Goal: Task Accomplishment & Management: Manage account settings

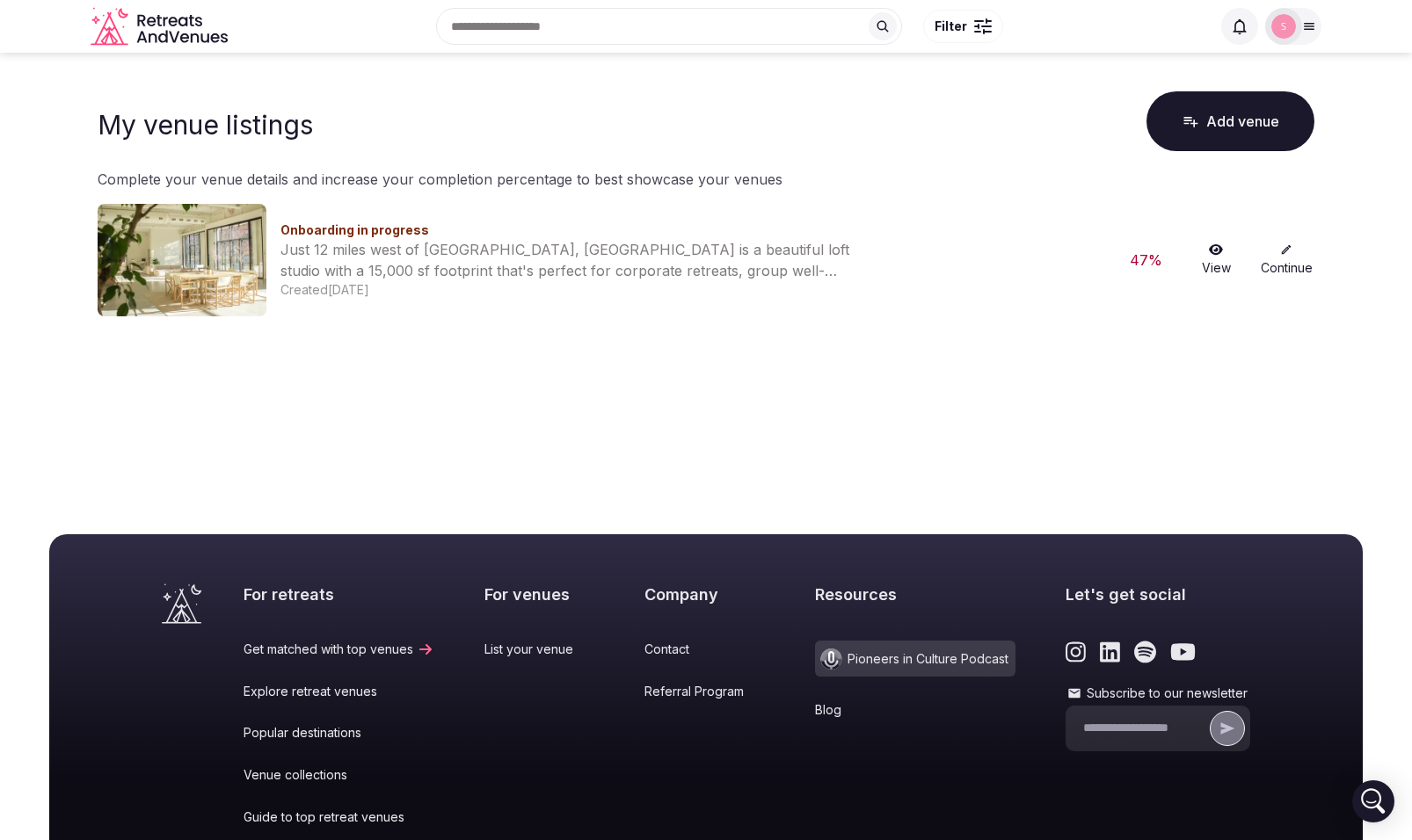
click at [1287, 257] on link "Continue" at bounding box center [1285, 260] width 56 height 33
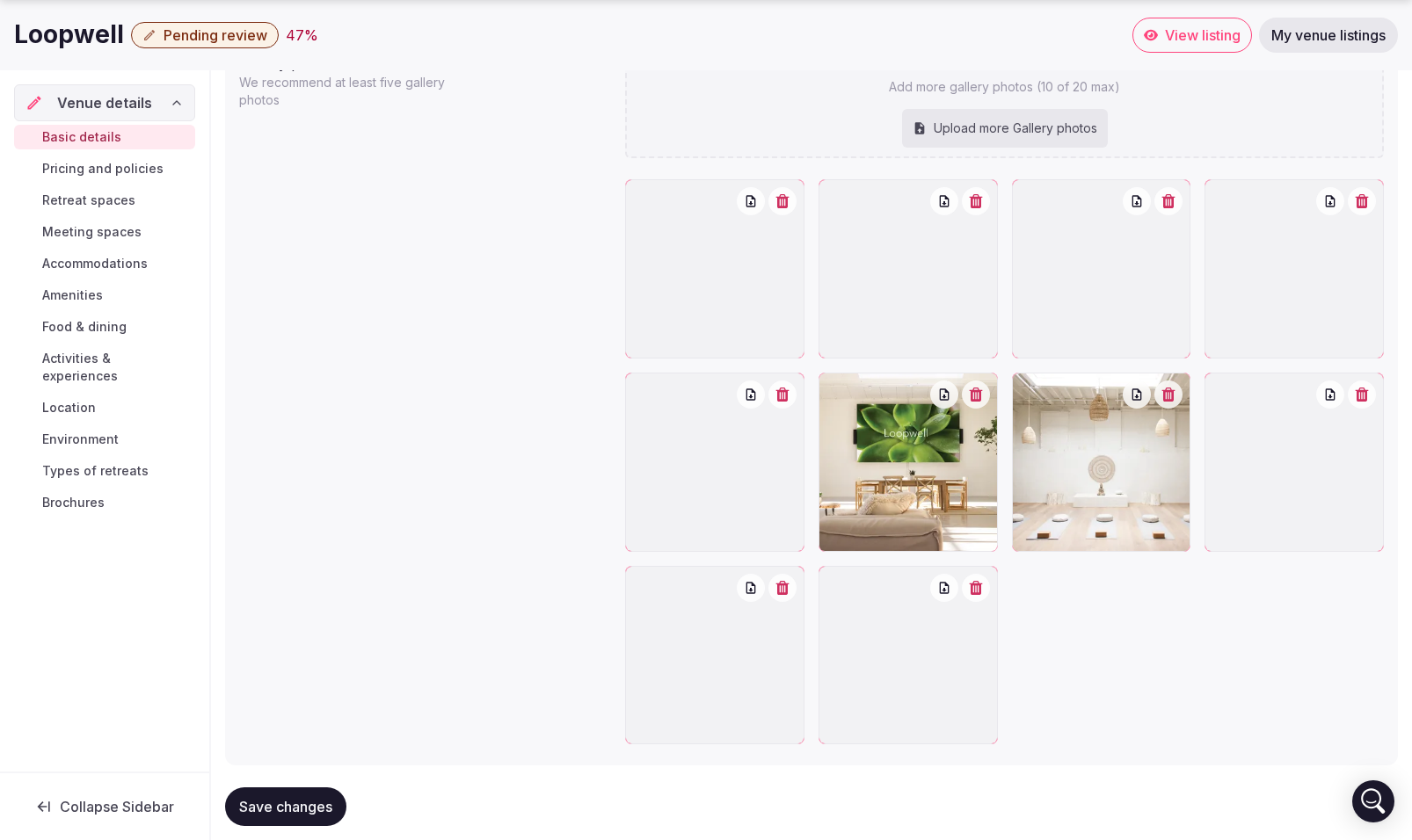
scroll to position [1970, 0]
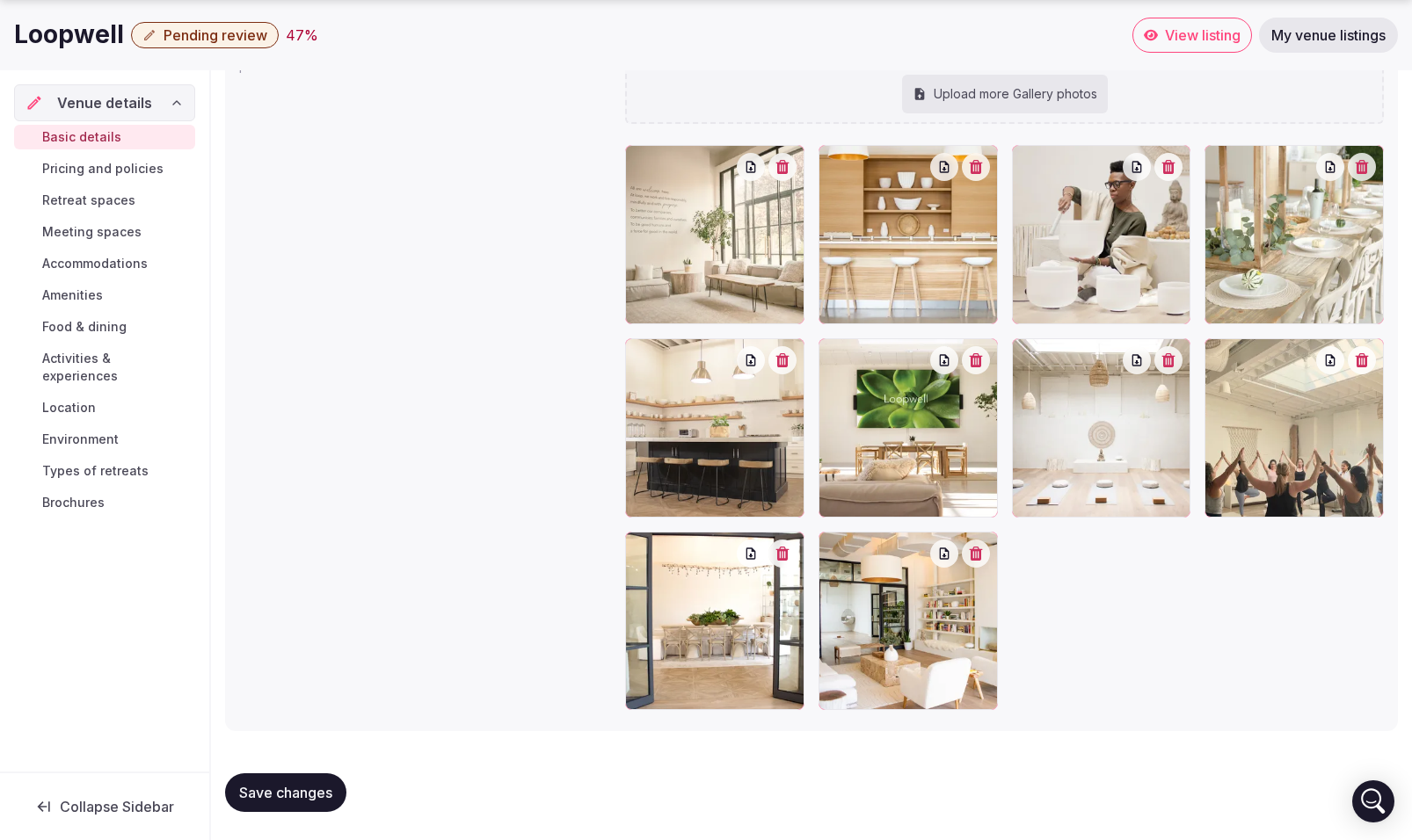
click at [279, 814] on div "Save changes" at bounding box center [811, 793] width 1173 height 67
click at [290, 789] on span "Save changes" at bounding box center [286, 793] width 93 height 18
click at [127, 169] on span "Pricing and policies" at bounding box center [103, 169] width 122 height 18
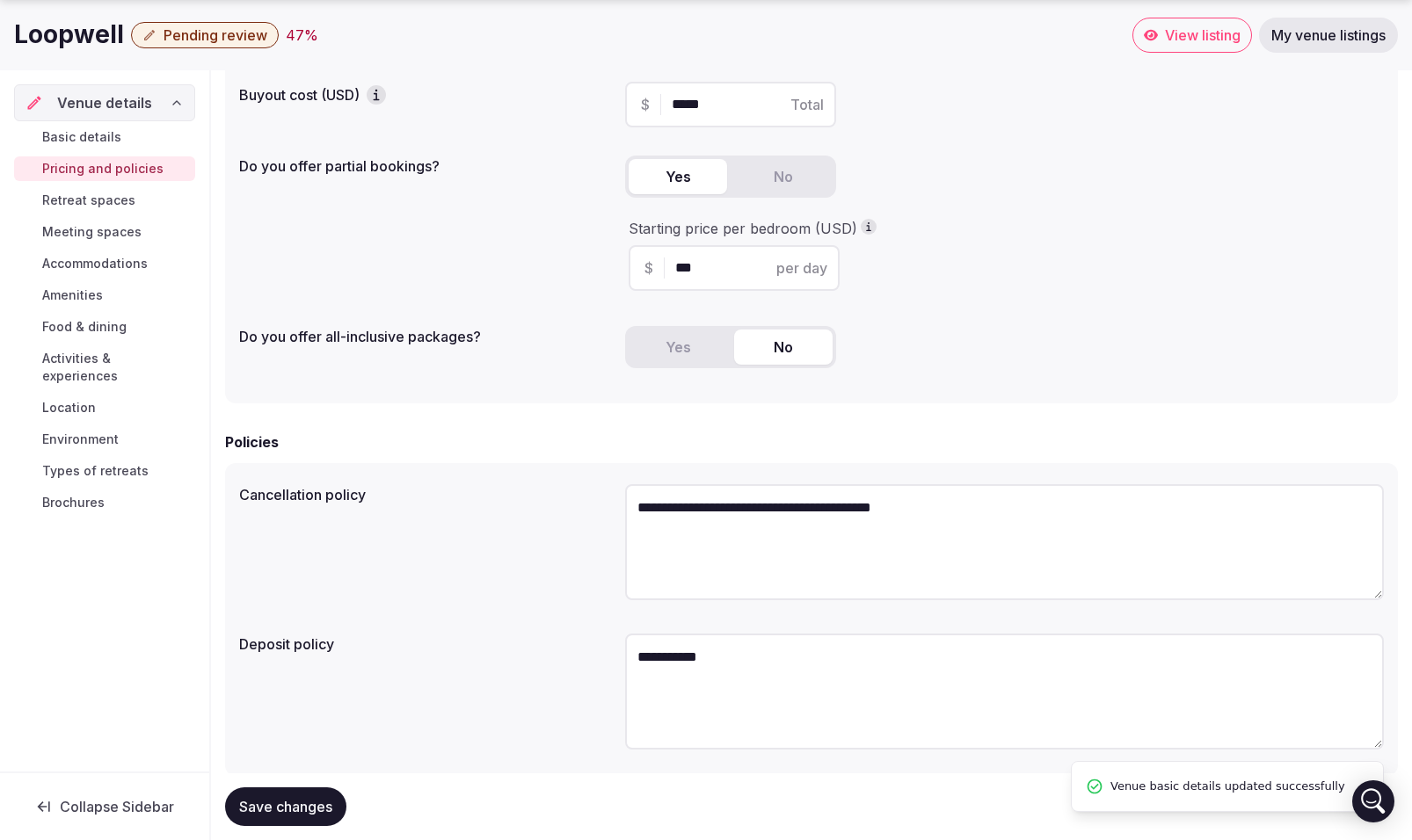
scroll to position [327, 0]
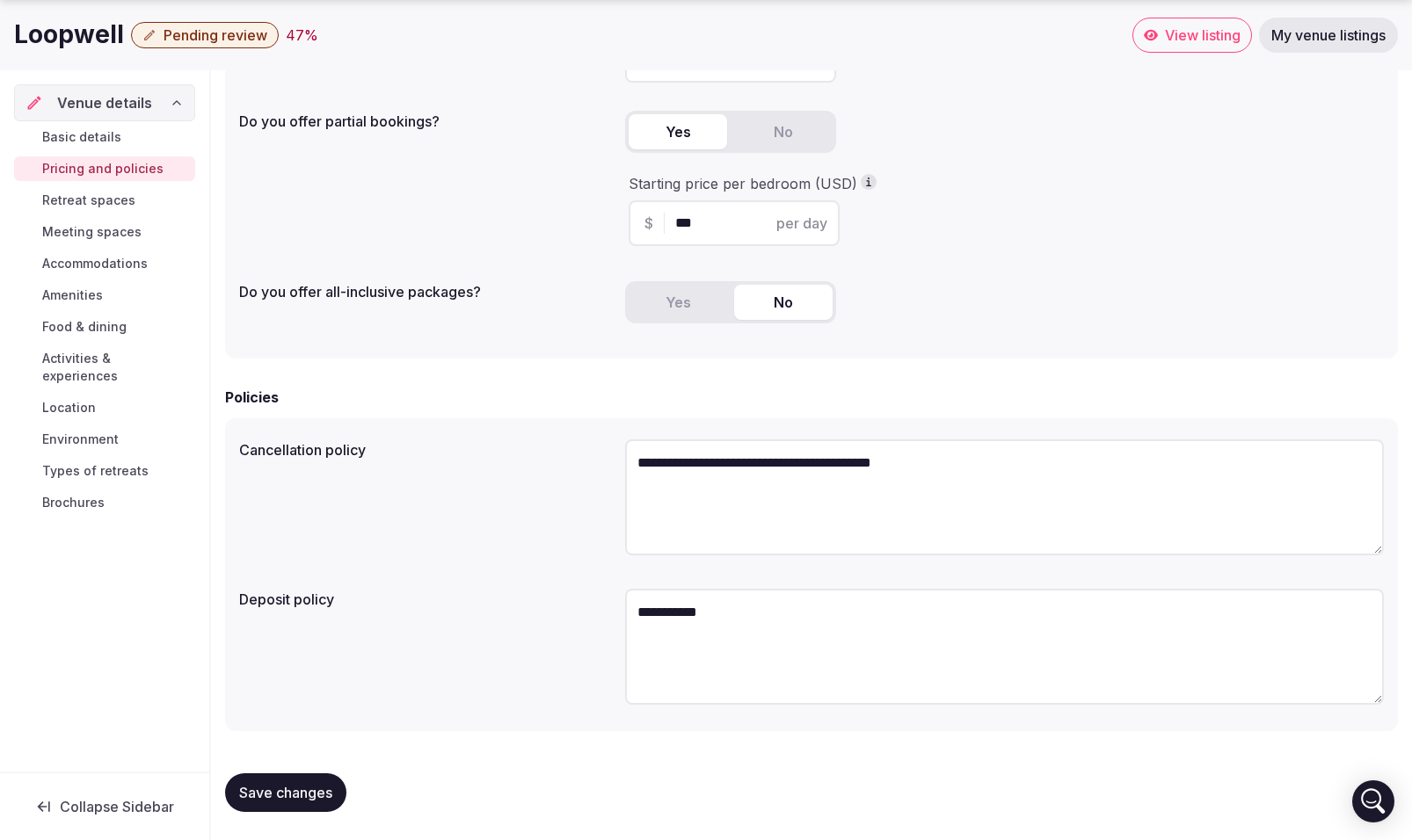
click at [291, 789] on span "Save changes" at bounding box center [286, 793] width 93 height 18
click at [109, 204] on span "Retreat spaces" at bounding box center [88, 200] width 93 height 18
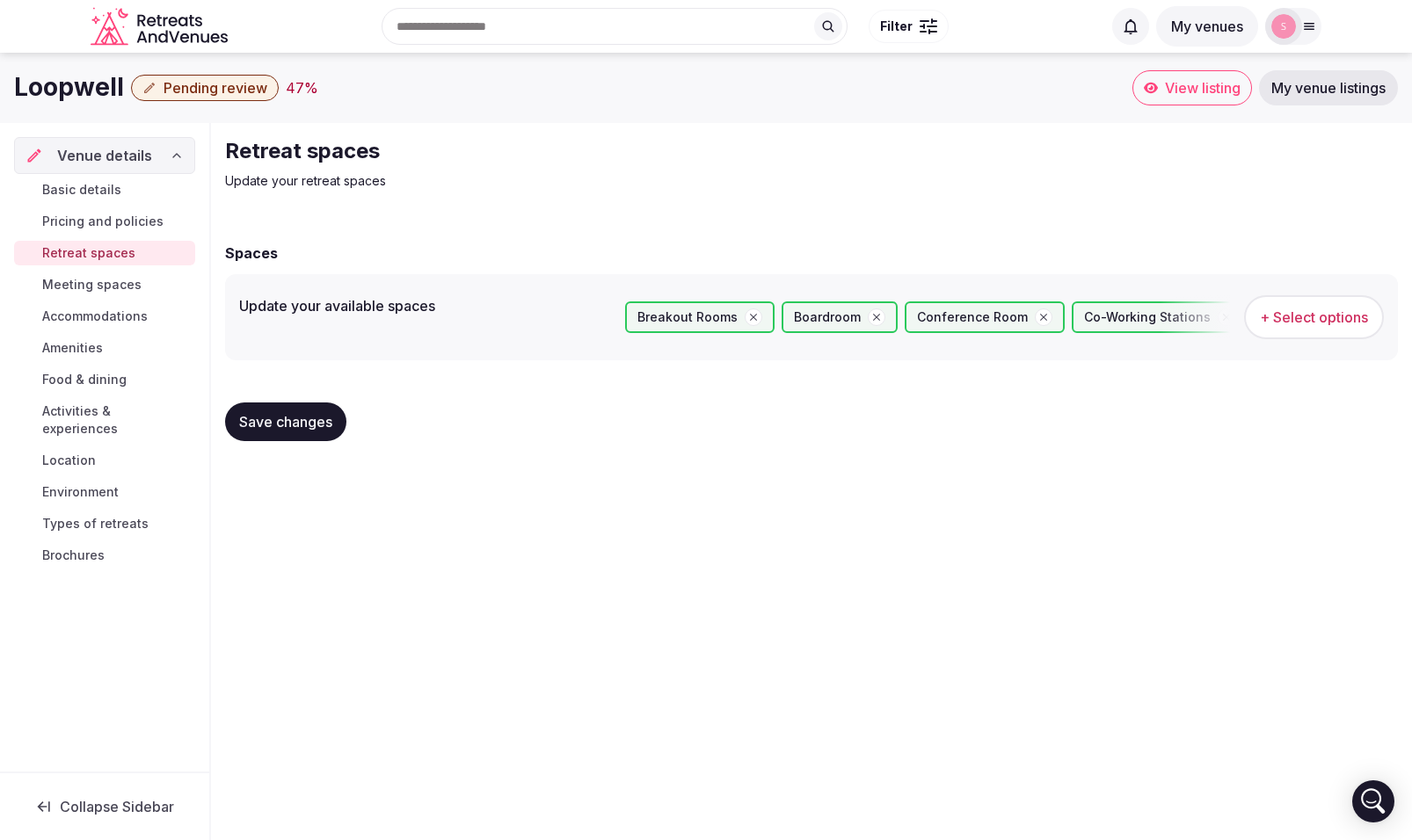
click at [286, 422] on span "Save changes" at bounding box center [286, 422] width 93 height 18
click at [104, 283] on span "Meeting spaces" at bounding box center [91, 285] width 99 height 18
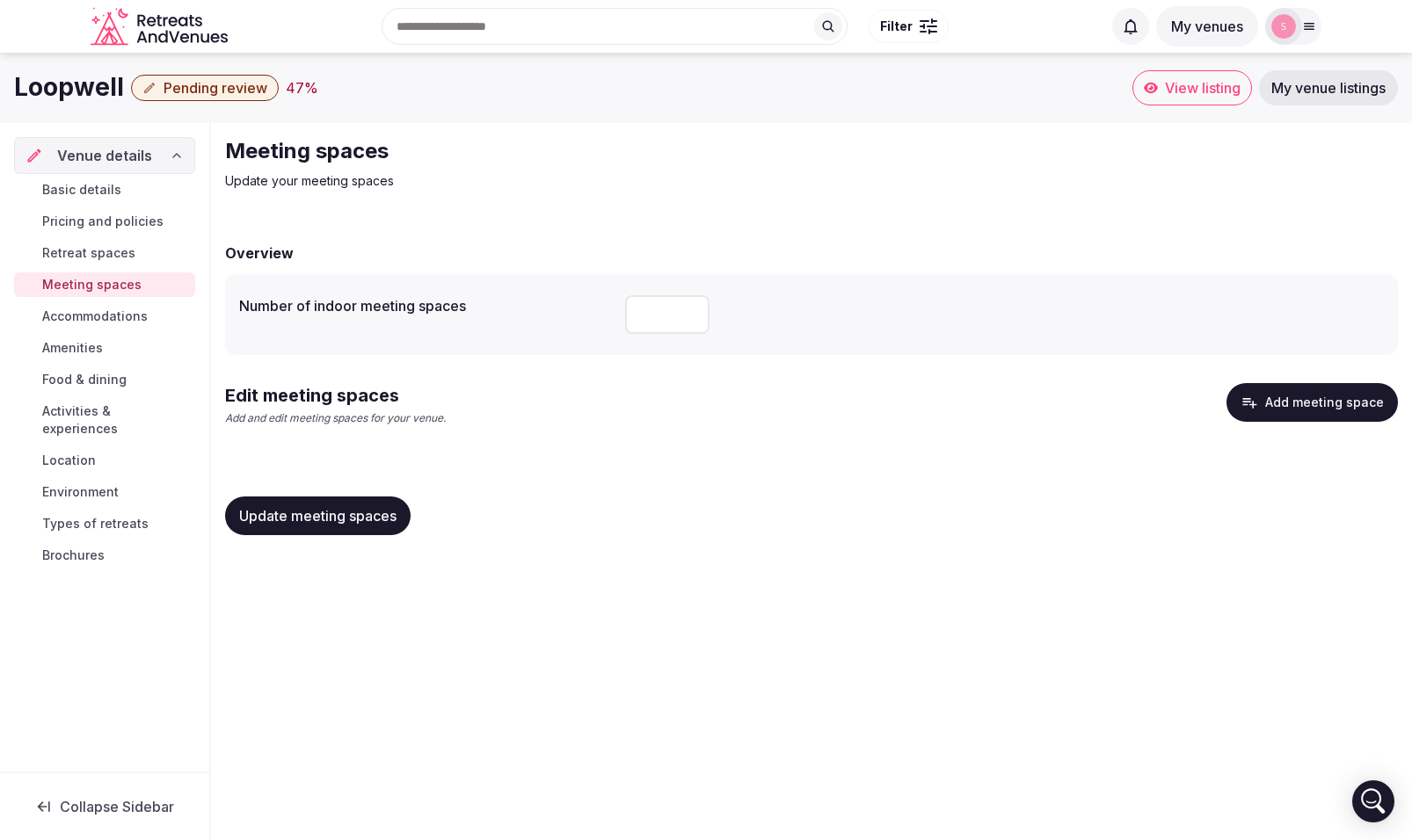
click at [1291, 401] on button "Add meeting space" at bounding box center [1312, 402] width 172 height 38
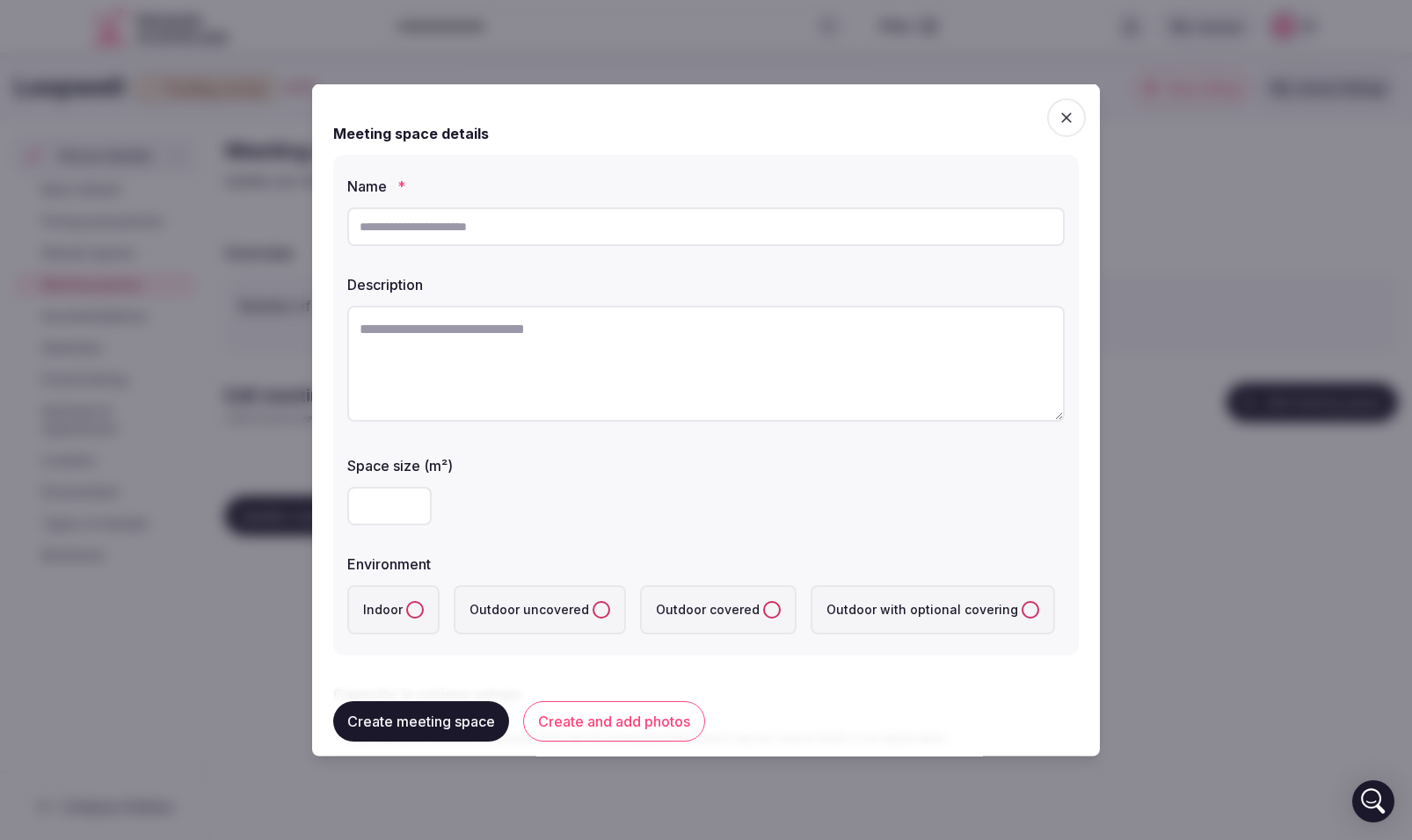
click at [616, 237] on input "text" at bounding box center [706, 226] width 717 height 38
type input "**********"
click at [420, 610] on button "Indoor" at bounding box center [415, 610] width 18 height 18
click at [461, 341] on textarea at bounding box center [706, 364] width 717 height 116
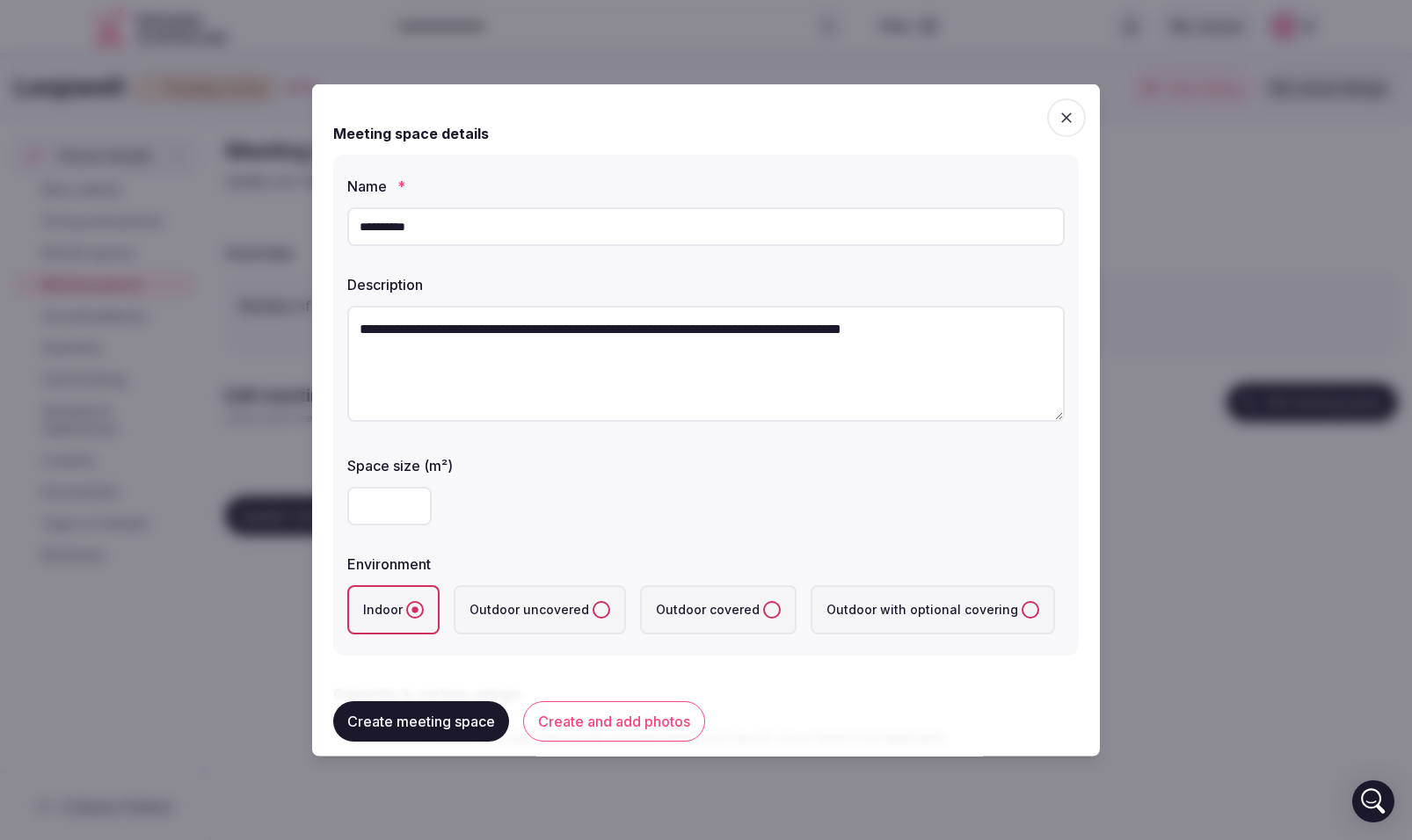
click at [886, 331] on textarea "**********" at bounding box center [706, 364] width 717 height 116
click at [1024, 329] on textarea "**********" at bounding box center [706, 364] width 717 height 116
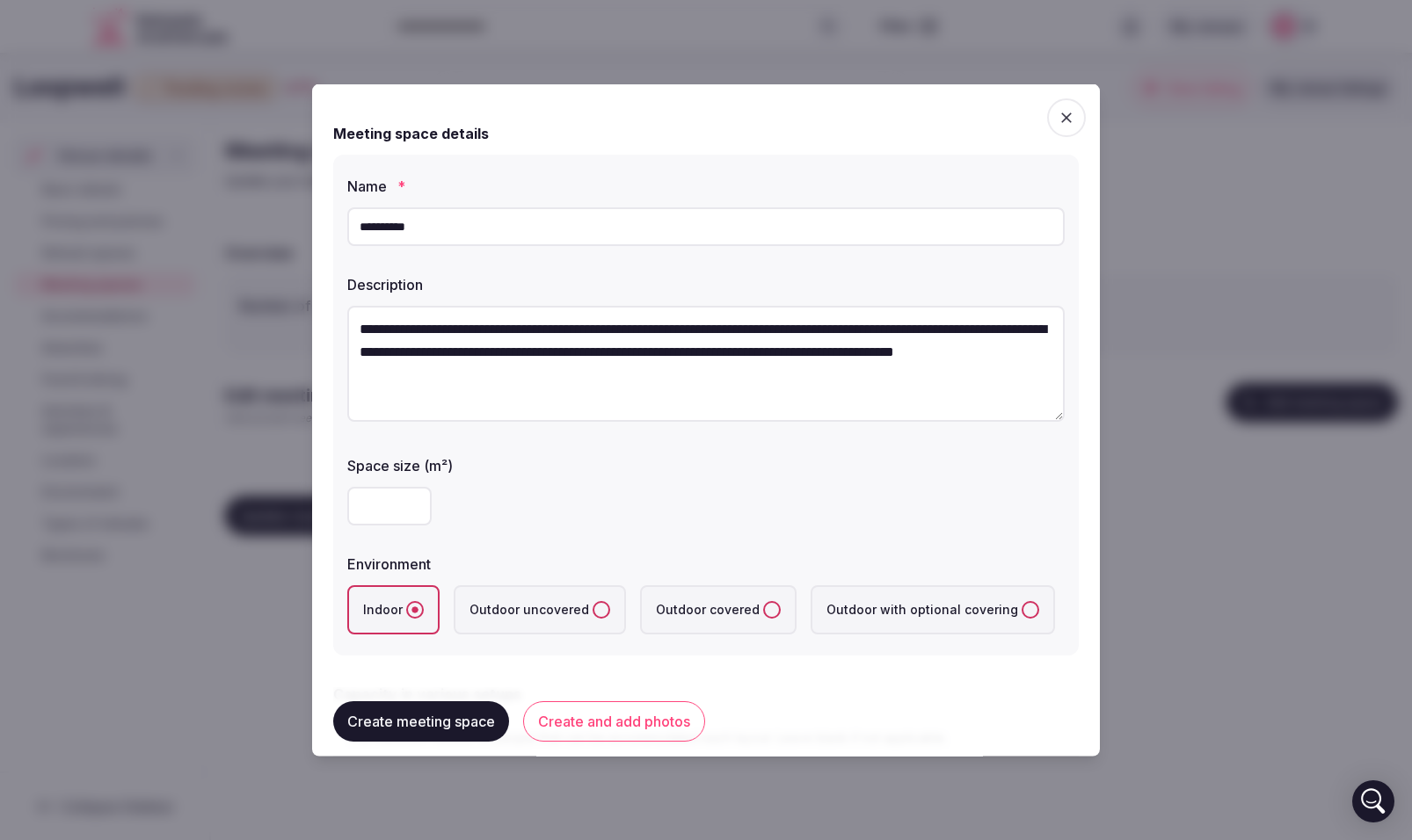
click at [1020, 351] on textarea "**********" at bounding box center [706, 364] width 717 height 116
type textarea "**********"
click at [395, 508] on input "number" at bounding box center [390, 505] width 84 height 38
type input "***"
click at [412, 501] on input "***" at bounding box center [390, 505] width 84 height 38
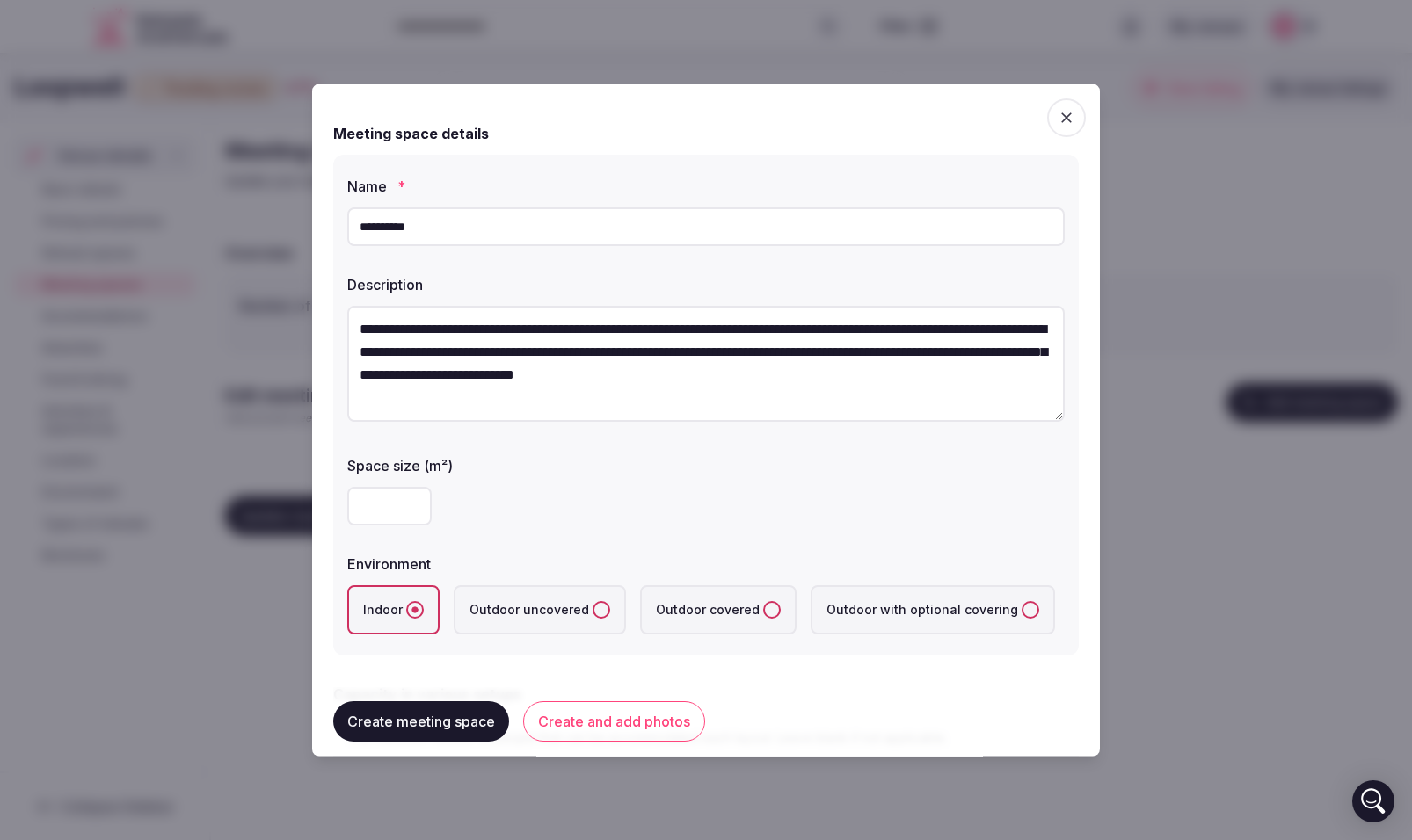
type input "****"
click at [625, 720] on button "Create and add photos" at bounding box center [613, 721] width 182 height 40
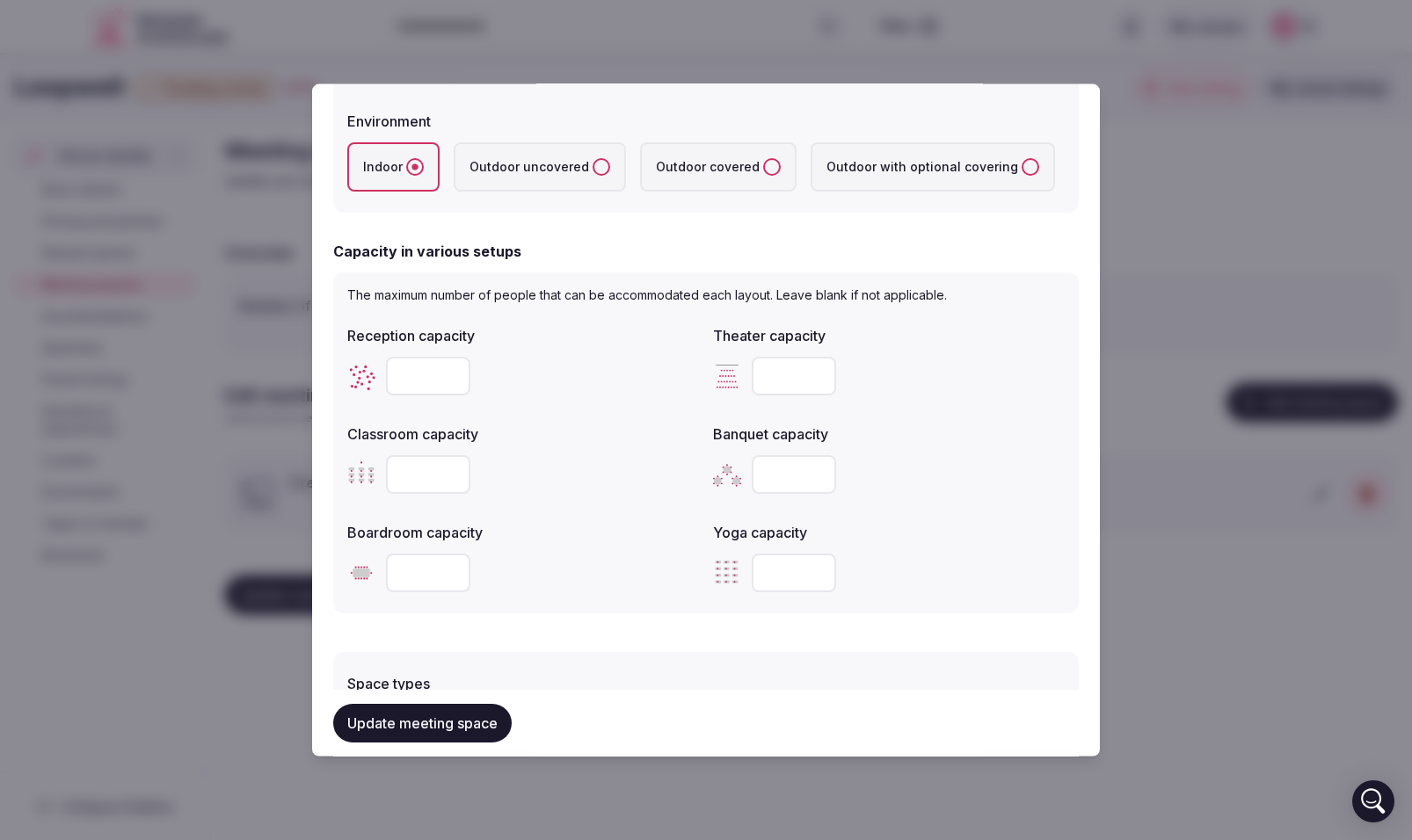
scroll to position [444, 0]
click at [781, 378] on input "number" at bounding box center [794, 375] width 84 height 38
type input "*"
click at [820, 376] on input "*" at bounding box center [794, 375] width 84 height 38
type input "***"
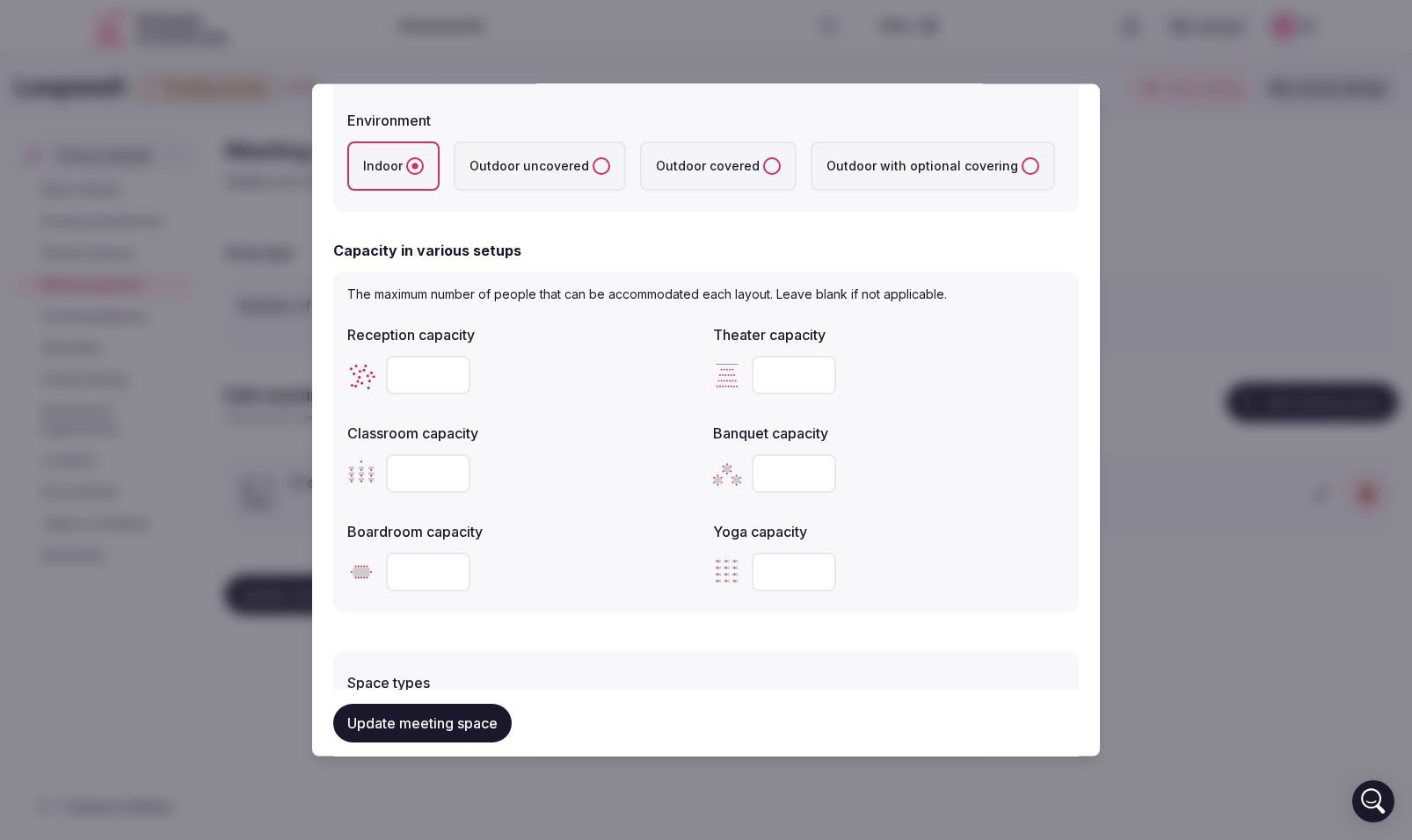
type input "*"
click at [818, 473] on input "*" at bounding box center [794, 473] width 84 height 38
click at [430, 480] on input "number" at bounding box center [428, 473] width 84 height 38
type input "***"
click at [791, 570] on input "number" at bounding box center [794, 571] width 84 height 38
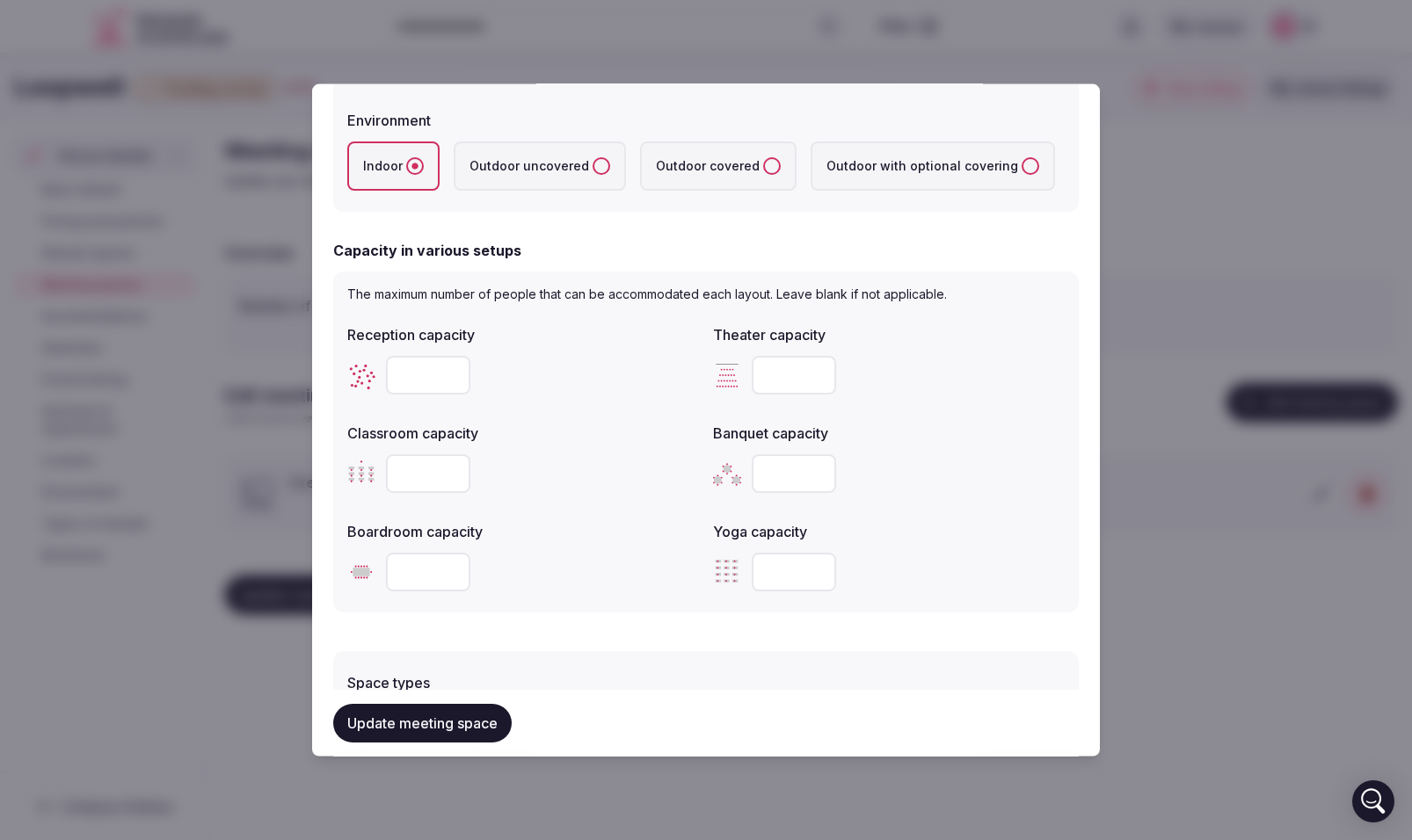
click at [770, 570] on input "number" at bounding box center [794, 571] width 84 height 38
type input "**"
click at [454, 372] on input "*" at bounding box center [428, 375] width 84 height 38
drag, startPoint x: 418, startPoint y: 382, endPoint x: 377, endPoint y: 372, distance: 42.2
click at [377, 372] on div "*" at bounding box center [523, 375] width 351 height 38
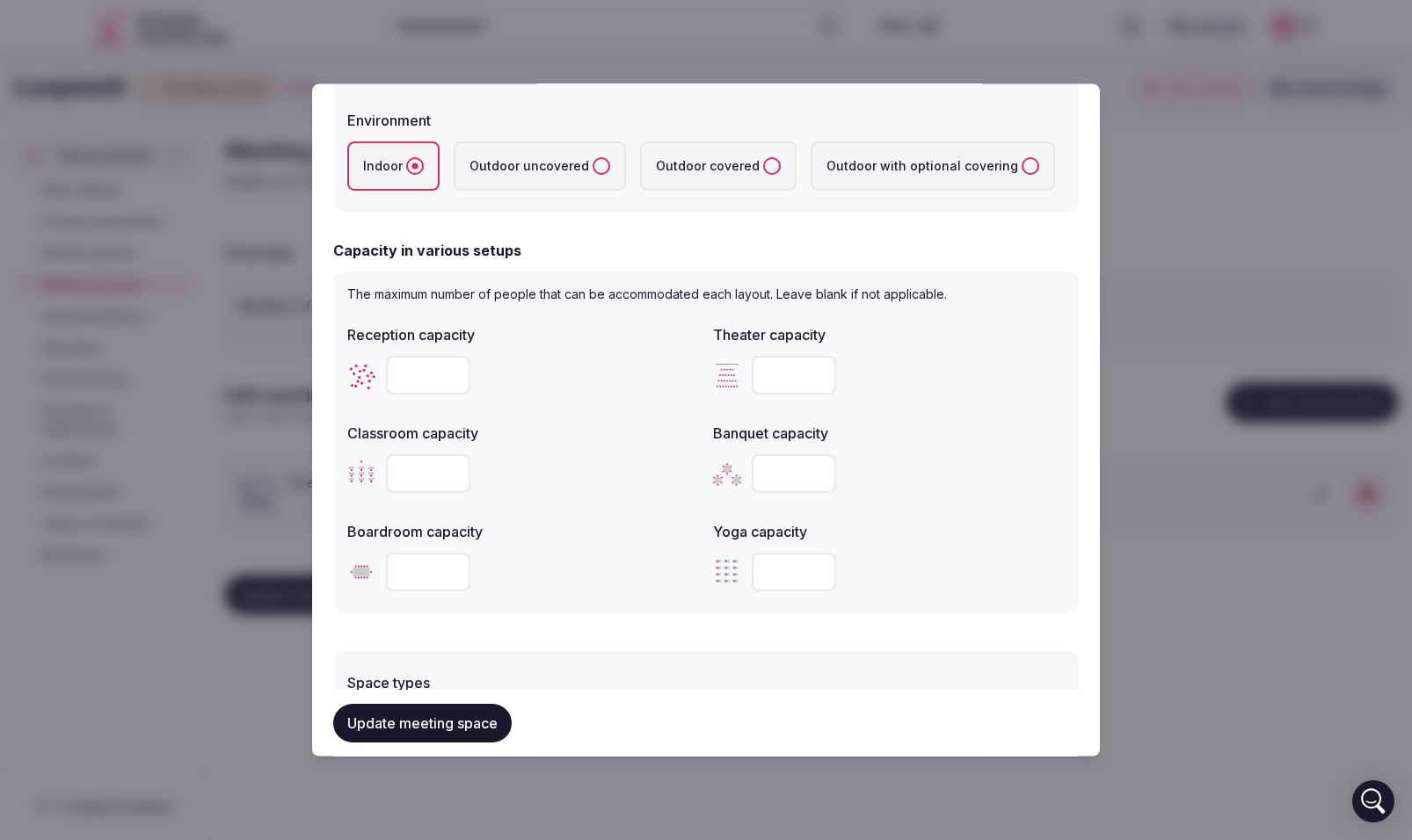
type input "***"
click at [417, 574] on input "number" at bounding box center [428, 571] width 84 height 38
click at [398, 568] on input "number" at bounding box center [428, 571] width 84 height 38
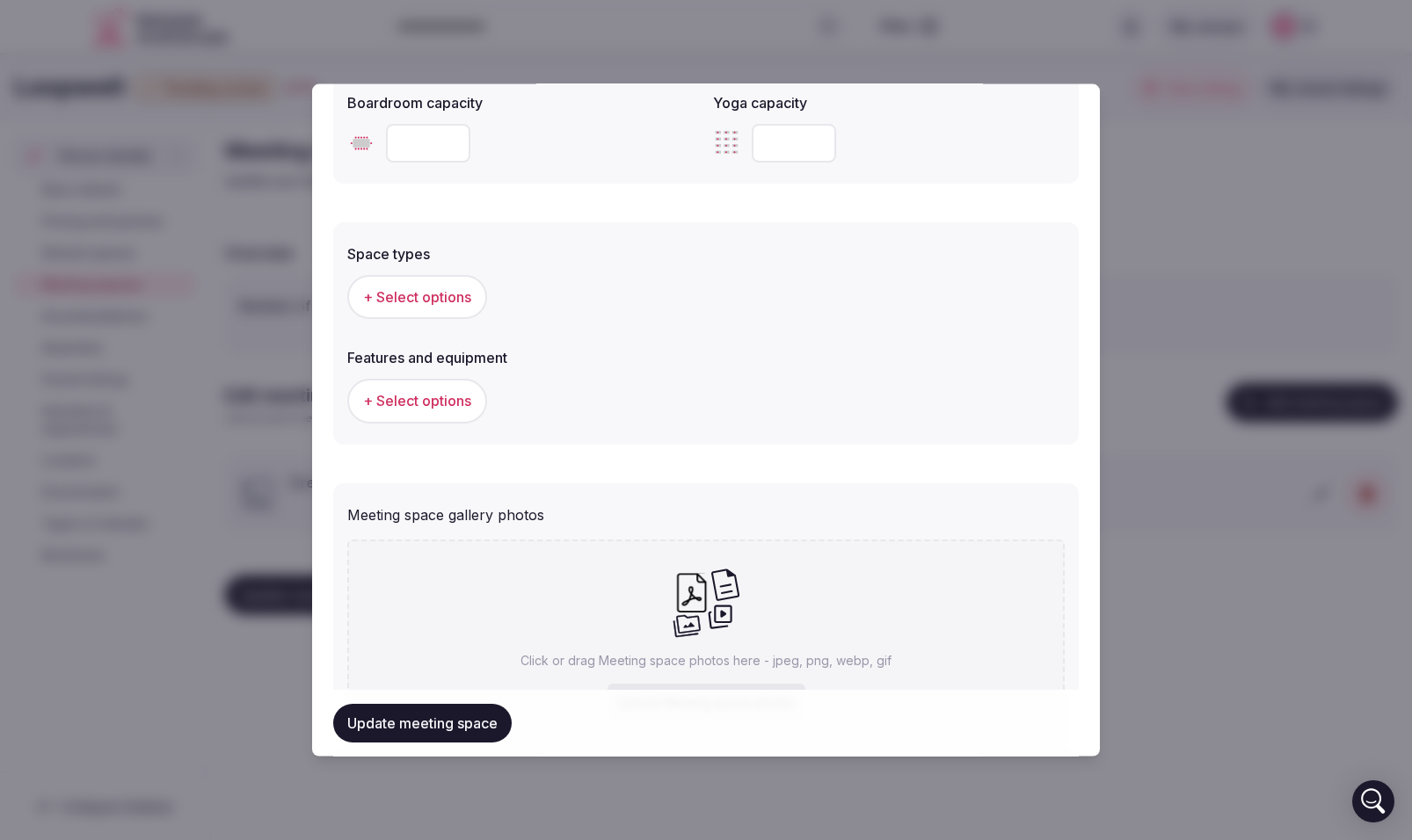
scroll to position [873, 0]
type input "***"
click at [423, 297] on span "+ Select options" at bounding box center [417, 296] width 108 height 20
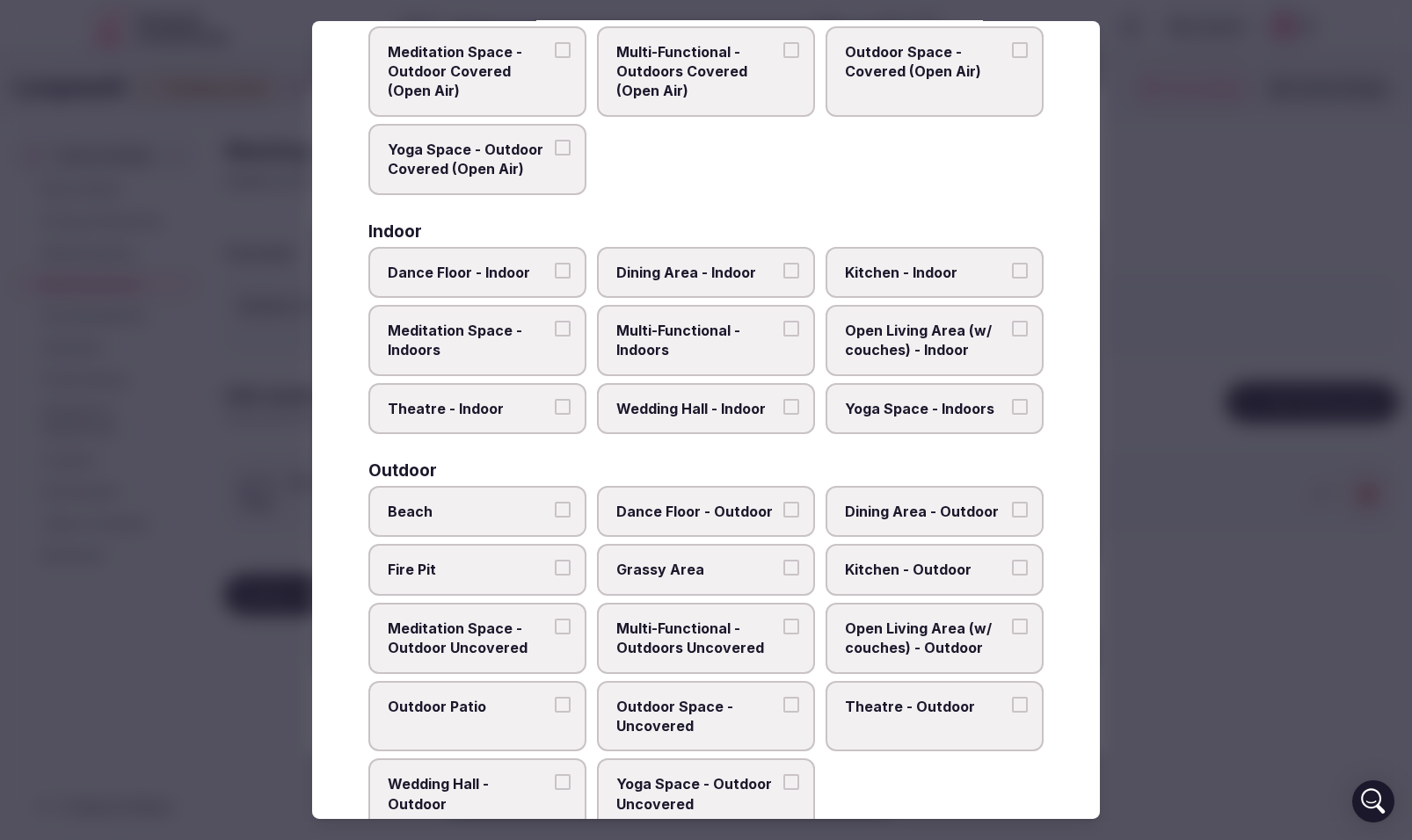
scroll to position [164, 0]
click at [561, 266] on button "Dance Floor - Indoor" at bounding box center [562, 269] width 16 height 16
click at [566, 318] on label "Meditation Space - Indoors" at bounding box center [477, 340] width 218 height 72
click at [566, 320] on button "Meditation Space - Indoors" at bounding box center [562, 328] width 16 height 16
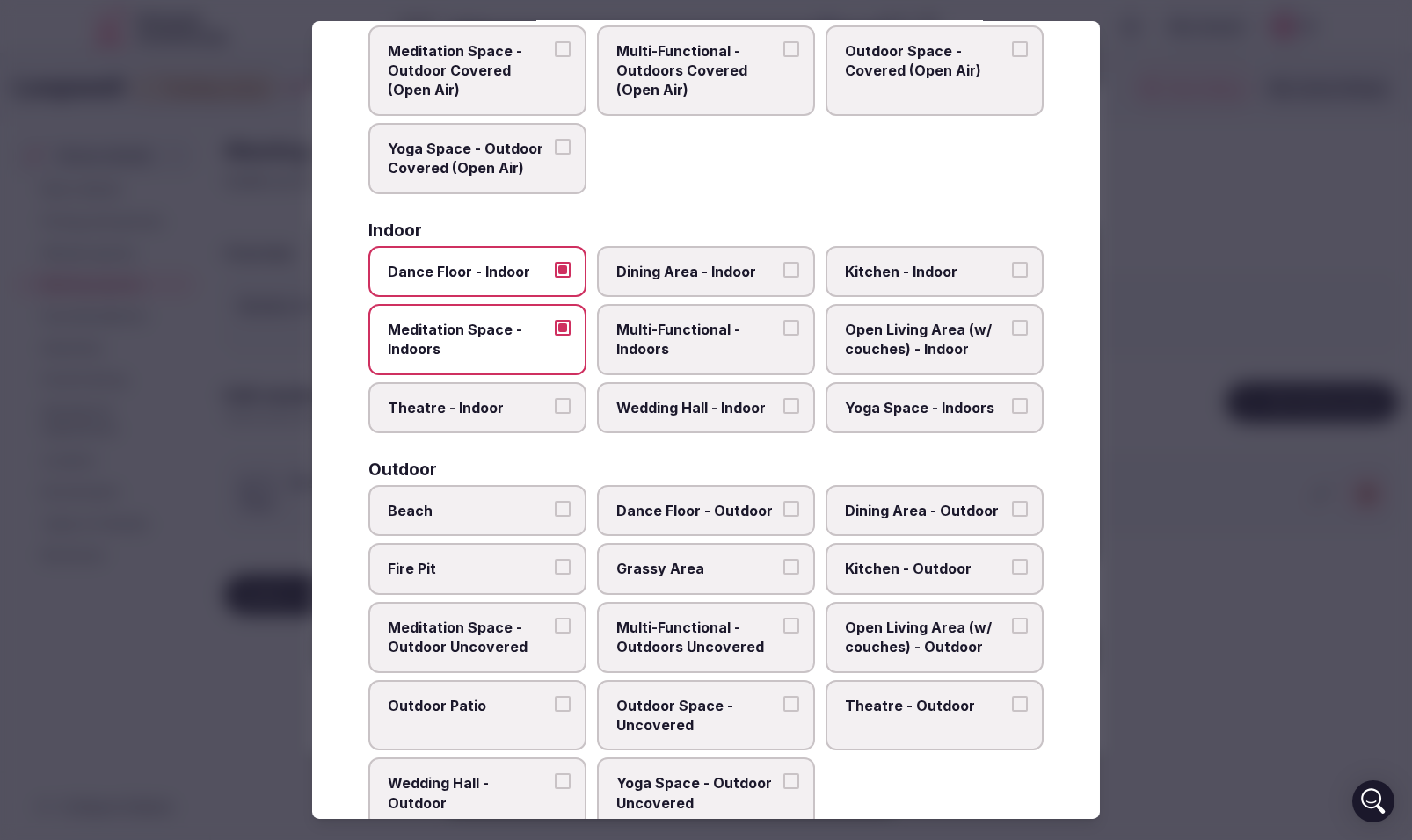
click at [567, 403] on button "Theatre - Indoor" at bounding box center [562, 406] width 16 height 16
click at [790, 317] on label "Multi-Functional - Indoors" at bounding box center [706, 340] width 218 height 72
click at [790, 320] on button "Multi-Functional - Indoors" at bounding box center [791, 328] width 16 height 16
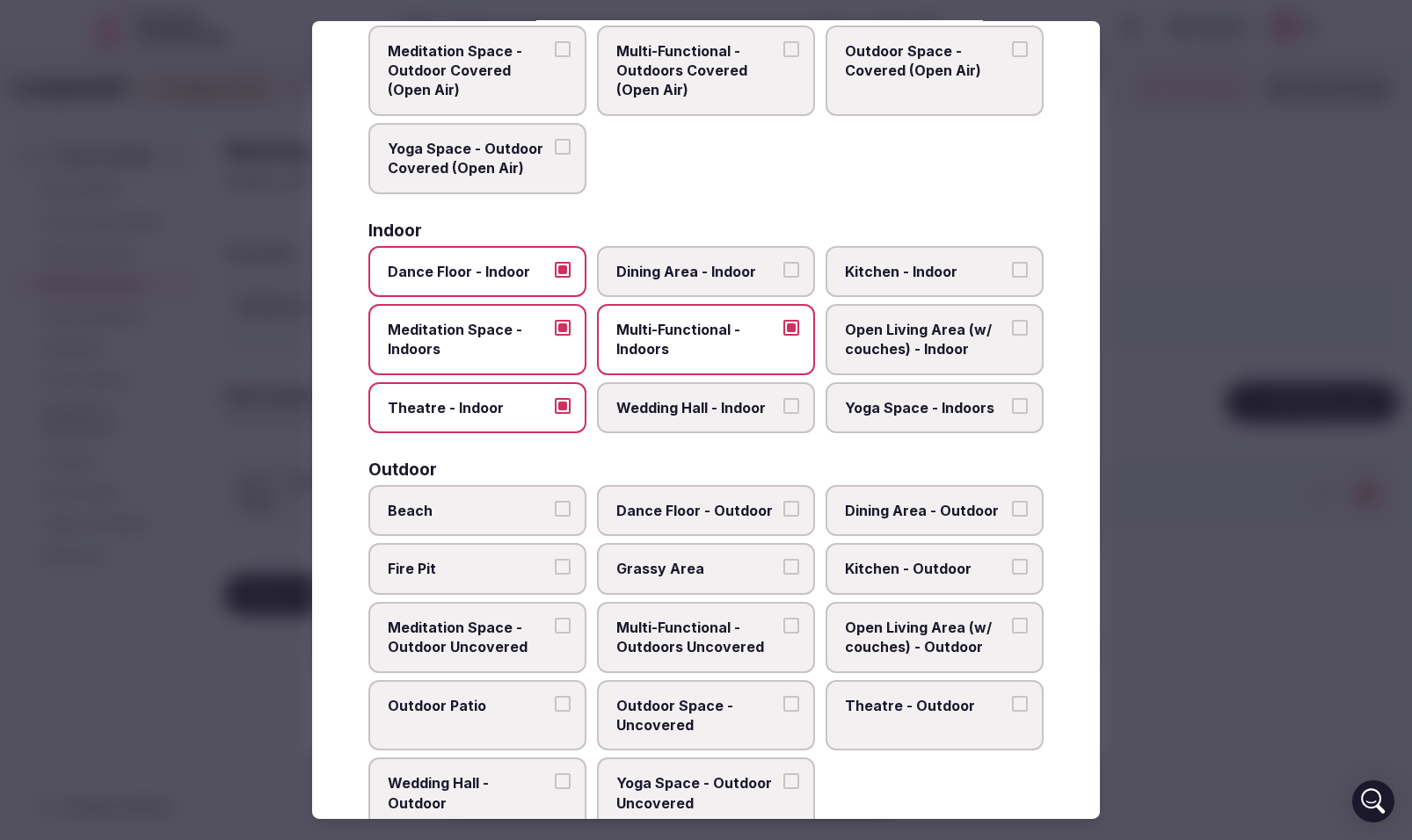
click at [792, 268] on button "Dining Area - Indoor" at bounding box center [791, 269] width 16 height 16
click at [799, 398] on label "Wedding Hall - Indoor" at bounding box center [706, 408] width 218 height 51
click at [799, 398] on button "Wedding Hall - Indoor" at bounding box center [791, 406] width 16 height 16
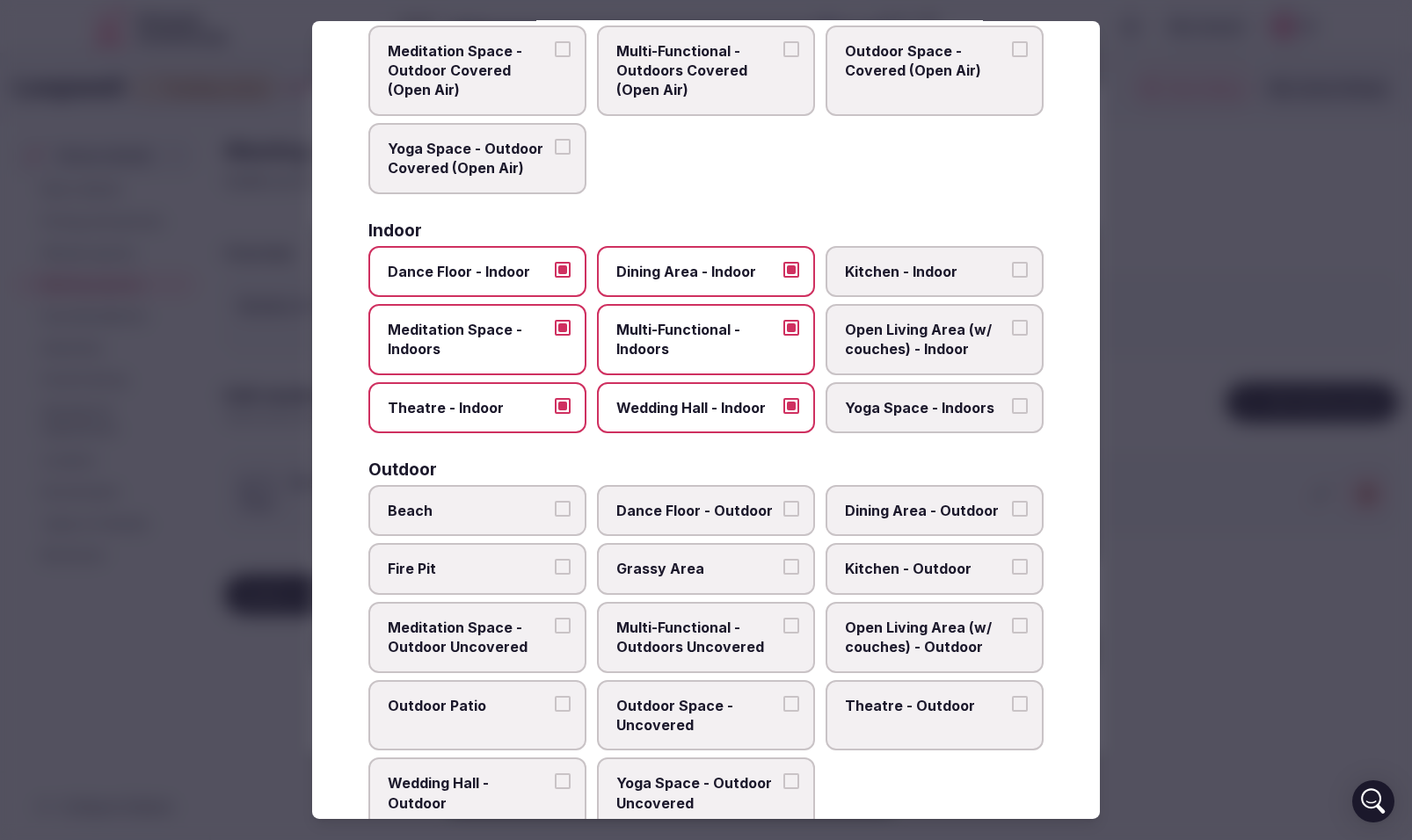
click at [1020, 406] on button "Yoga Space - Indoors" at bounding box center [1020, 406] width 16 height 16
click at [1020, 329] on button "Open Living Area (w/ couches) - Indoor" at bounding box center [1020, 328] width 16 height 16
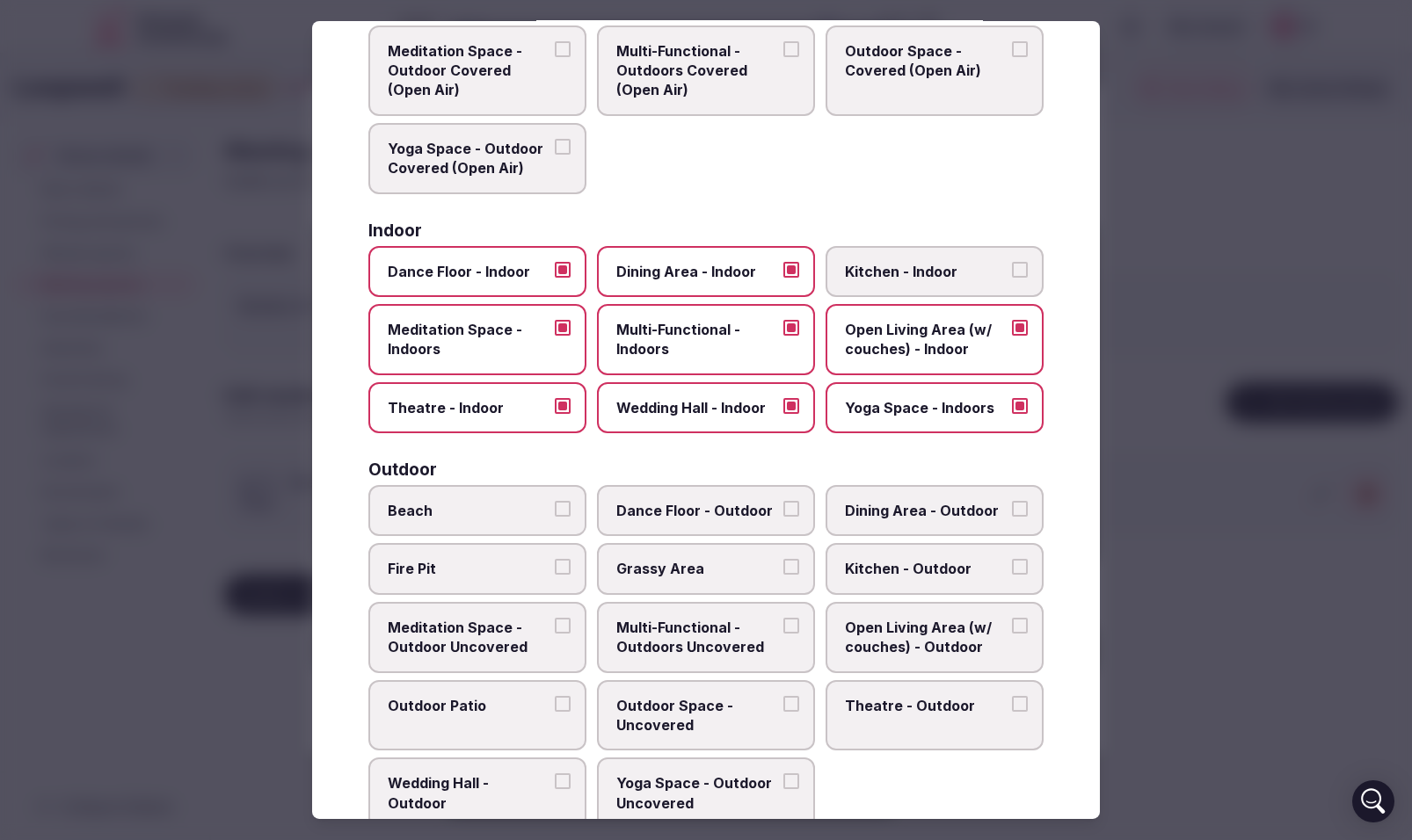
click at [1021, 267] on button "Kitchen - Indoor" at bounding box center [1020, 269] width 16 height 16
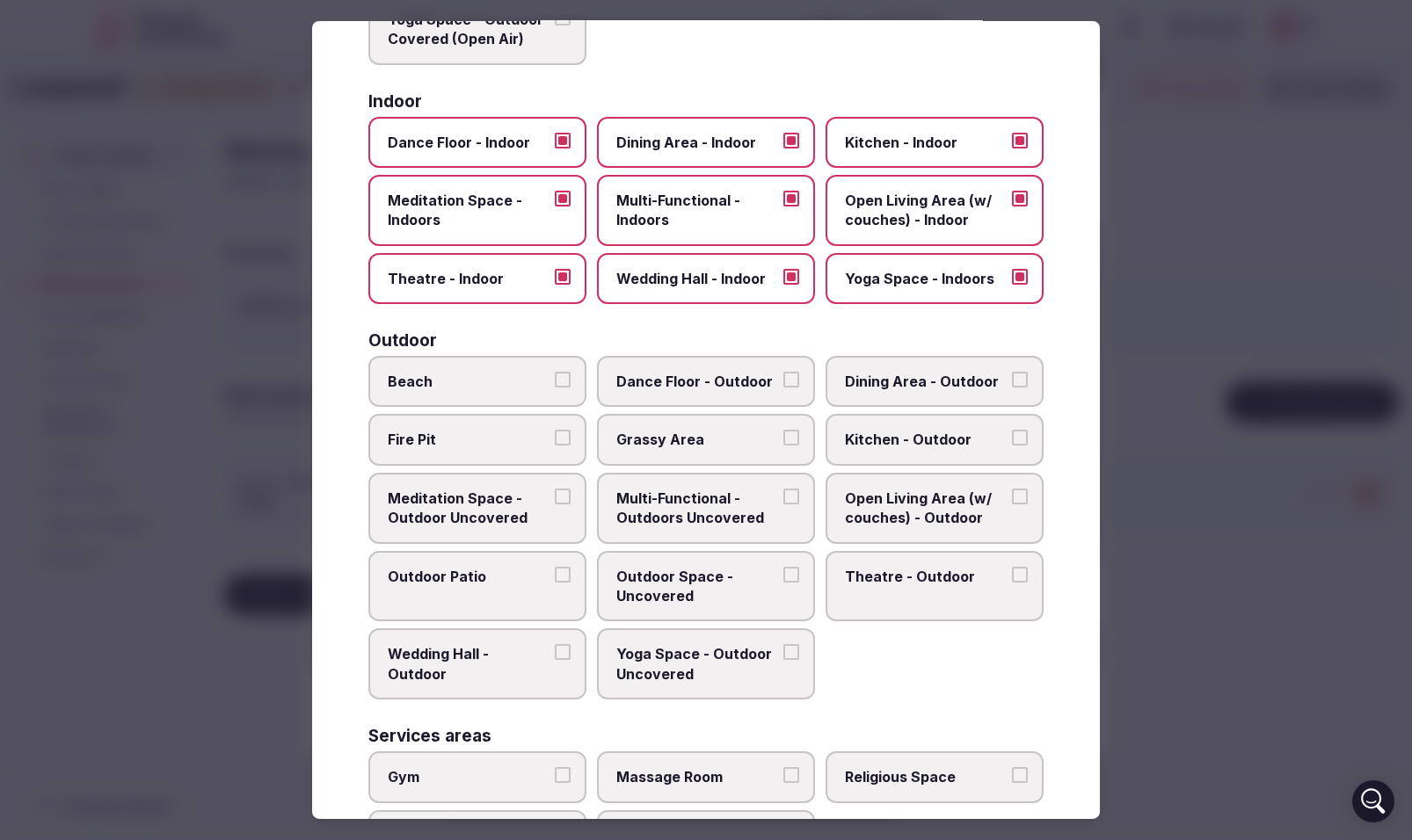
scroll to position [301, 0]
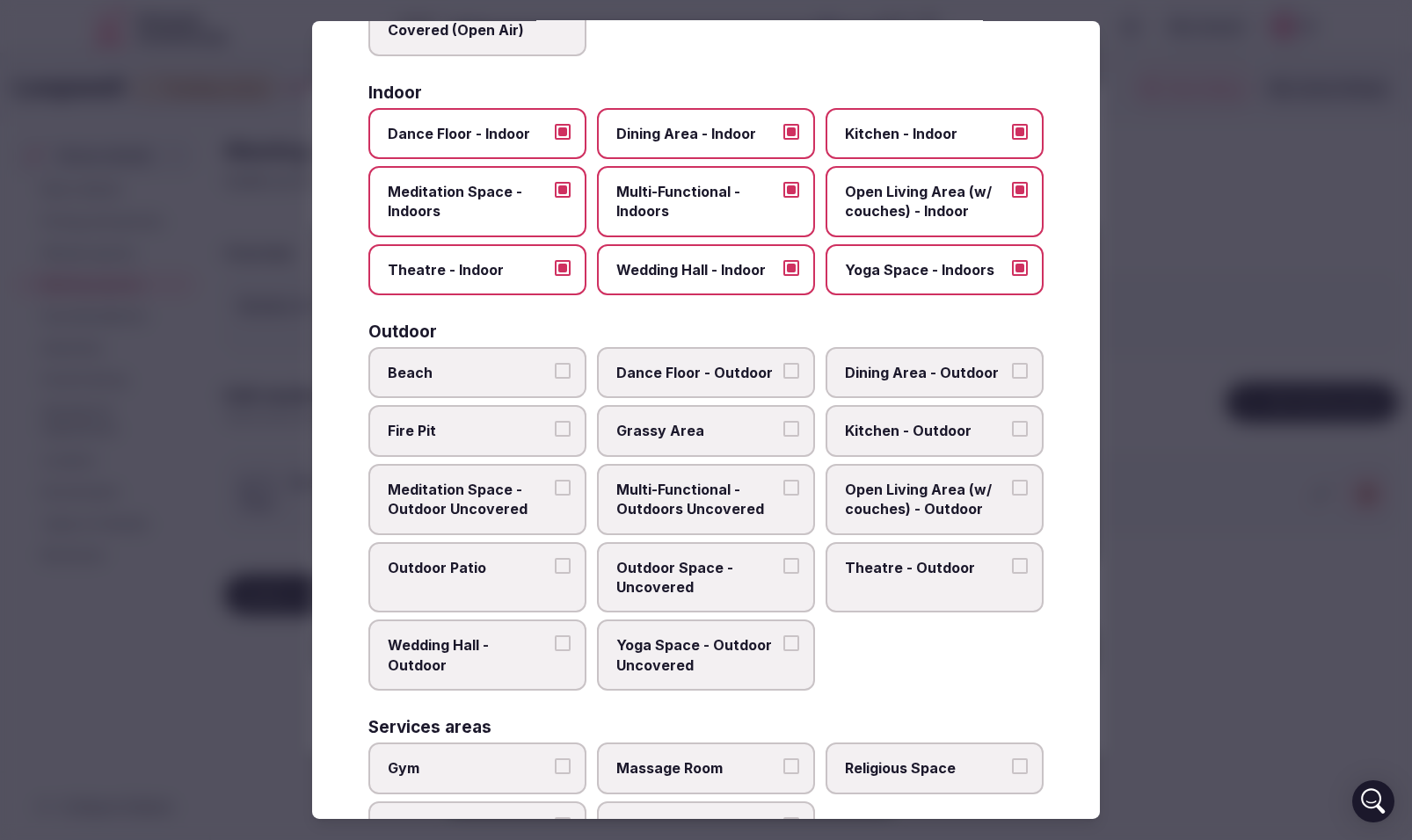
click at [565, 425] on button "Fire Pit" at bounding box center [562, 429] width 16 height 16
click at [564, 491] on button "Meditation Space - Outdoor Uncovered" at bounding box center [562, 488] width 16 height 16
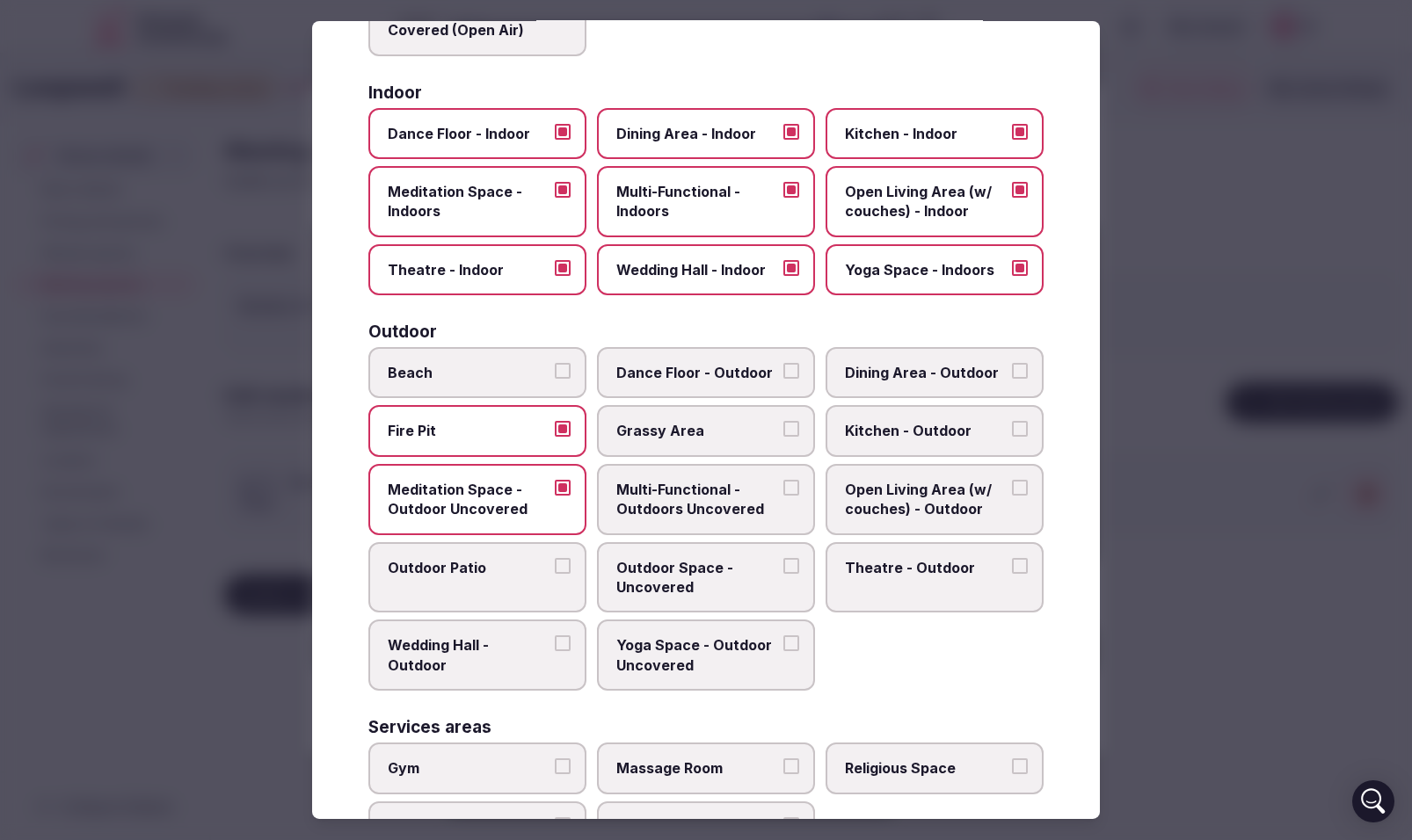
click at [565, 558] on button "Outdoor Patio" at bounding box center [562, 566] width 16 height 16
click at [786, 645] on button "Yoga Space - Outdoor Uncovered" at bounding box center [791, 644] width 16 height 16
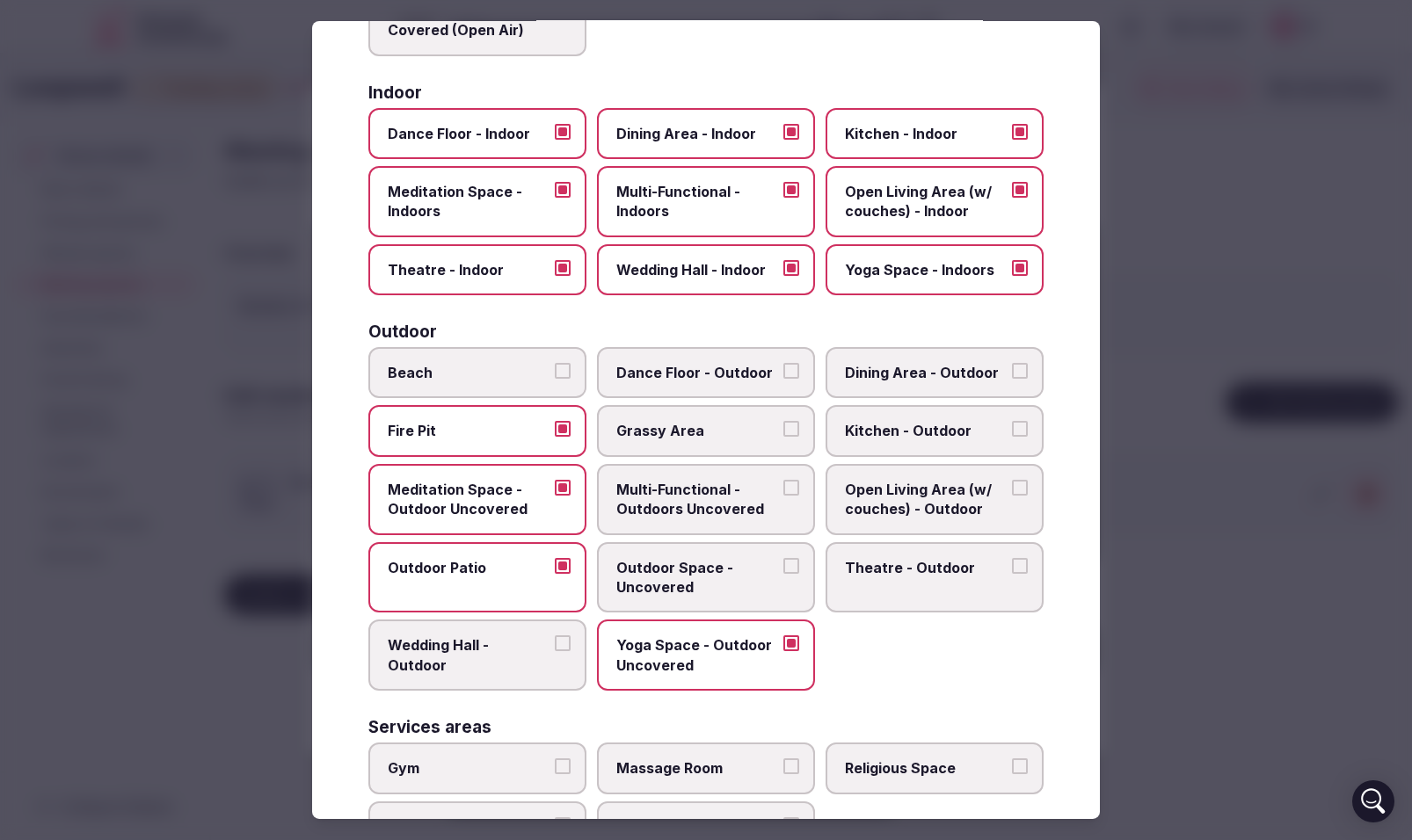
click at [796, 583] on label "Outdoor Space - Uncovered" at bounding box center [706, 578] width 218 height 72
click at [796, 574] on button "Outdoor Space - Uncovered" at bounding box center [791, 566] width 16 height 16
click at [796, 500] on label "Multi-Functional - Outdoors Uncovered" at bounding box center [706, 499] width 218 height 72
click at [796, 496] on button "Multi-Functional - Outdoors Uncovered" at bounding box center [791, 488] width 16 height 16
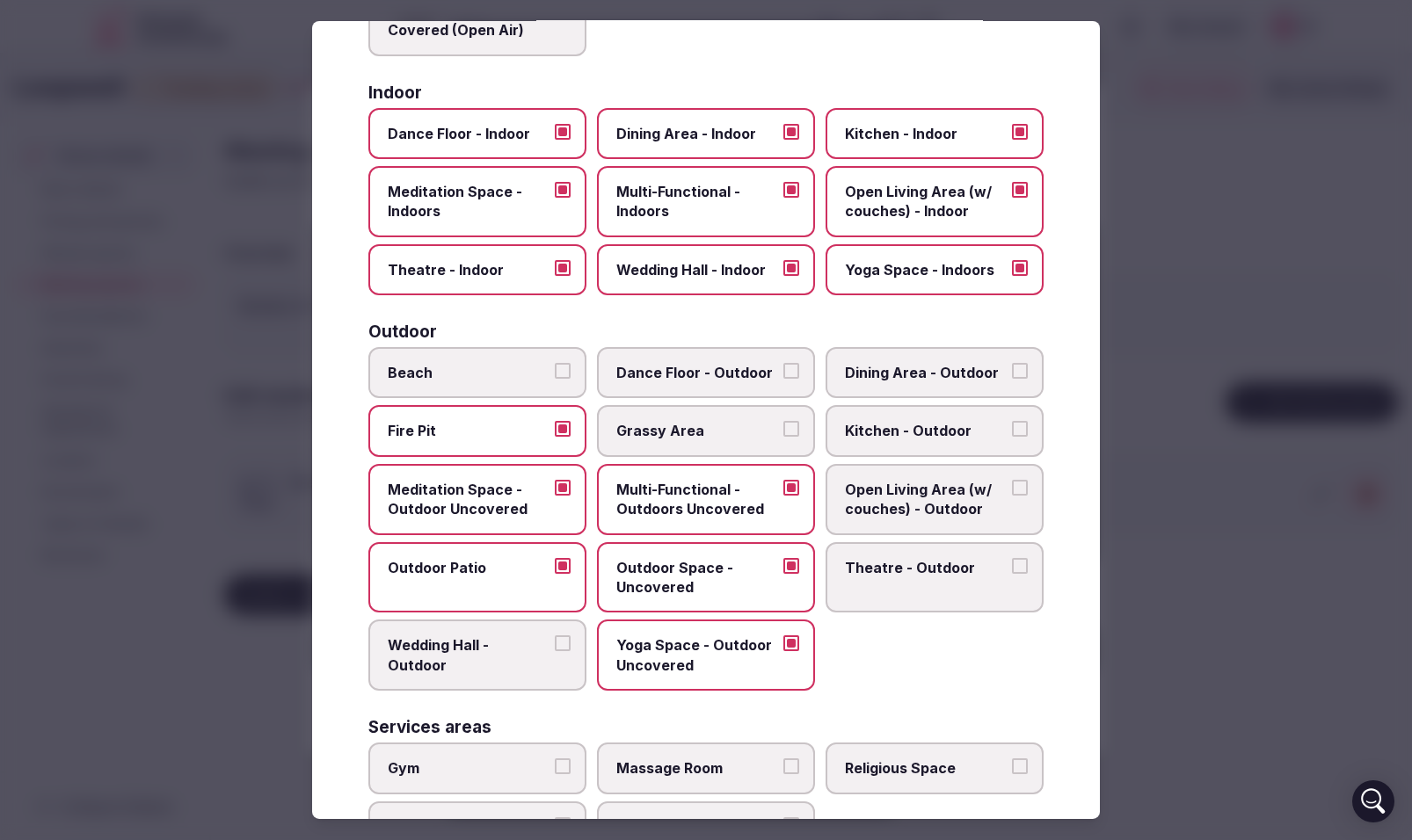
click at [1013, 374] on button "Dining Area - Outdoor" at bounding box center [1020, 371] width 16 height 16
click at [1027, 483] on label "Open Living Area (w/ couches) - Outdoor" at bounding box center [934, 499] width 218 height 72
click at [1027, 483] on button "Open Living Area (w/ couches) - Outdoor" at bounding box center [1020, 488] width 16 height 16
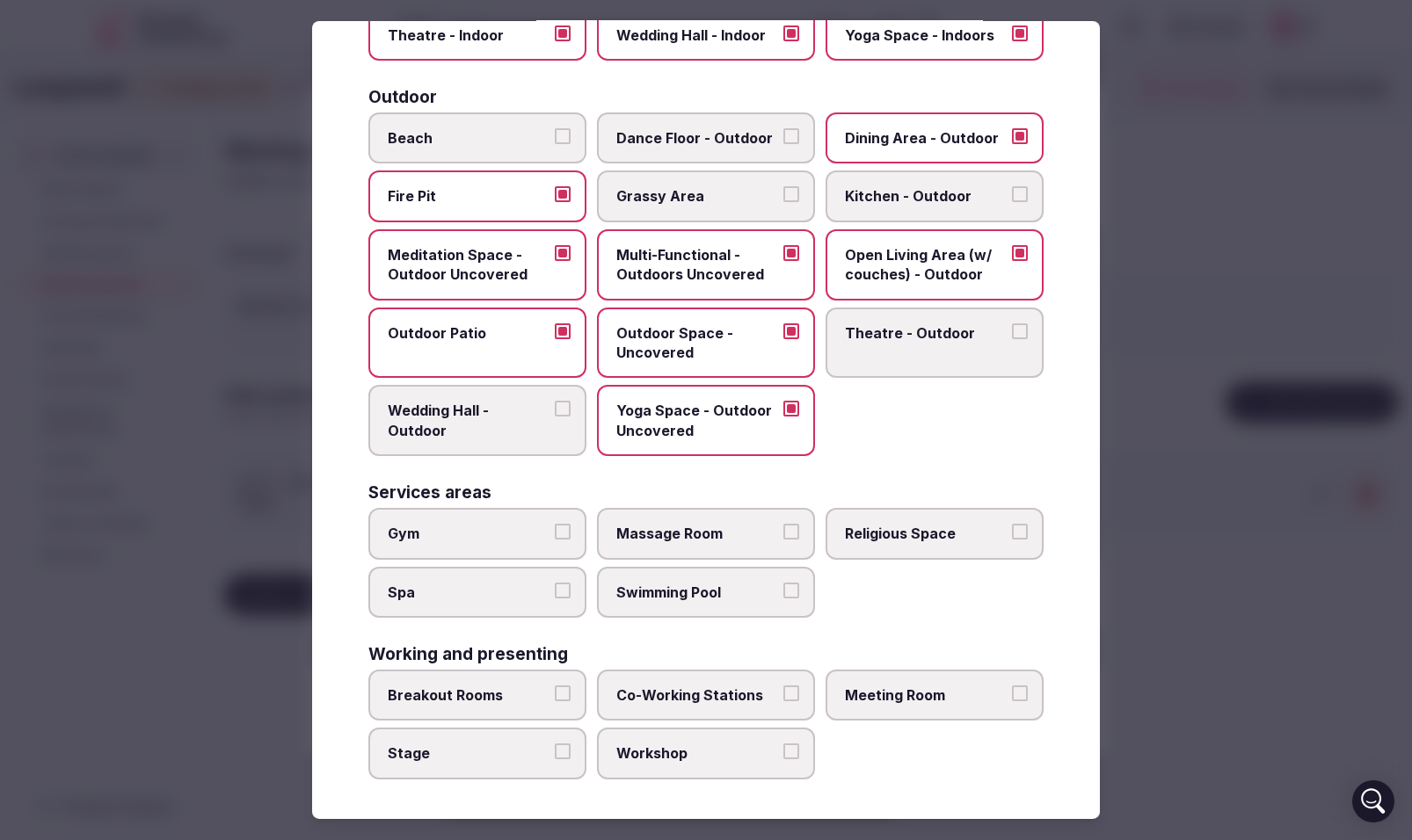
scroll to position [539, 0]
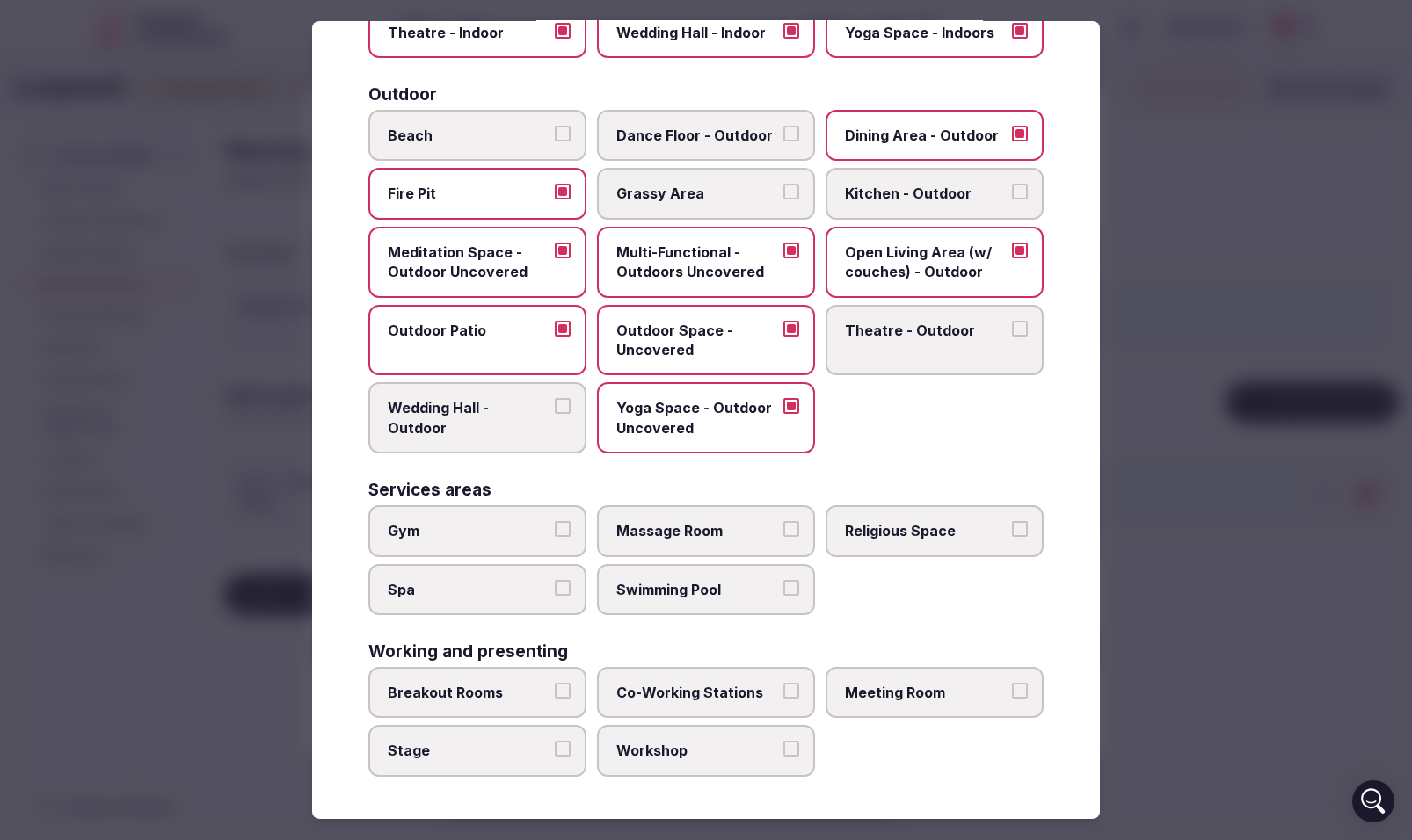
click at [570, 689] on label "Breakout Rooms" at bounding box center [477, 693] width 218 height 51
click at [570, 689] on button "Breakout Rooms" at bounding box center [562, 691] width 16 height 16
click at [570, 741] on label "Stage" at bounding box center [477, 751] width 218 height 51
click at [570, 741] on button "Stage" at bounding box center [562, 749] width 16 height 16
click at [787, 747] on button "Workshop" at bounding box center [791, 749] width 16 height 16
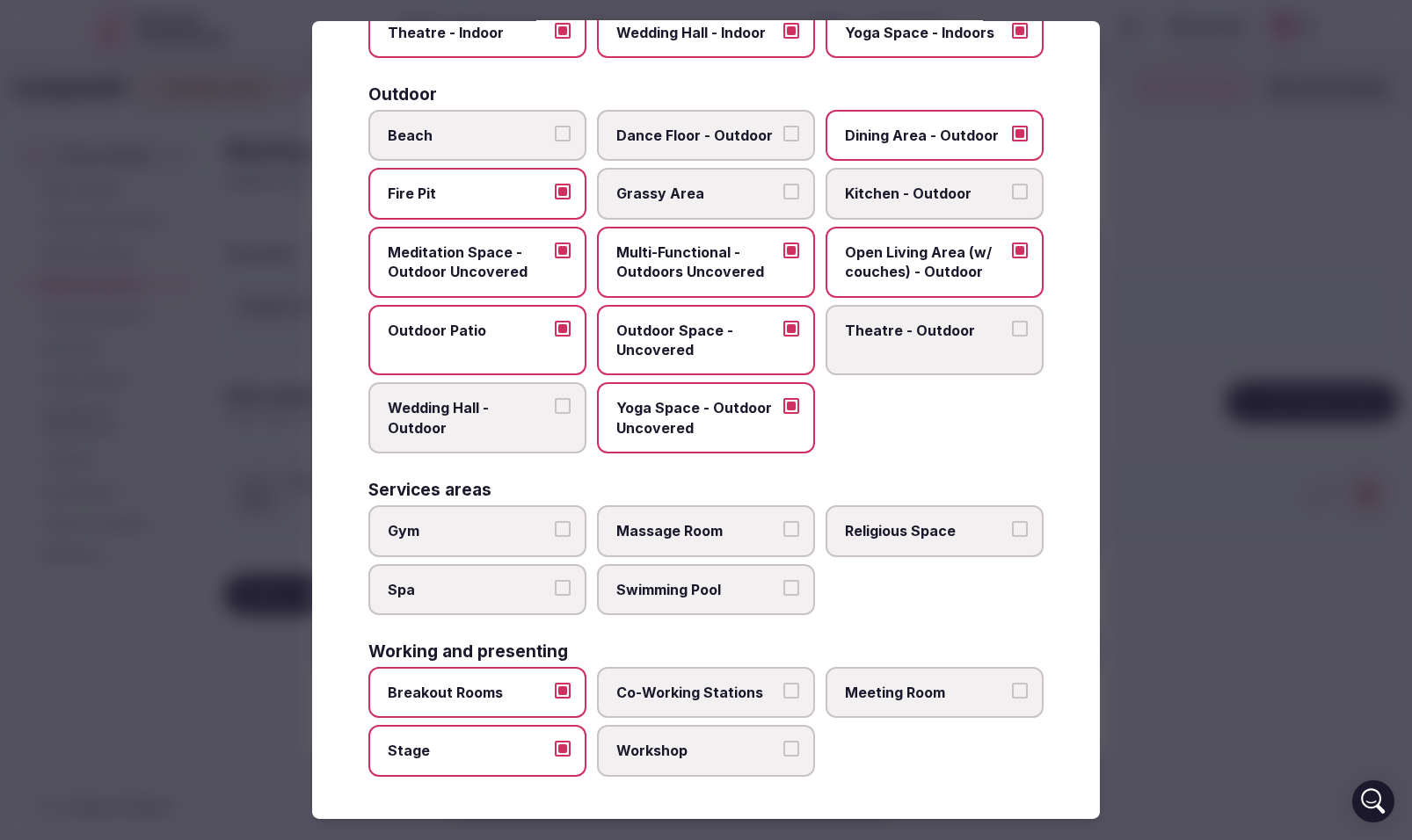
click at [792, 692] on button "Co-Working Stations" at bounding box center [791, 691] width 16 height 16
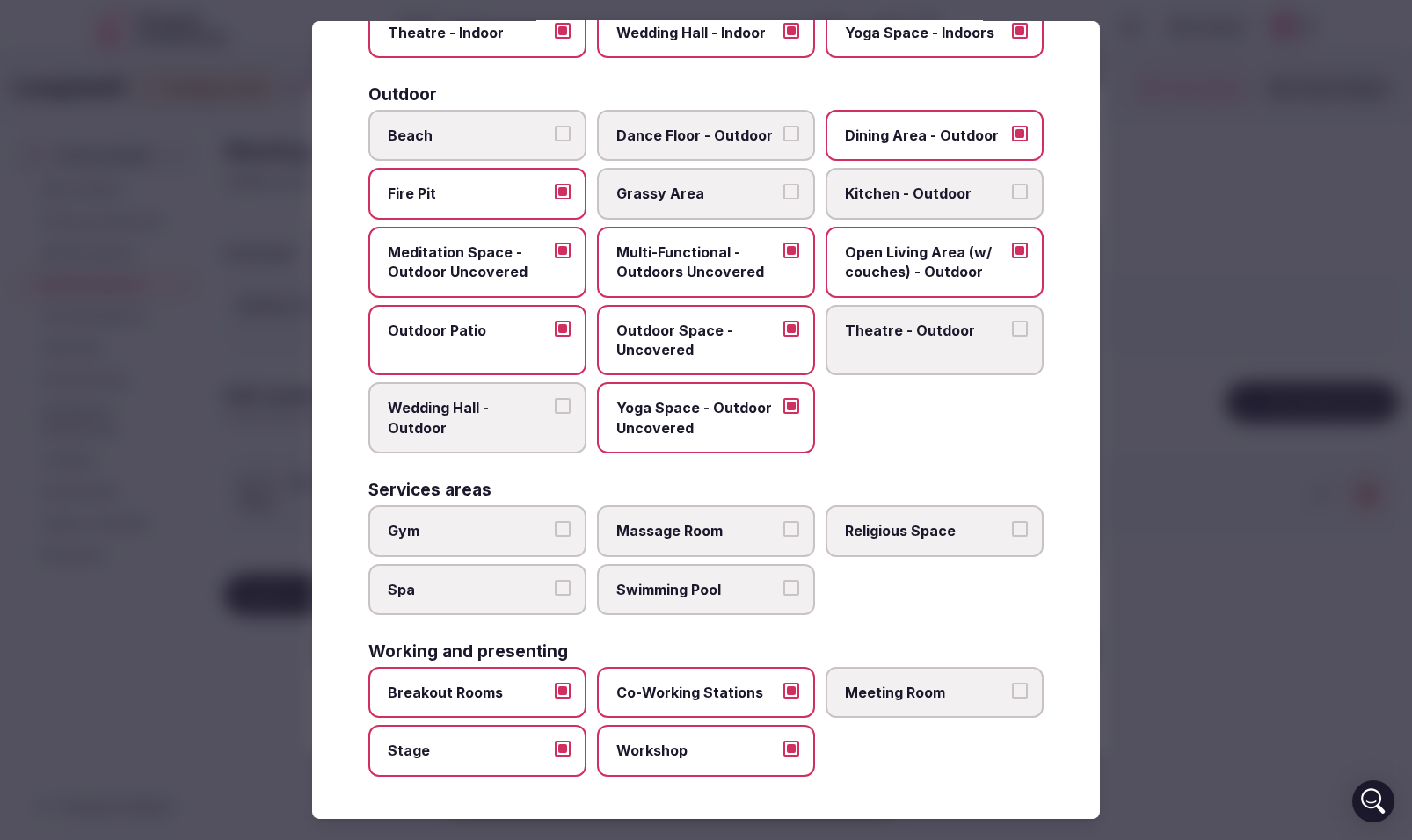
click at [1021, 694] on button "Meeting Room" at bounding box center [1020, 691] width 16 height 16
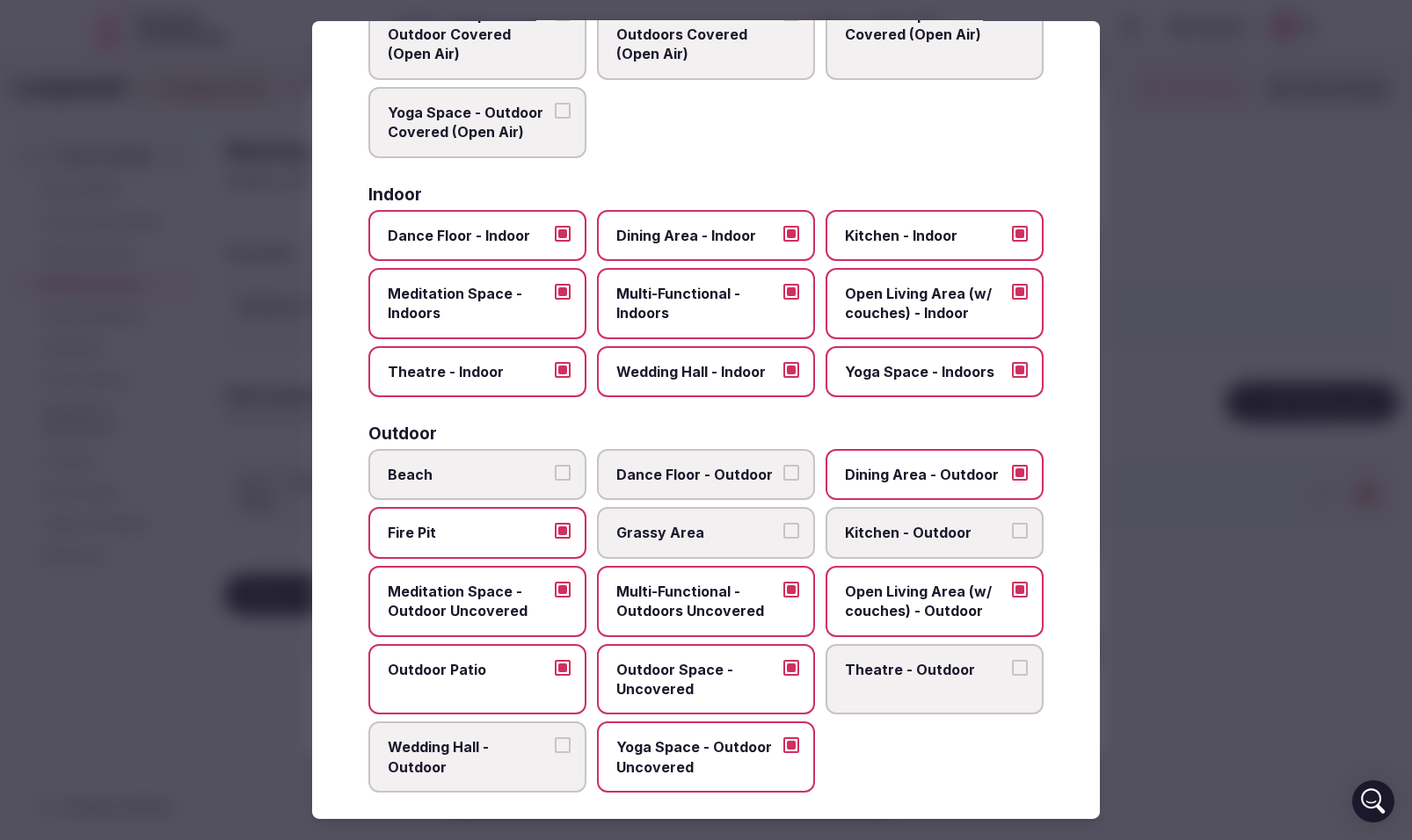
scroll to position [0, 0]
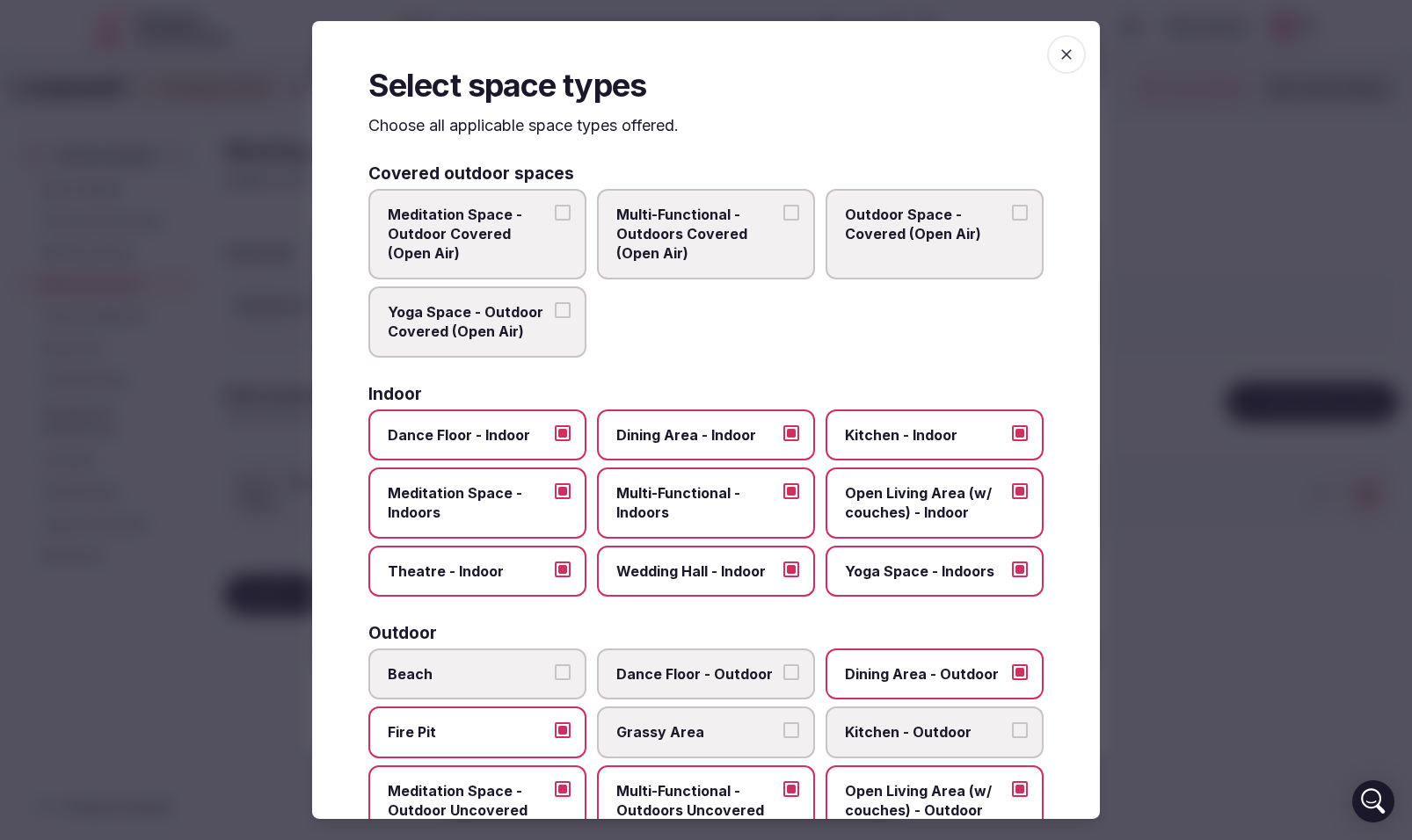
click at [1076, 57] on span "button" at bounding box center [1066, 54] width 38 height 38
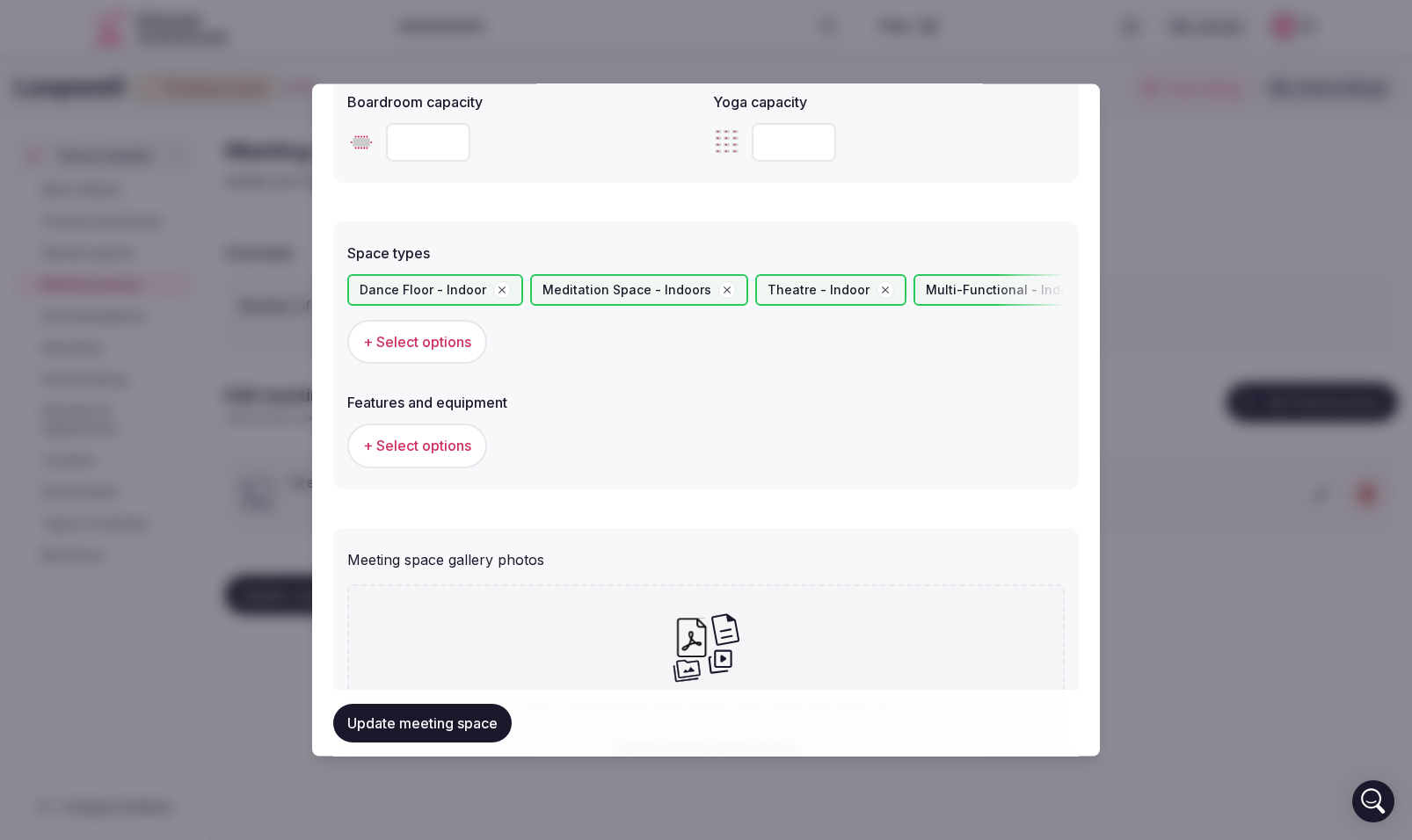
click at [407, 452] on span "+ Select options" at bounding box center [417, 446] width 108 height 20
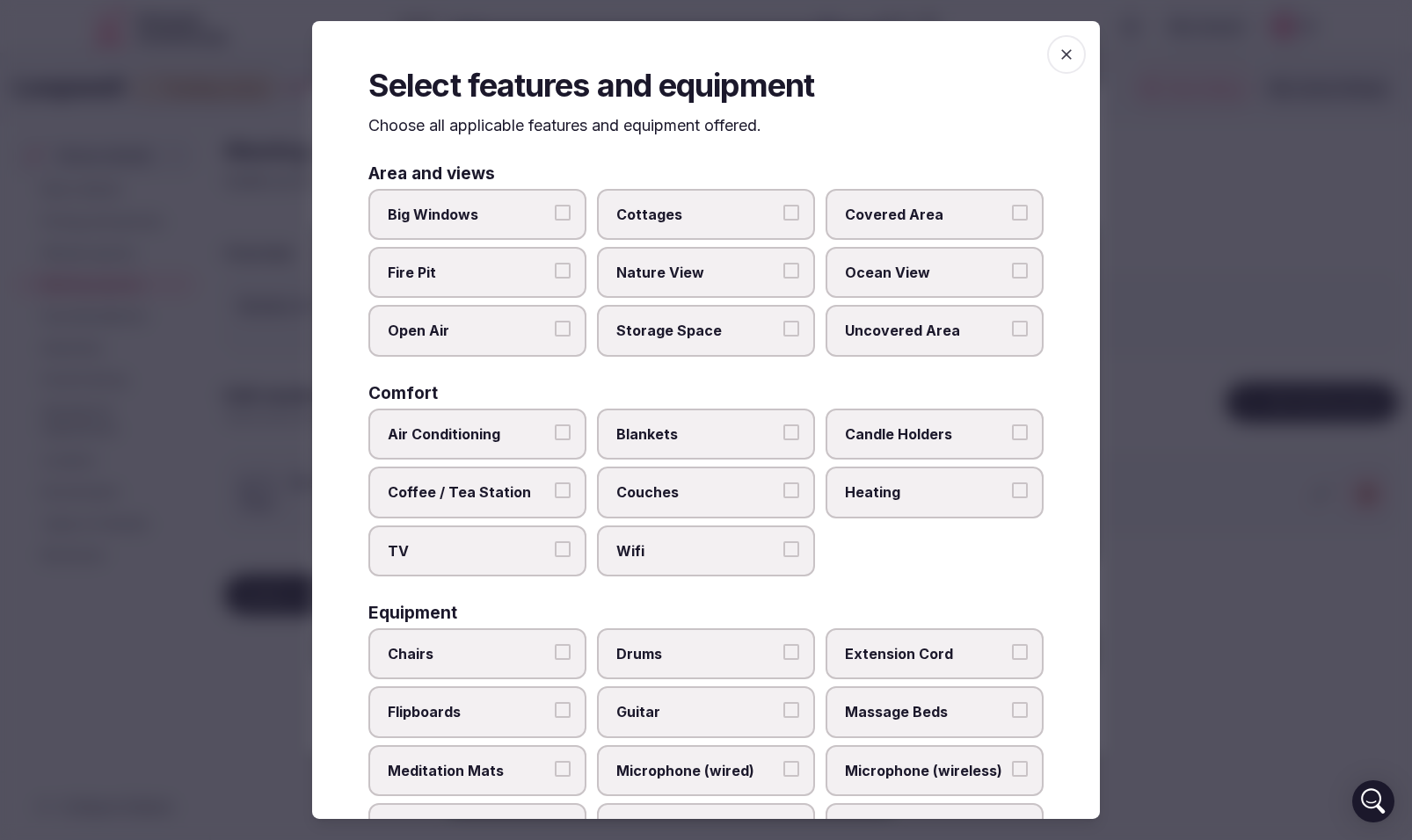
click at [561, 207] on button "Big Windows" at bounding box center [562, 212] width 16 height 16
click at [1022, 211] on button "Covered Area" at bounding box center [1020, 212] width 16 height 16
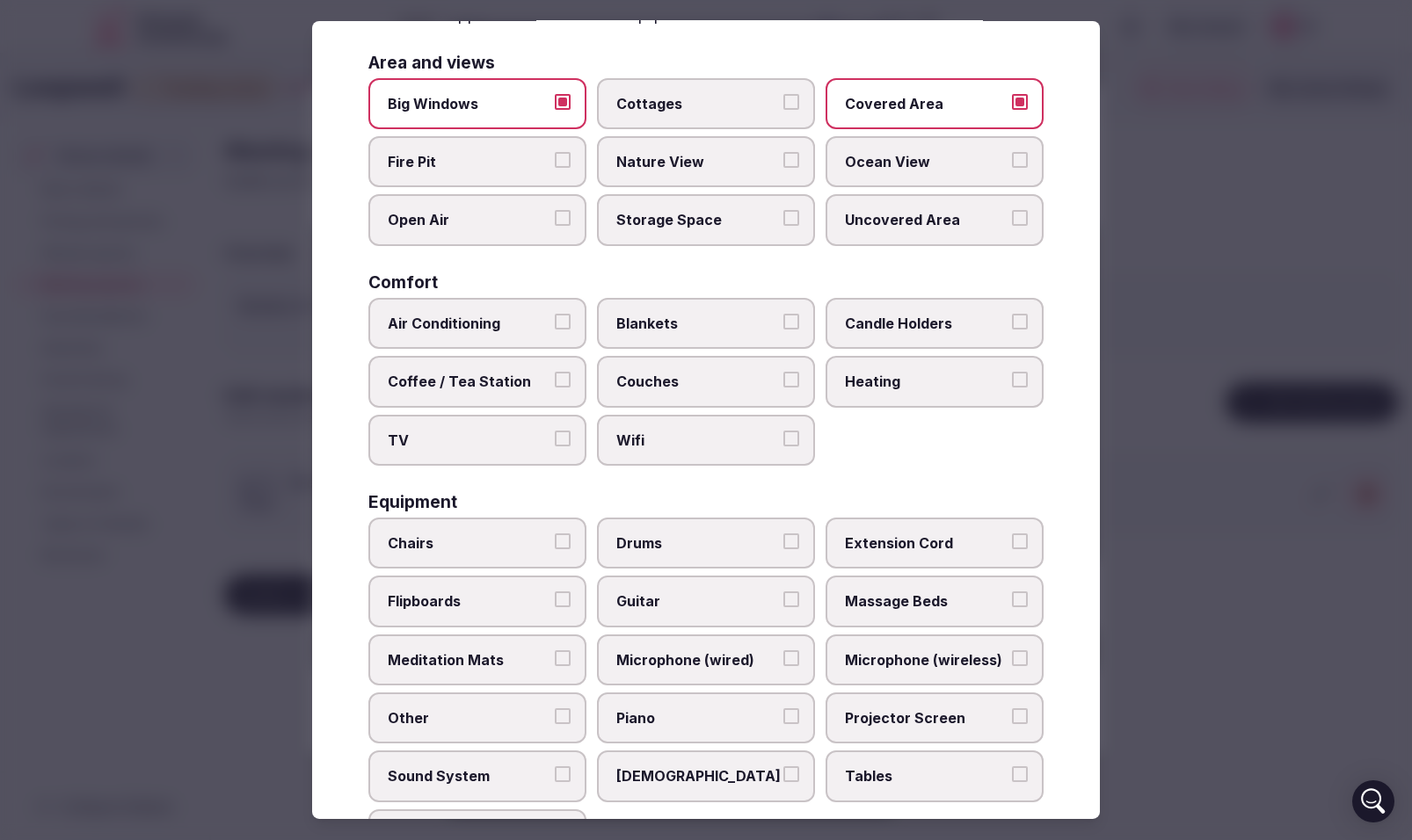
scroll to position [122, 0]
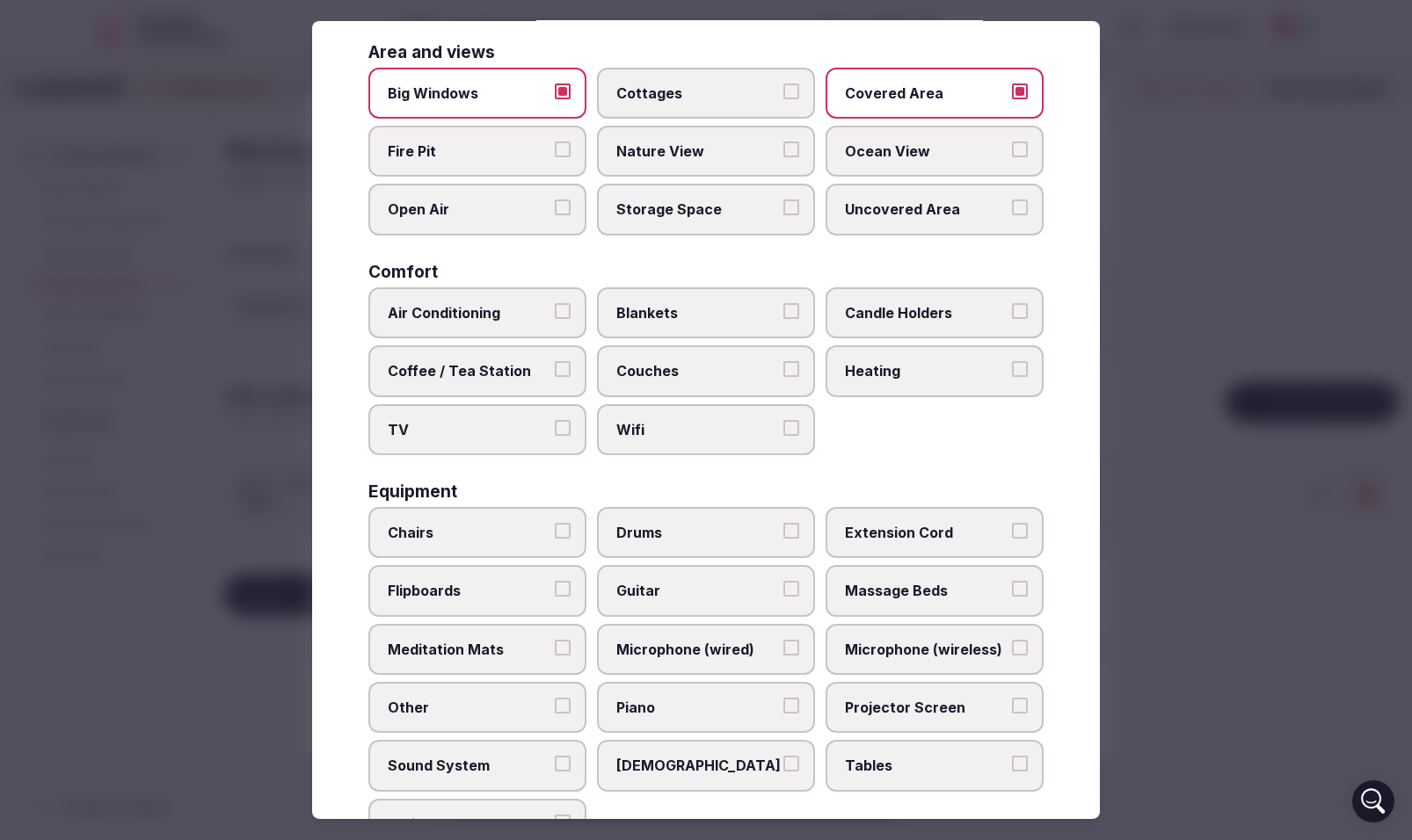
click at [571, 308] on label "Air Conditioning" at bounding box center [477, 313] width 218 height 51
click at [570, 308] on button "Air Conditioning" at bounding box center [562, 311] width 16 height 16
click at [567, 365] on button "Coffee / Tea Station" at bounding box center [562, 369] width 16 height 16
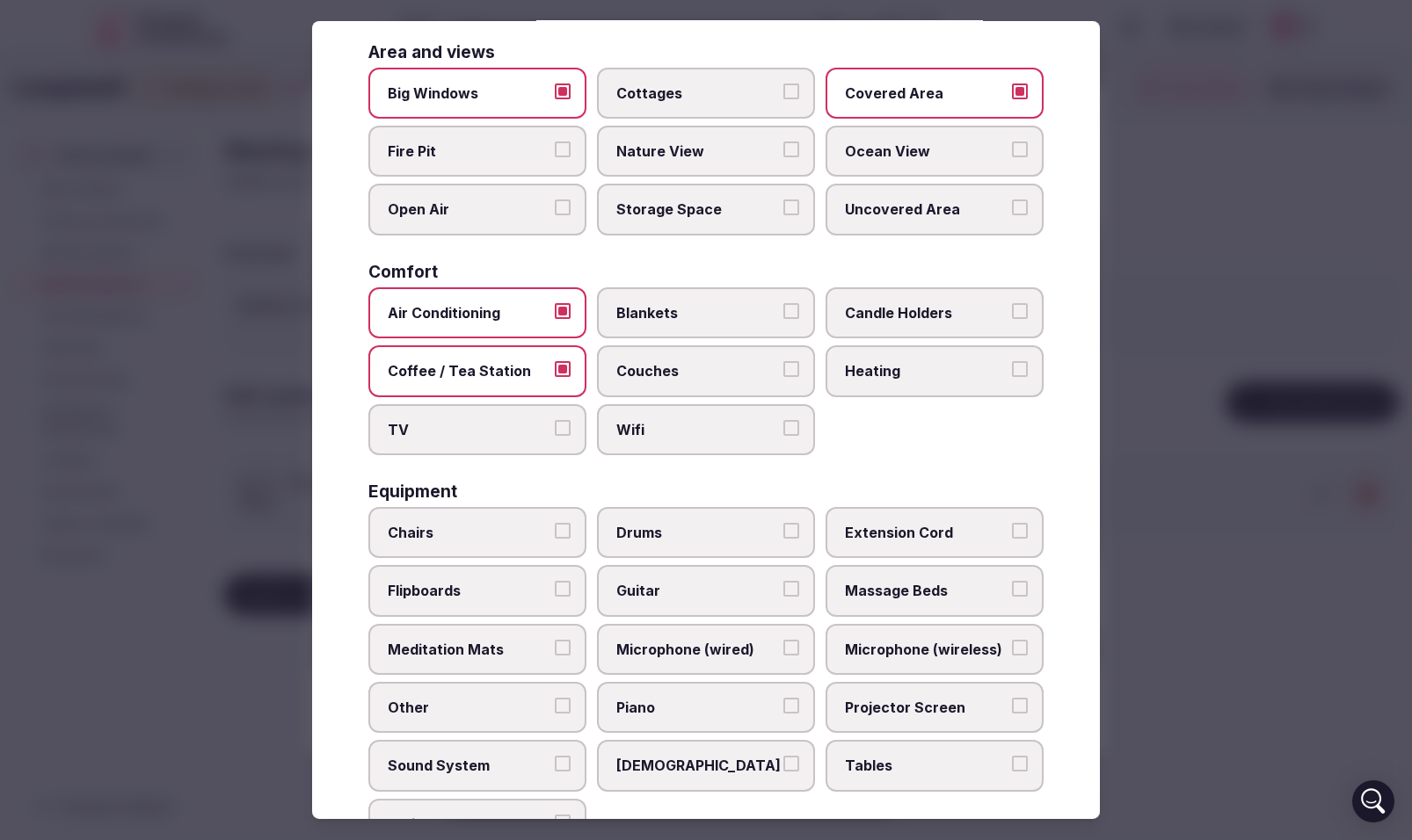
click at [566, 425] on button "TV" at bounding box center [562, 427] width 16 height 16
click at [798, 367] on button "Couches" at bounding box center [791, 369] width 16 height 16
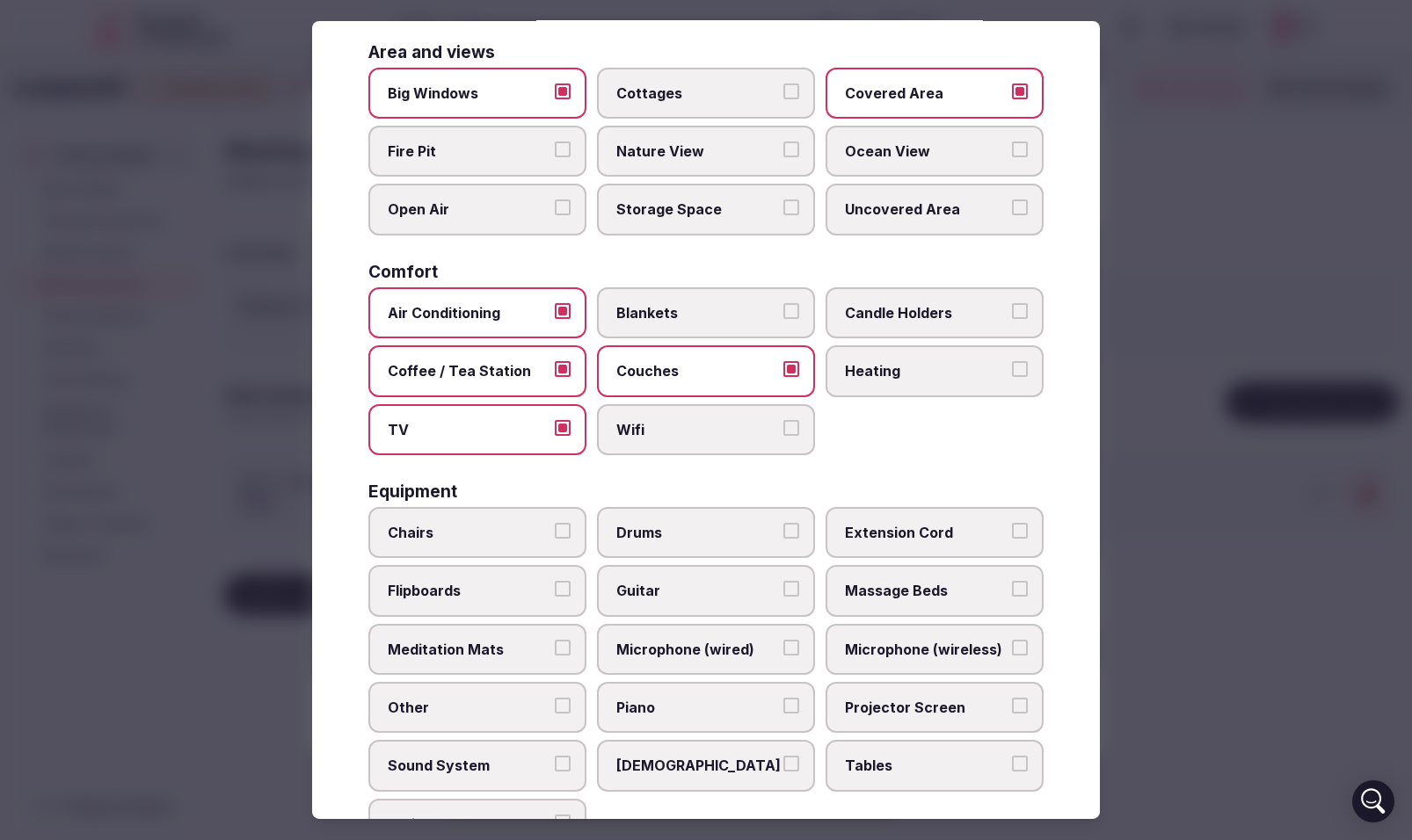
click at [793, 308] on button "Blankets" at bounding box center [791, 311] width 16 height 16
click at [792, 434] on button "Wifi" at bounding box center [791, 427] width 16 height 16
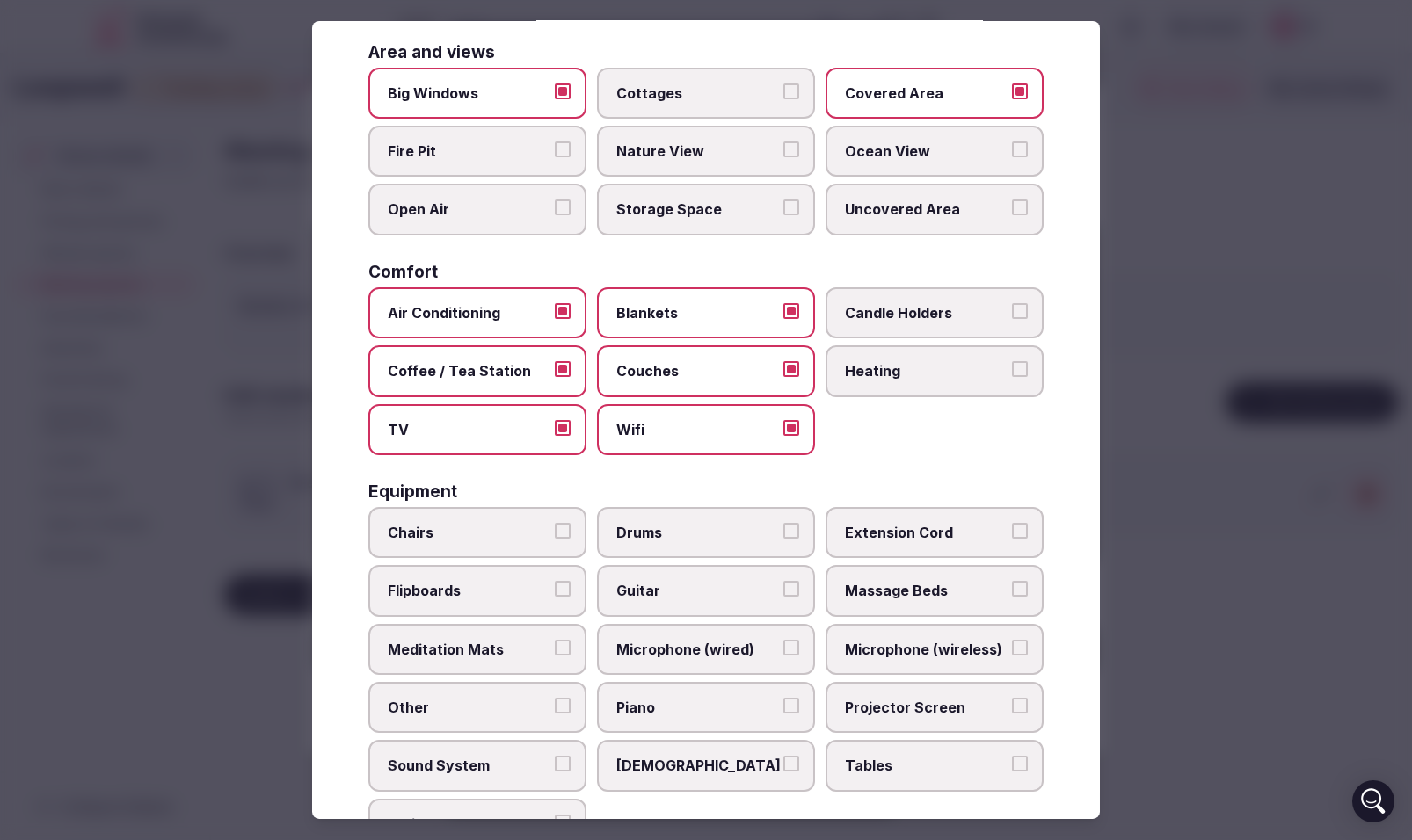
click at [1018, 312] on button "Candle Holders" at bounding box center [1020, 311] width 16 height 16
click at [1019, 359] on label "Heating" at bounding box center [934, 371] width 218 height 51
click at [1019, 361] on button "Heating" at bounding box center [1020, 369] width 16 height 16
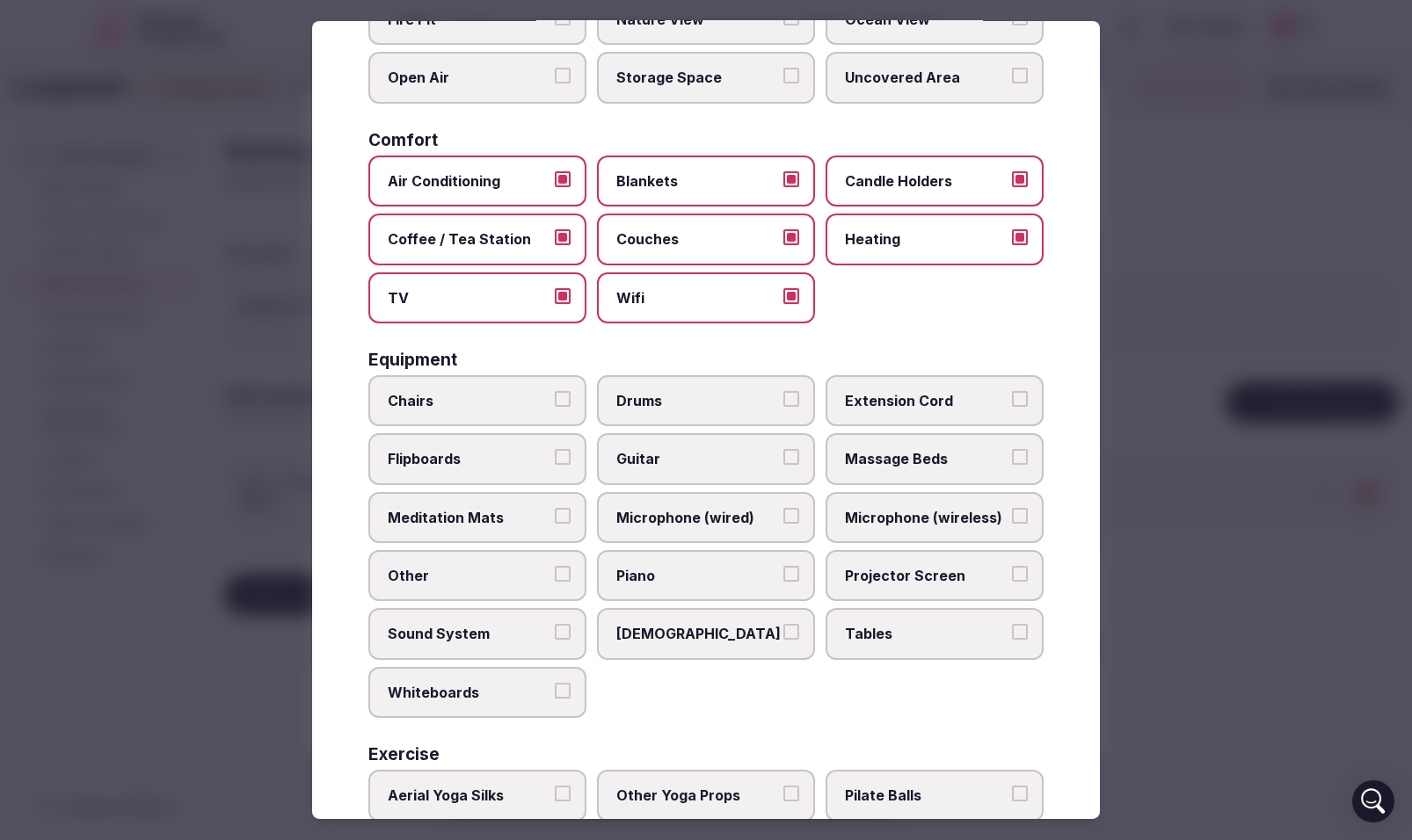
scroll to position [284, 0]
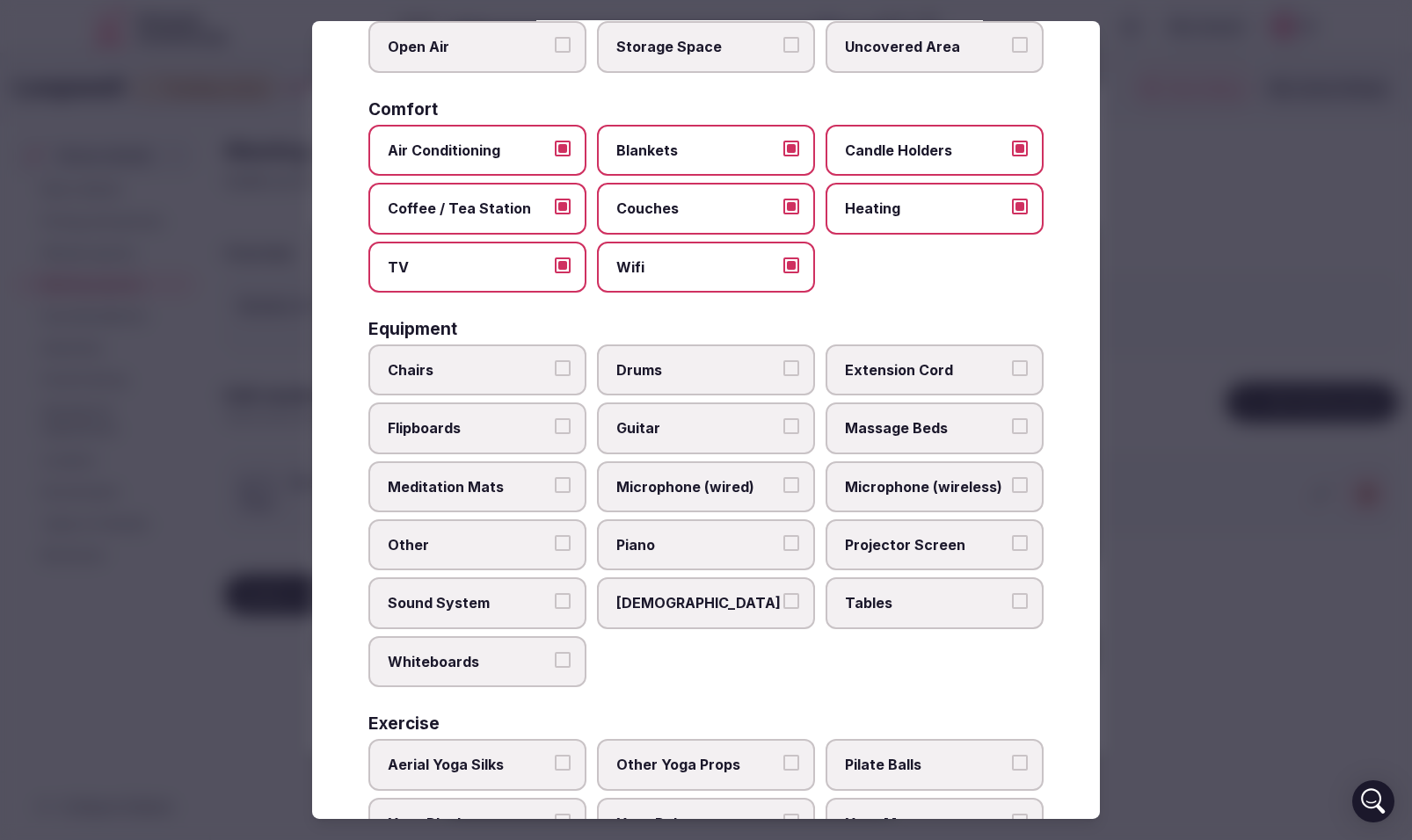
click at [1014, 367] on button "Extension Cord" at bounding box center [1020, 368] width 16 height 16
click at [564, 370] on button "Chairs" at bounding box center [562, 368] width 16 height 16
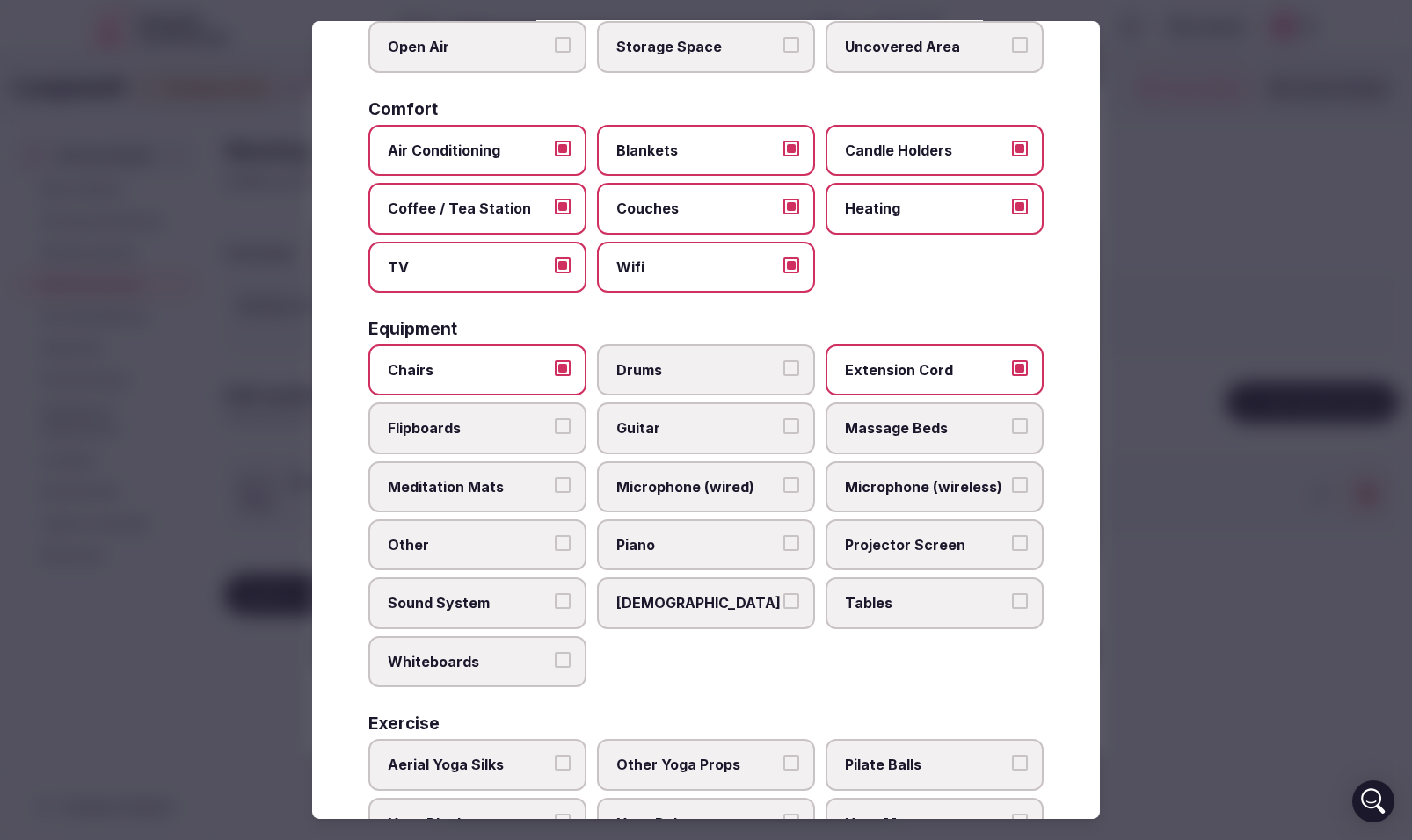
click at [561, 484] on button "Meditation Mats" at bounding box center [562, 485] width 16 height 16
click at [783, 487] on button "Microphone (wired)" at bounding box center [791, 485] width 16 height 16
click at [1017, 494] on label "Microphone (wireless)" at bounding box center [934, 487] width 218 height 51
click at [1017, 494] on button "Microphone (wireless)" at bounding box center [1020, 485] width 16 height 16
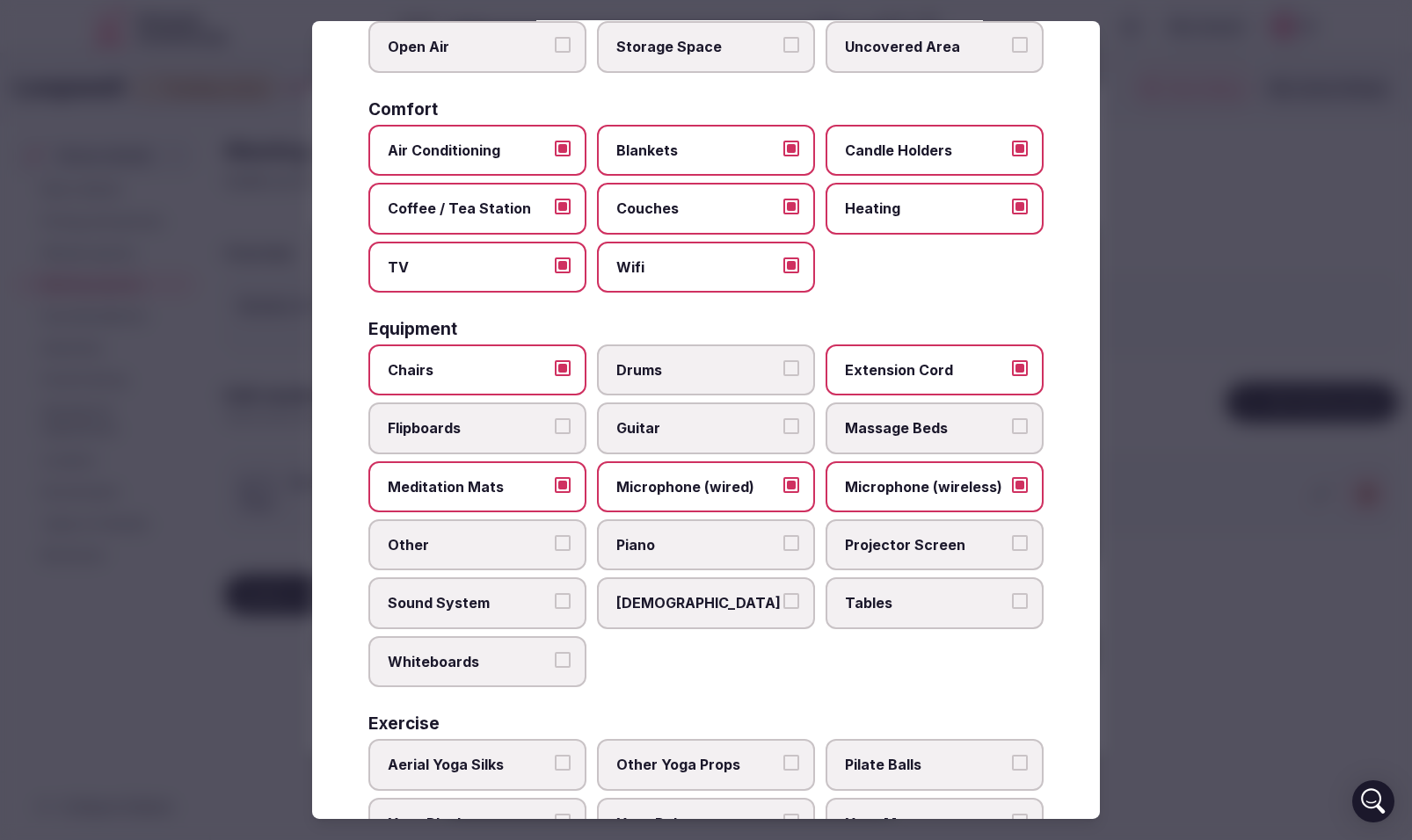
click at [1023, 545] on button "Projector Screen" at bounding box center [1020, 544] width 16 height 16
click at [562, 536] on button "Other" at bounding box center [562, 544] width 16 height 16
click at [563, 600] on button "Sound System" at bounding box center [562, 602] width 16 height 16
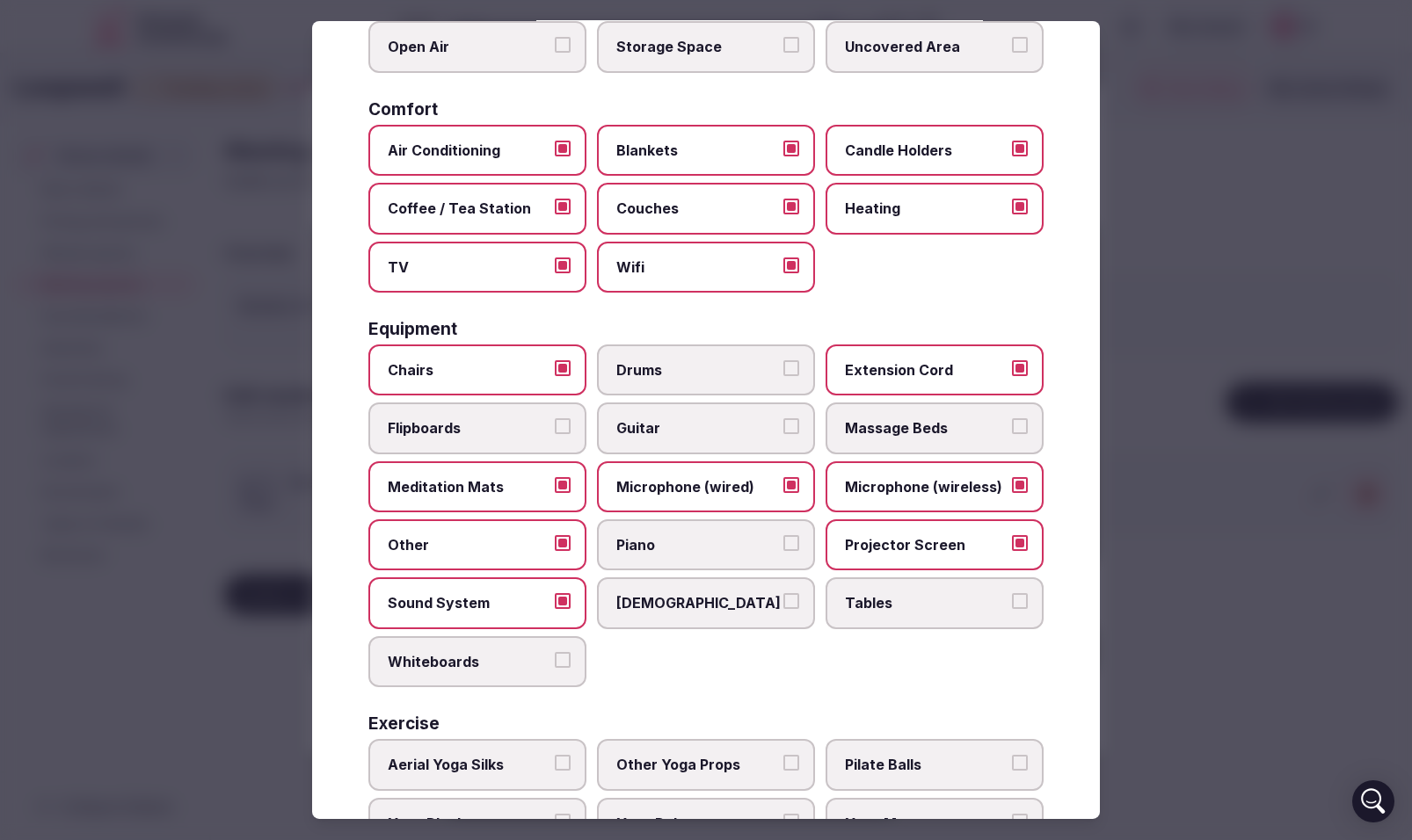
click at [1021, 605] on button "Tables" at bounding box center [1020, 602] width 16 height 16
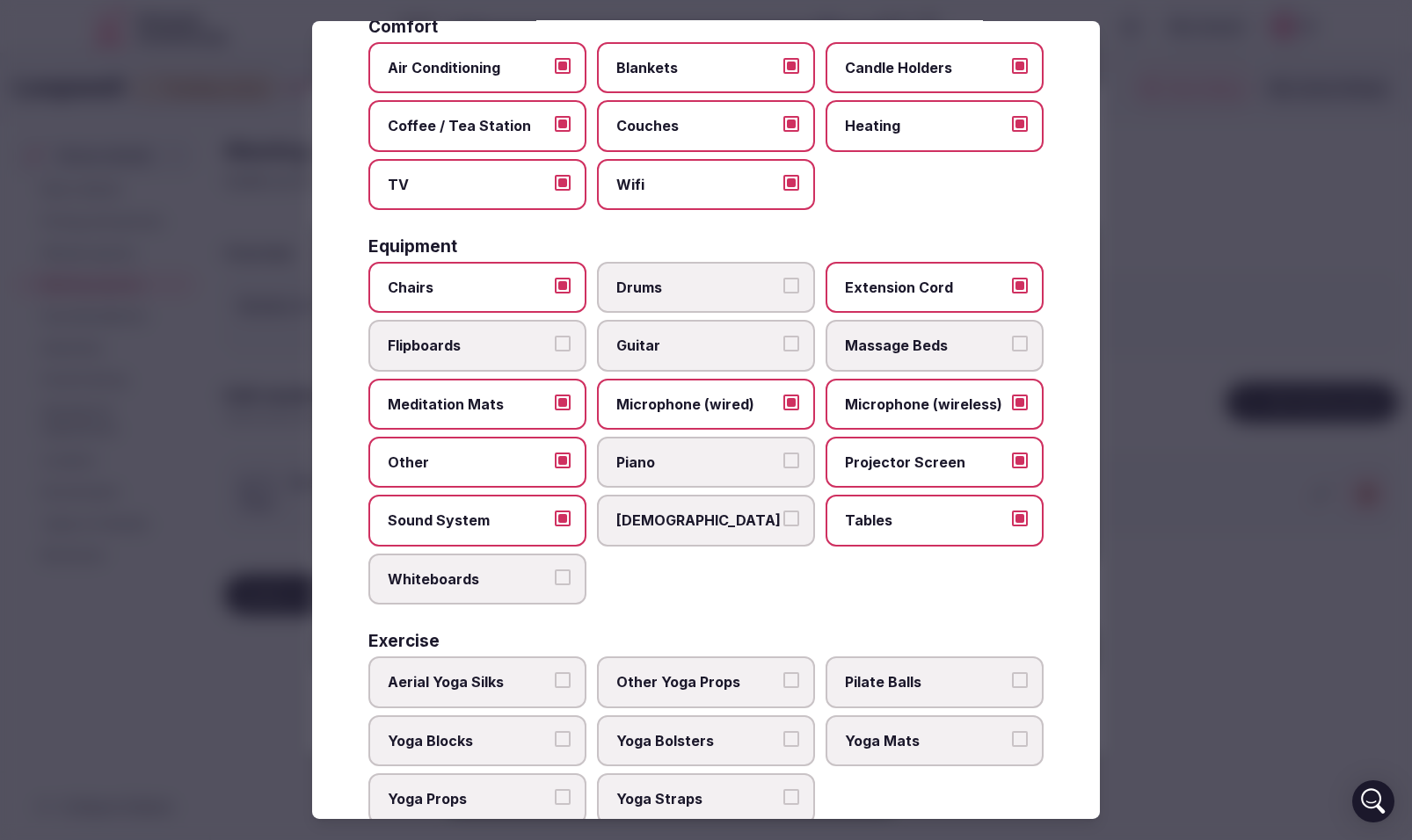
scroll to position [400, 0]
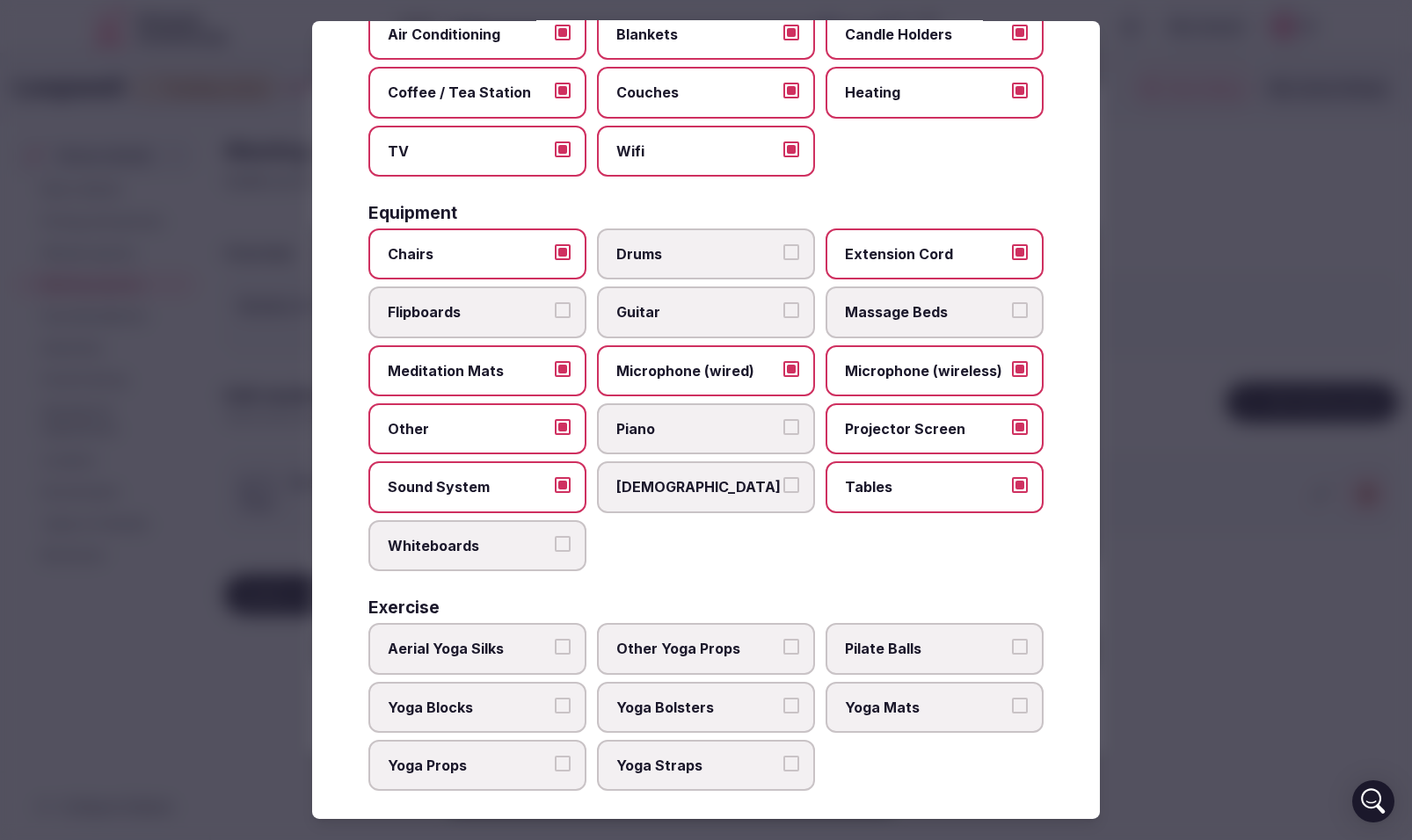
click at [798, 648] on button "Other Yoga Props" at bounding box center [791, 647] width 16 height 16
click at [1021, 708] on button "Yoga Mats" at bounding box center [1020, 706] width 16 height 16
click at [788, 706] on button "Yoga Bolsters" at bounding box center [791, 706] width 16 height 16
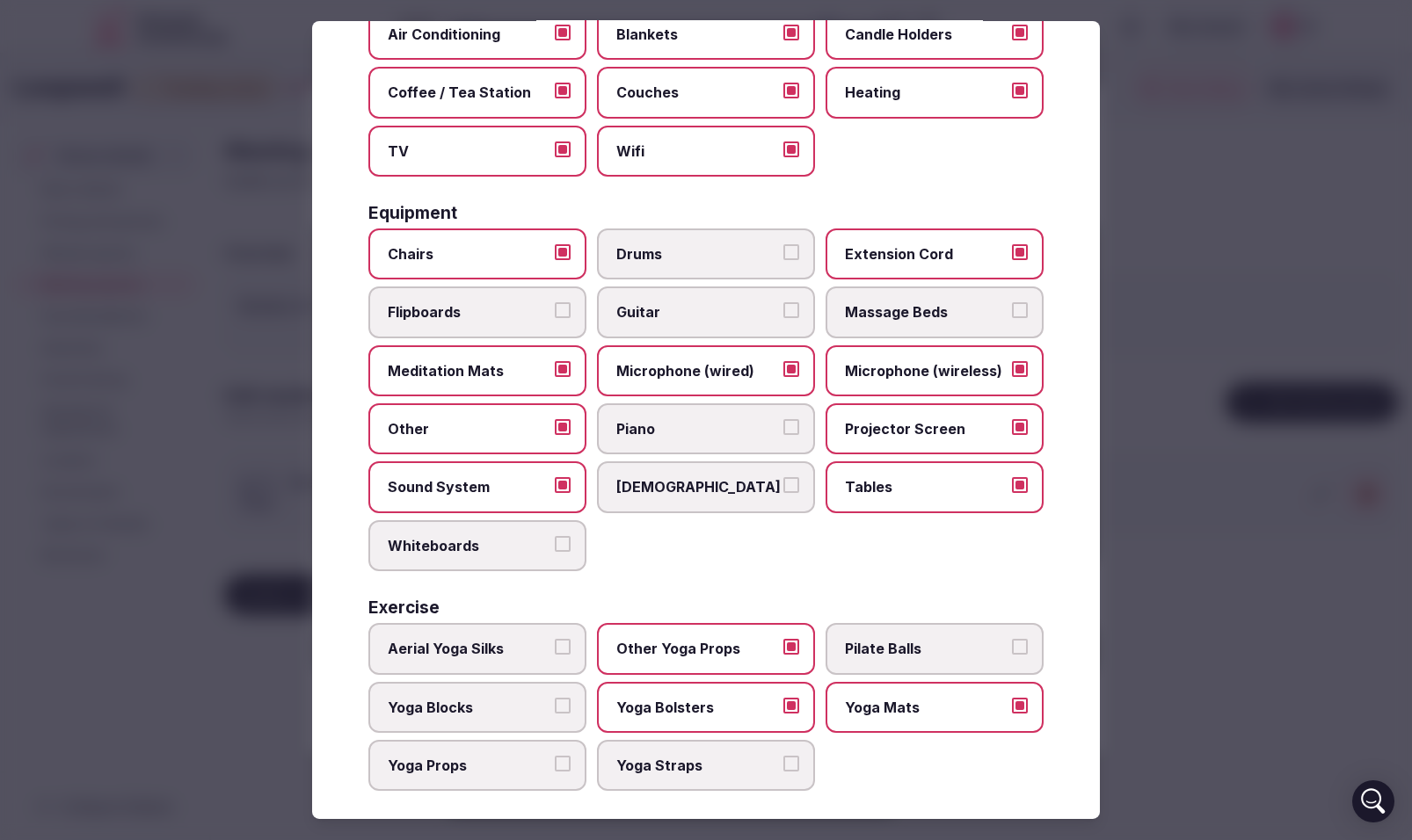
click at [570, 703] on label "Yoga Blocks" at bounding box center [477, 708] width 218 height 51
click at [570, 703] on button "Yoga Blocks" at bounding box center [562, 706] width 16 height 16
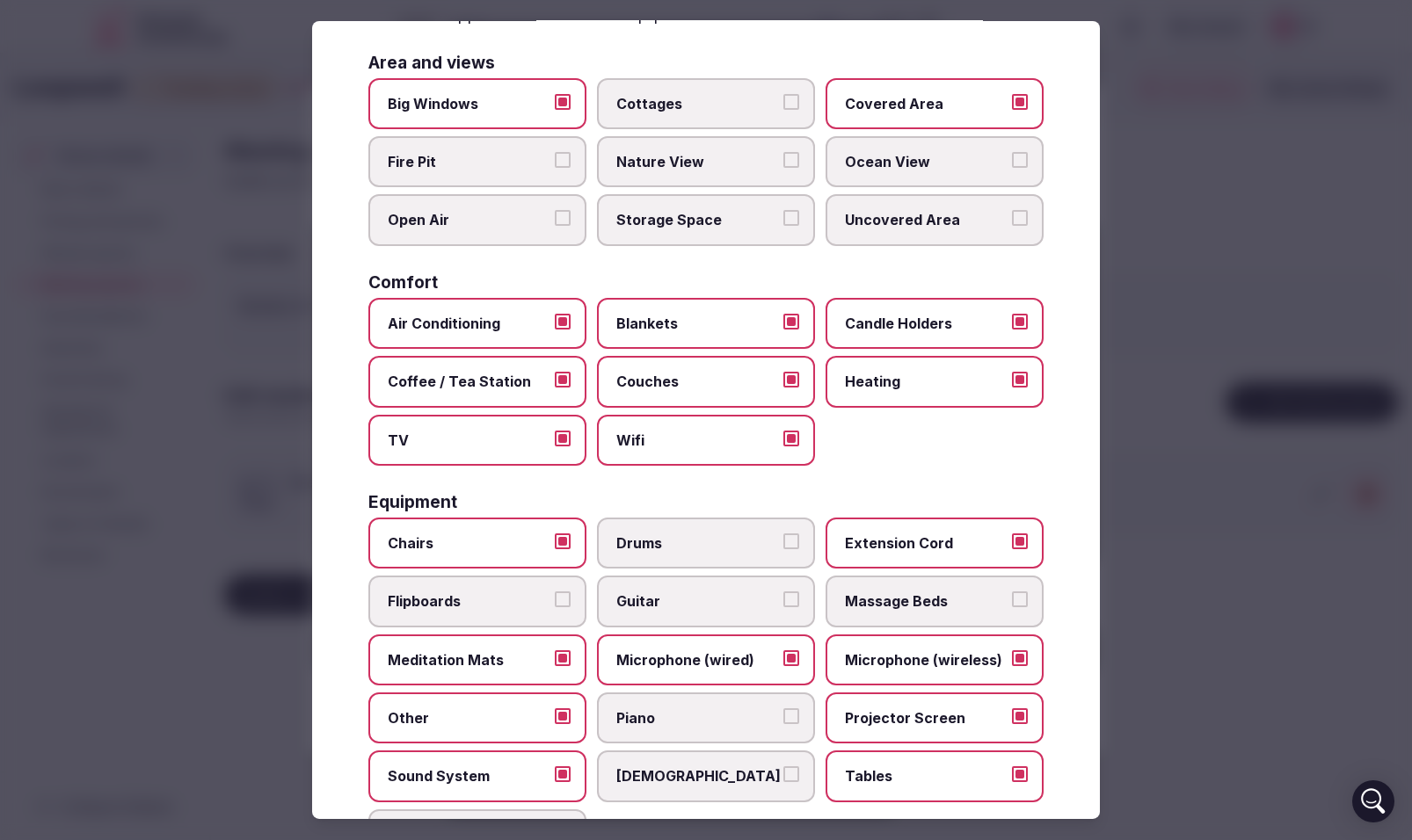
scroll to position [0, 0]
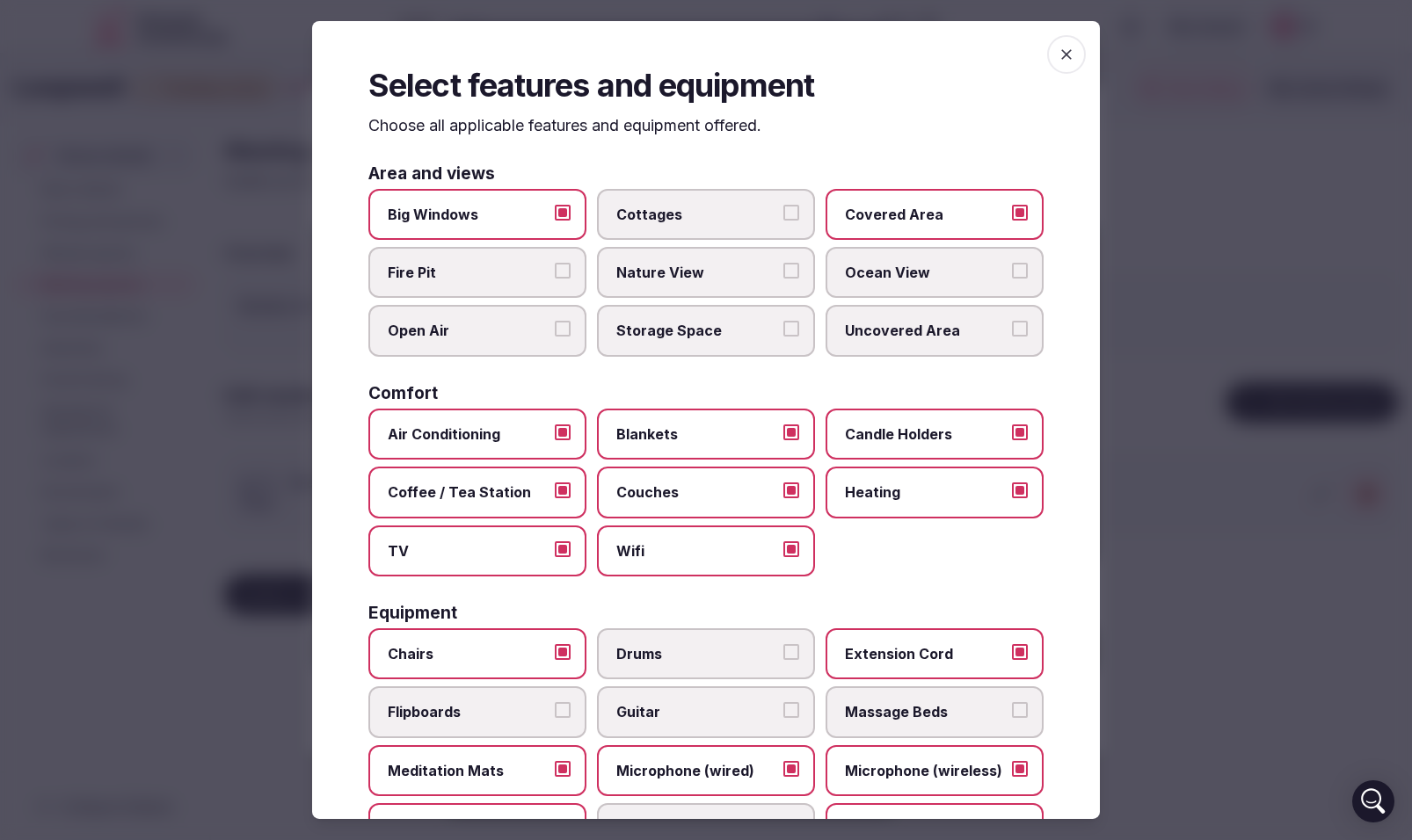
click at [1064, 57] on icon "button" at bounding box center [1066, 54] width 11 height 11
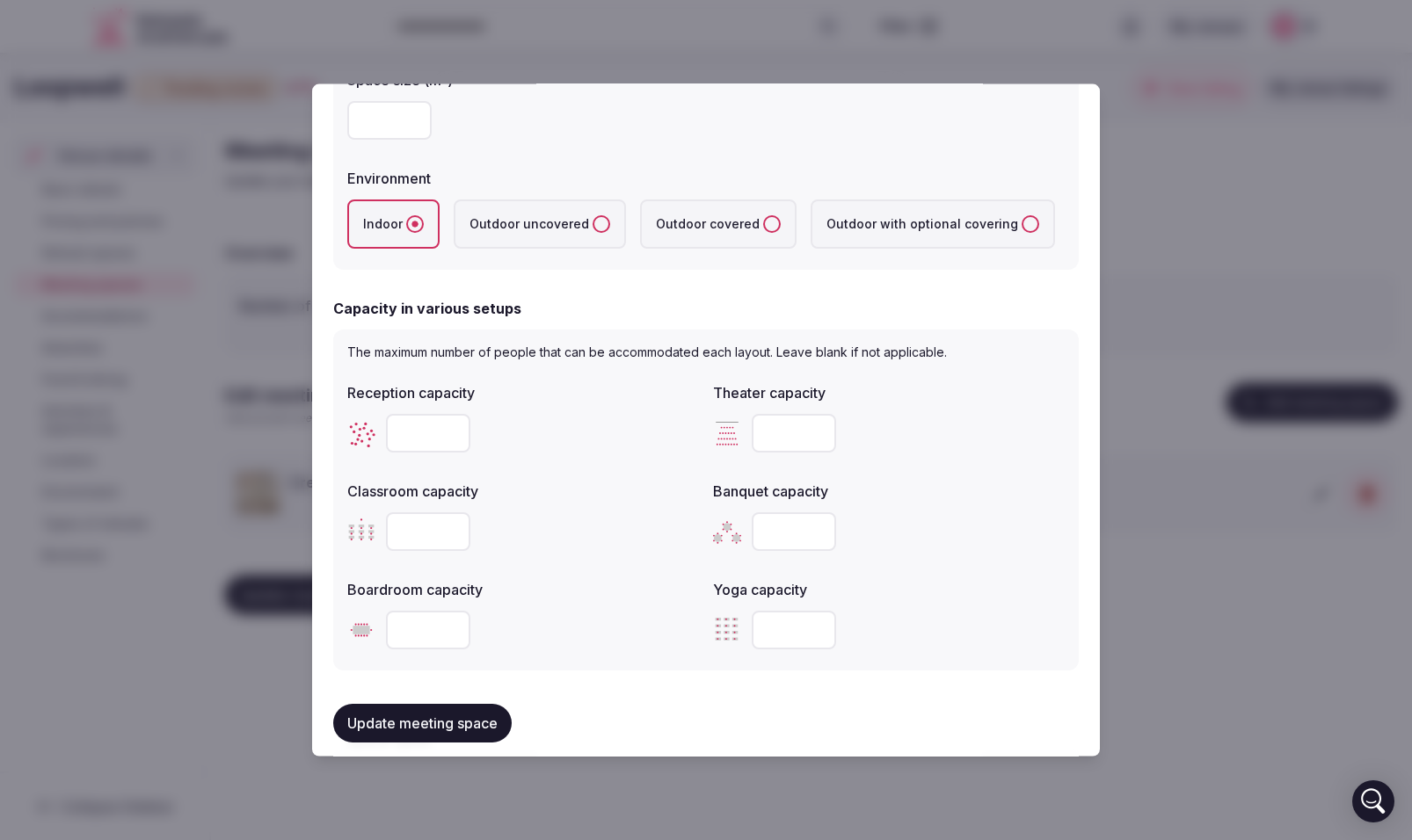
scroll to position [387, 0]
click at [804, 623] on input "number" at bounding box center [794, 629] width 84 height 38
type input "**"
click at [792, 541] on input "number" at bounding box center [794, 530] width 84 height 38
click at [789, 521] on input "number" at bounding box center [794, 530] width 84 height 38
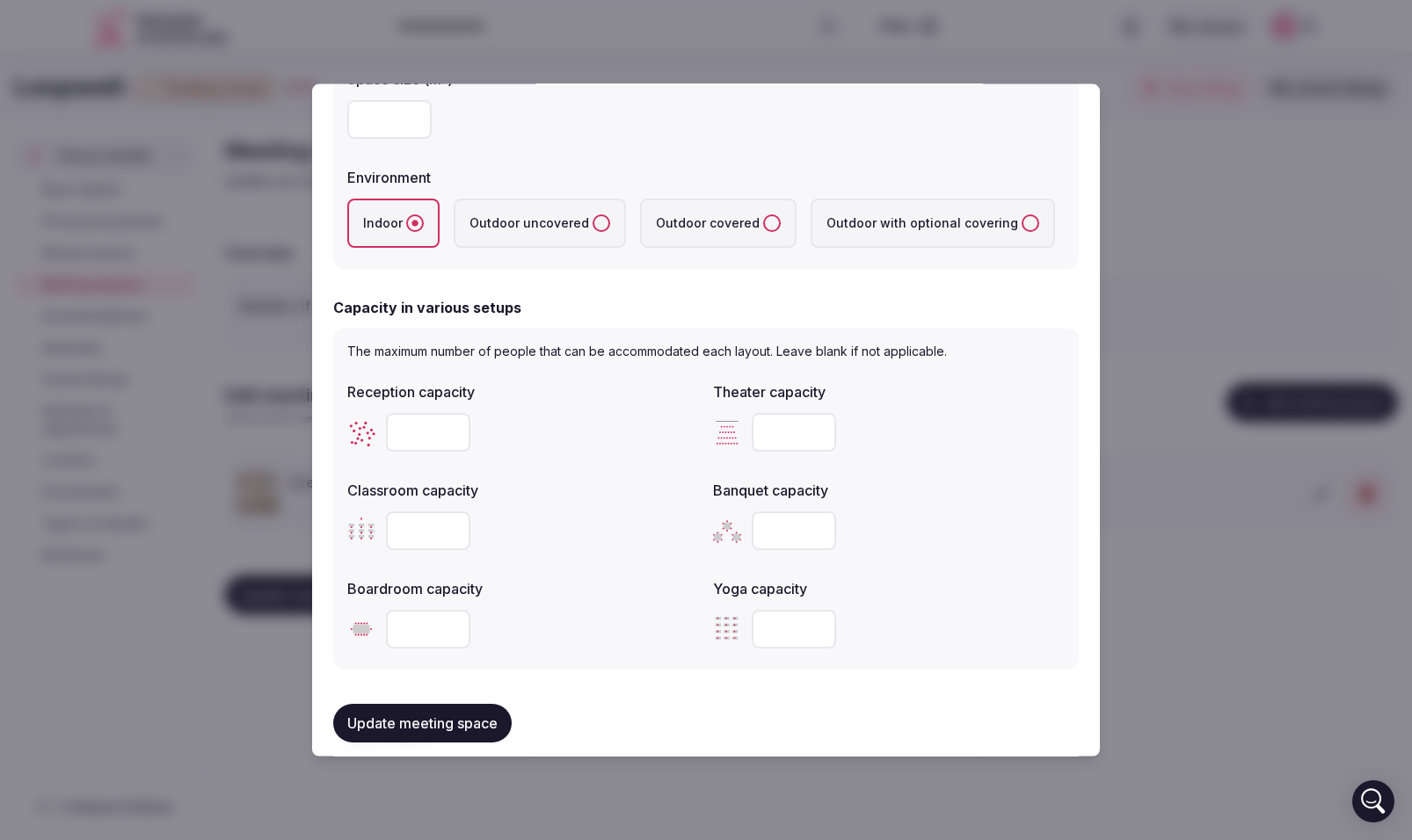
click at [785, 429] on input "number" at bounding box center [794, 432] width 84 height 38
click at [781, 435] on input "number" at bounding box center [794, 432] width 84 height 38
type input "***"
click at [413, 536] on input "number" at bounding box center [428, 530] width 84 height 38
click at [408, 530] on input "number" at bounding box center [428, 530] width 84 height 38
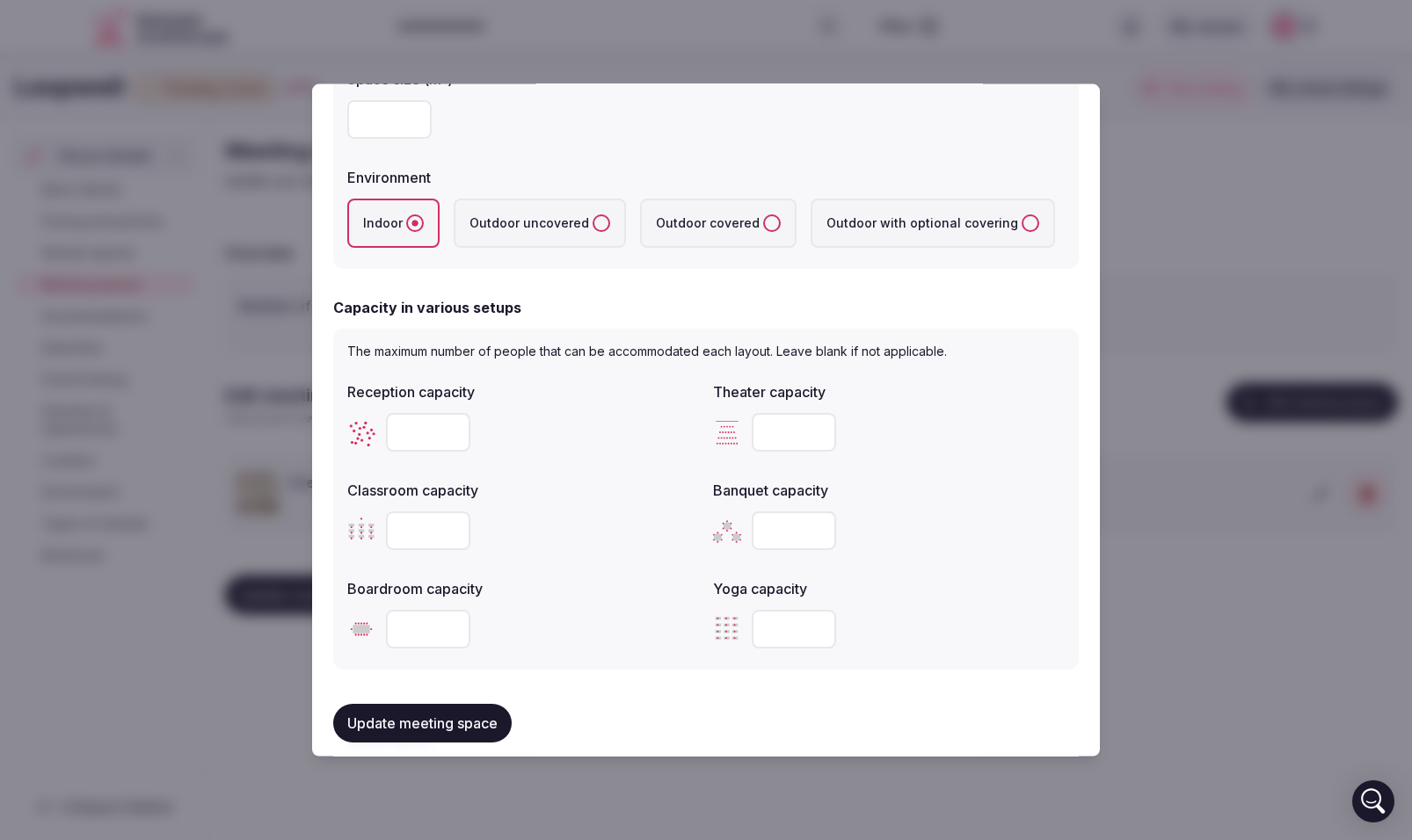
type input "***"
click at [772, 536] on input "number" at bounding box center [794, 530] width 84 height 38
click at [766, 533] on input "number" at bounding box center [794, 530] width 84 height 38
type input "***"
click at [418, 437] on input "number" at bounding box center [428, 432] width 84 height 38
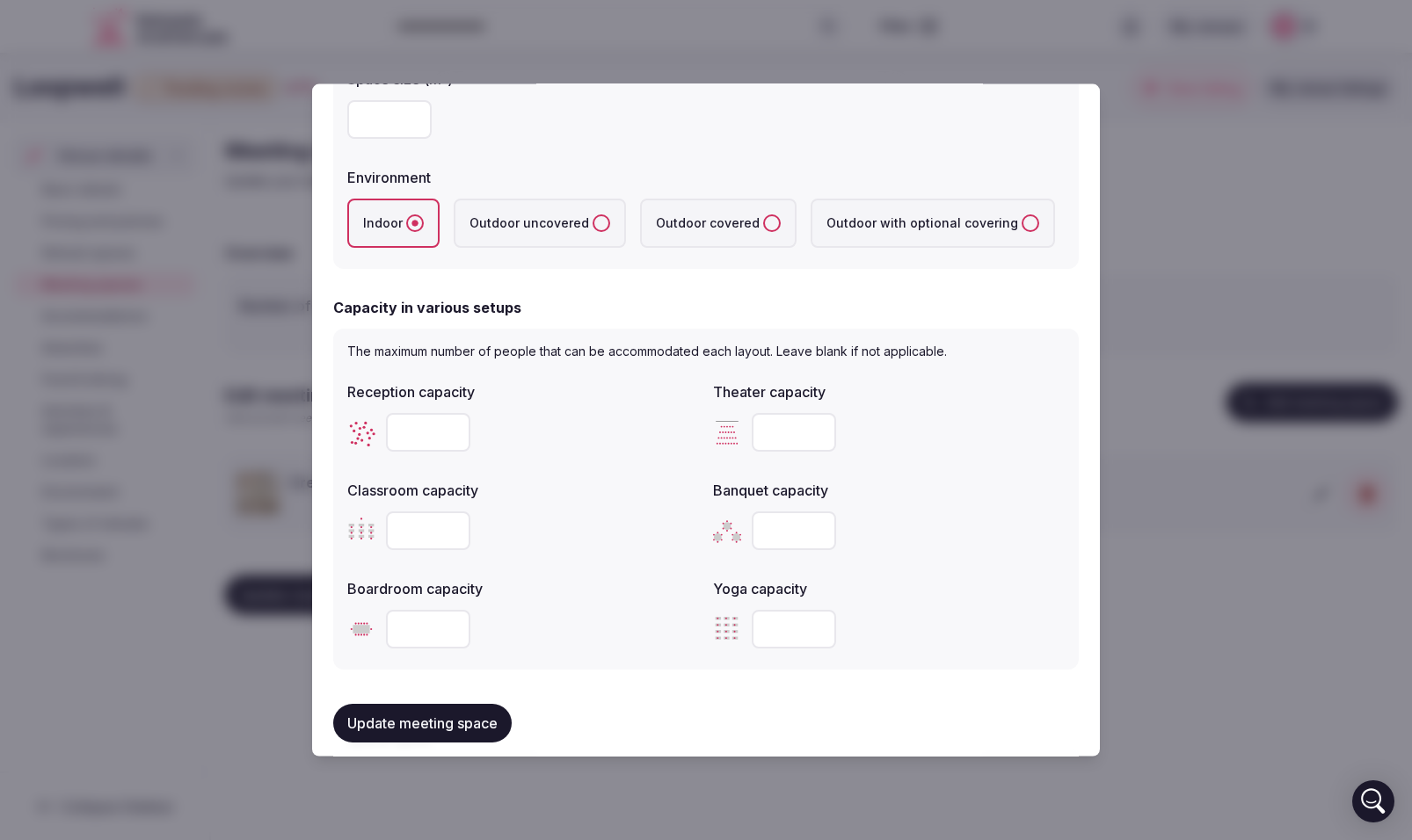
type input "***"
click at [420, 630] on input "number" at bounding box center [428, 629] width 84 height 38
click at [418, 628] on input "number" at bounding box center [428, 629] width 84 height 38
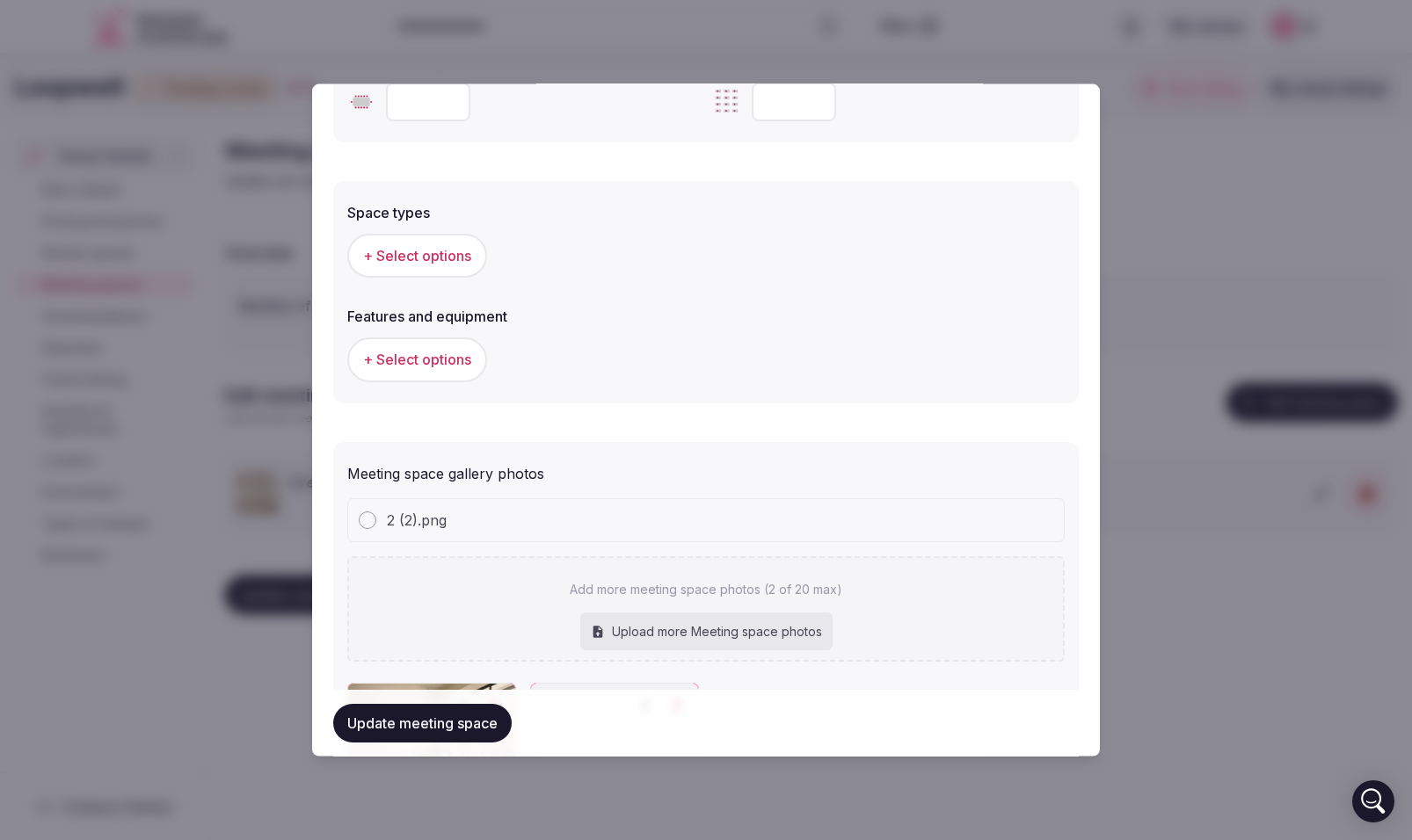
scroll to position [932, 0]
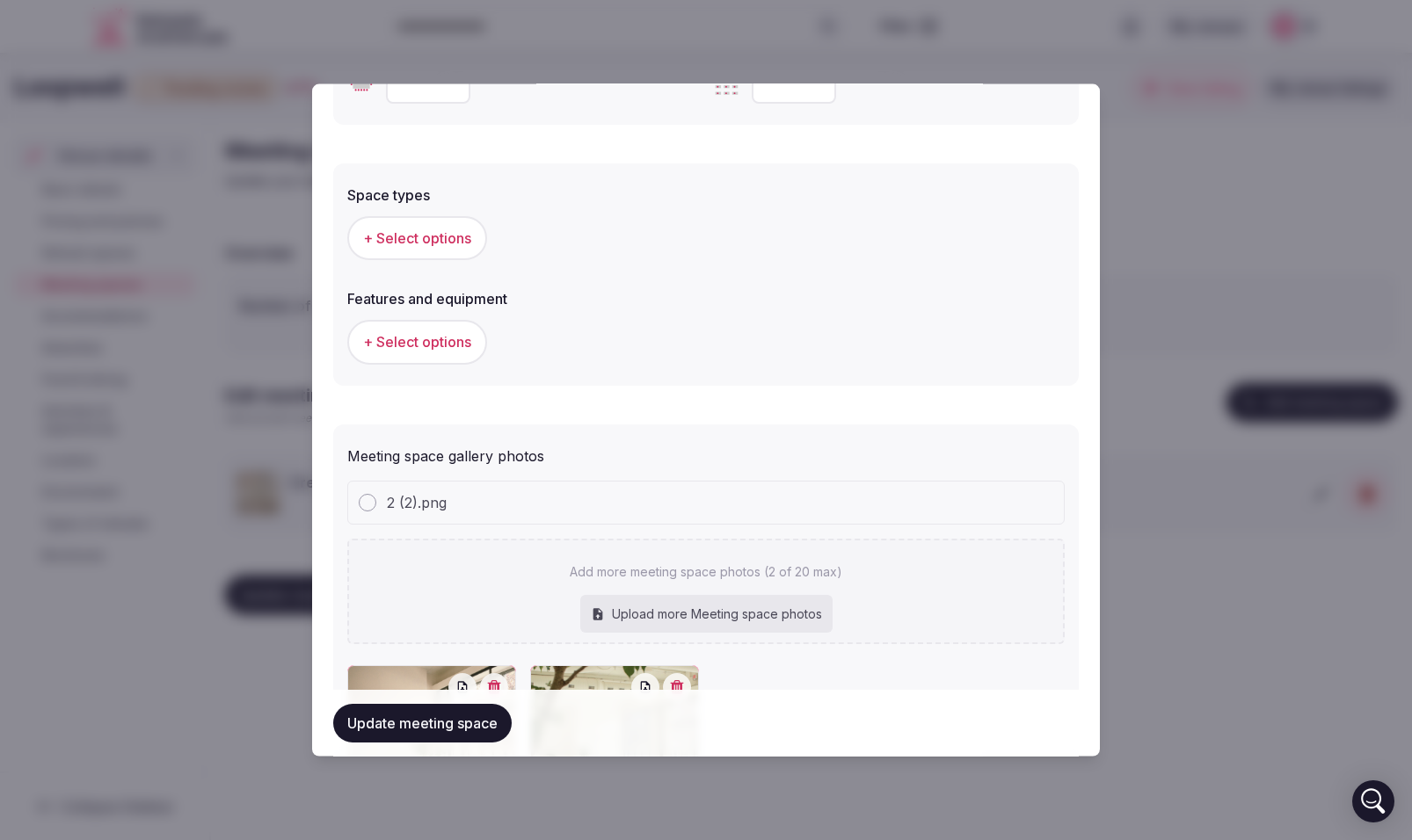
type input "***"
click at [394, 232] on span "+ Select options" at bounding box center [417, 238] width 108 height 20
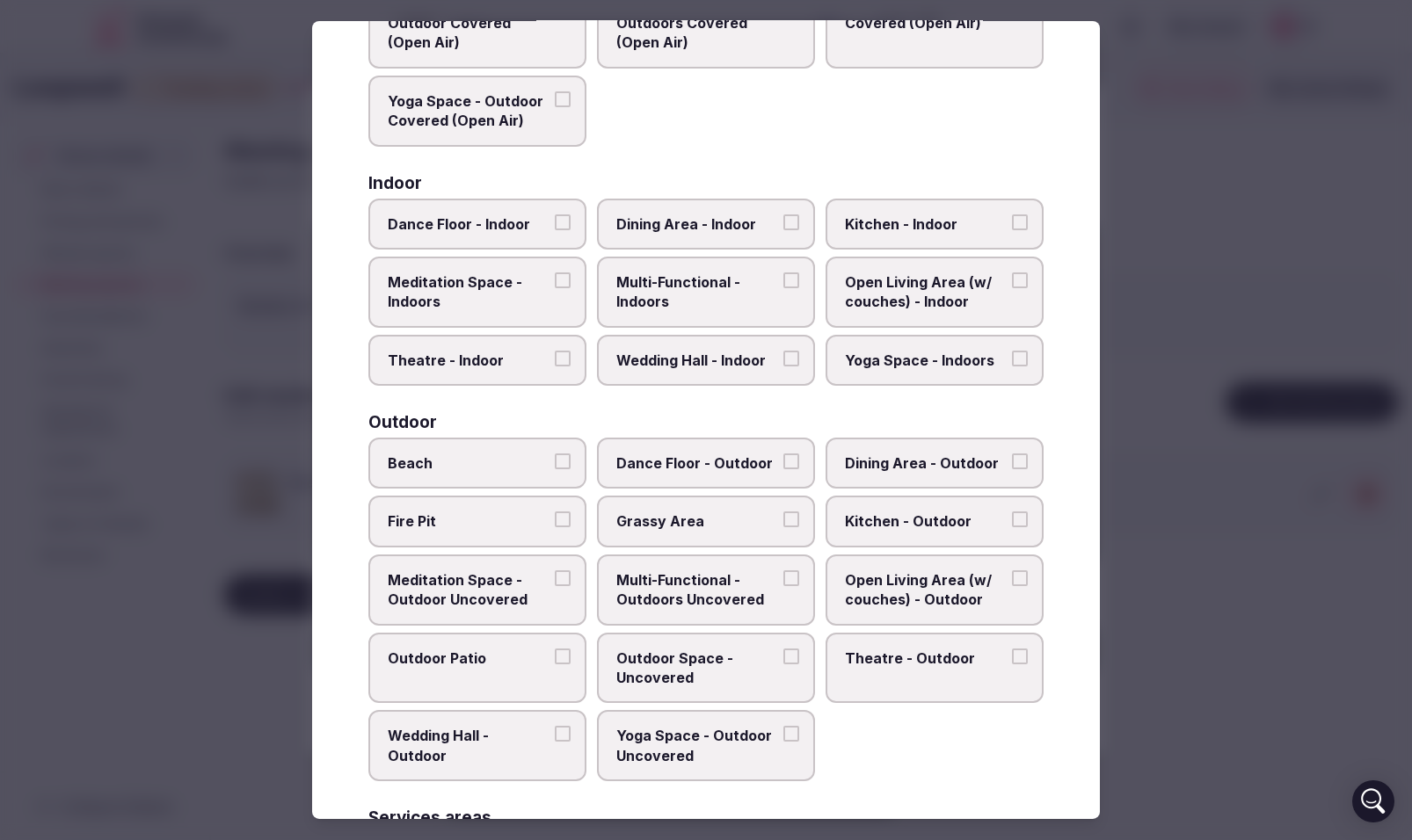
scroll to position [223, 0]
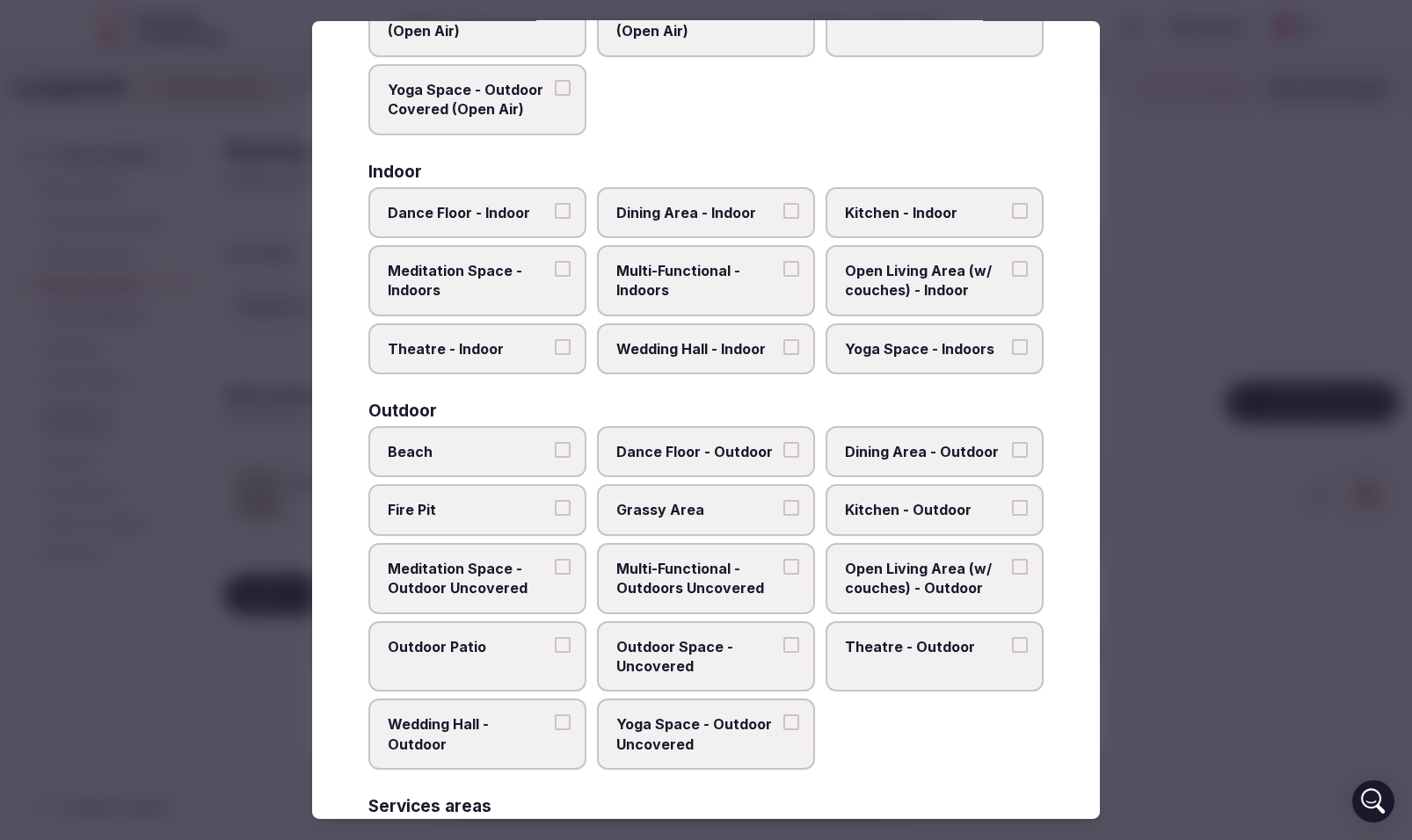
click at [563, 210] on button "Dance Floor - Indoor" at bounding box center [562, 210] width 16 height 16
click at [562, 259] on label "Meditation Space - Indoors" at bounding box center [477, 281] width 218 height 72
click at [562, 261] on button "Meditation Space - Indoors" at bounding box center [562, 269] width 16 height 16
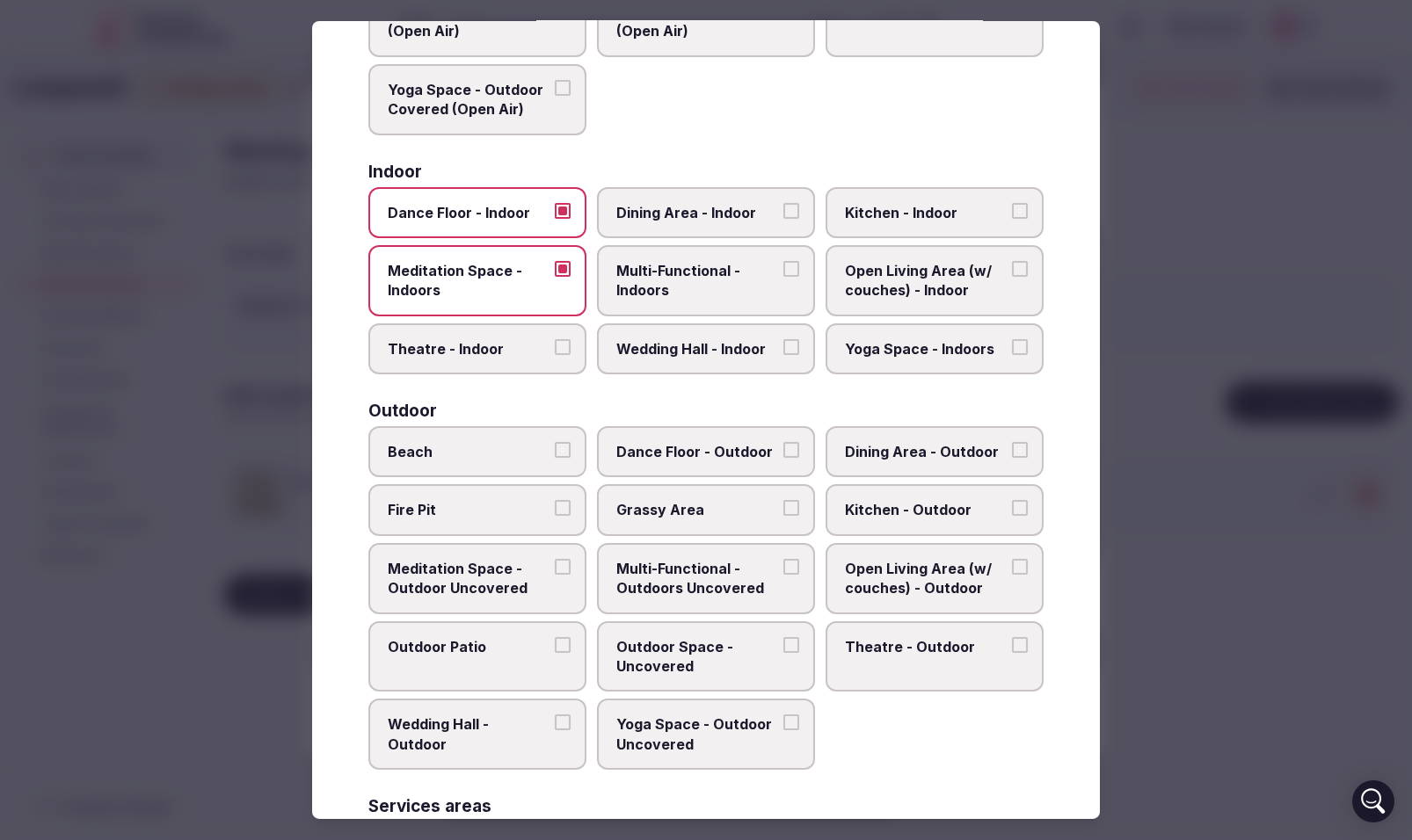
click at [561, 342] on button "Theatre - Indoor" at bounding box center [562, 347] width 16 height 16
click at [796, 342] on button "Wedding Hall - Indoor" at bounding box center [791, 347] width 16 height 16
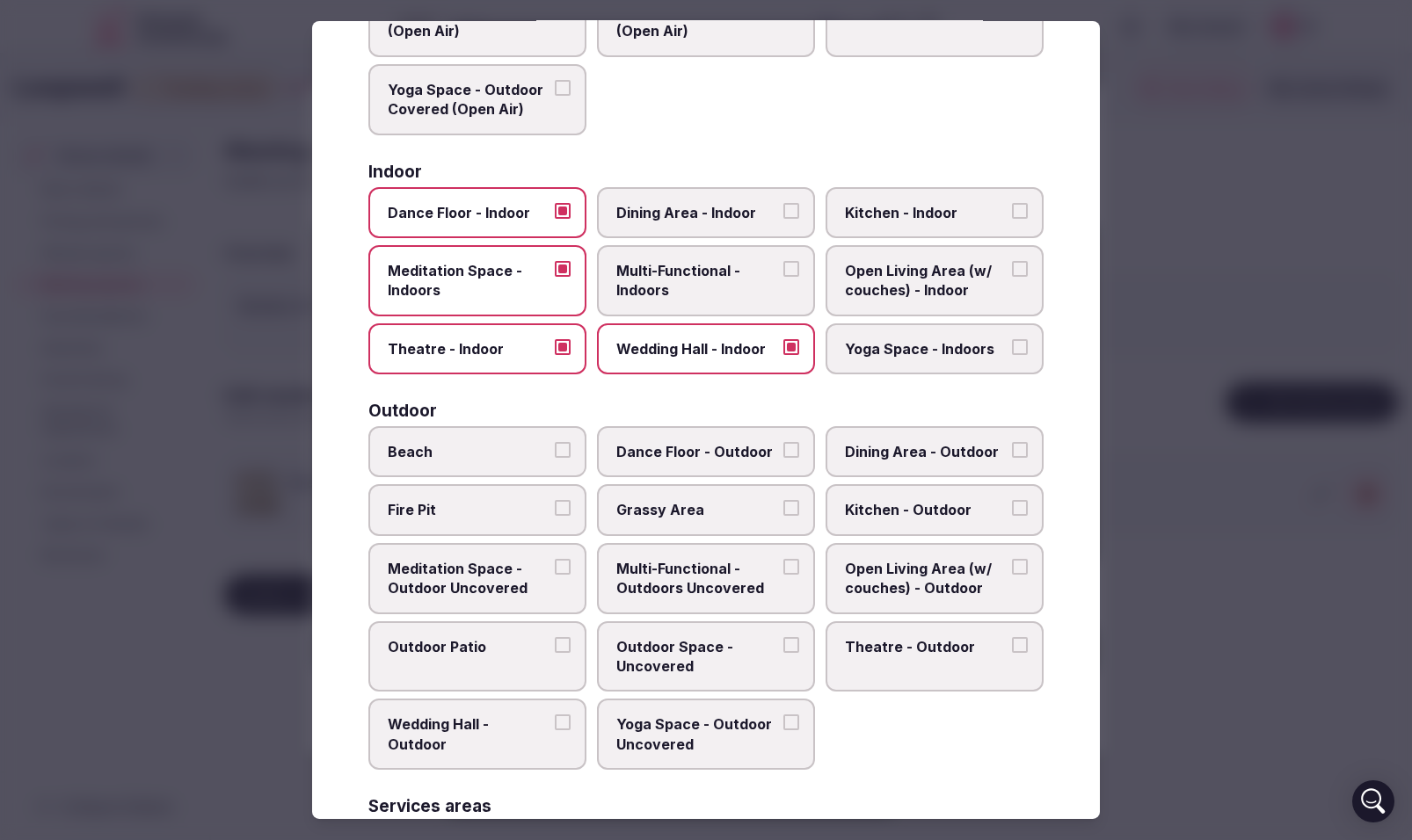
click at [789, 269] on button "Multi-Functional - Indoors" at bounding box center [791, 269] width 16 height 16
click at [795, 212] on button "Dining Area - Indoor" at bounding box center [791, 210] width 16 height 16
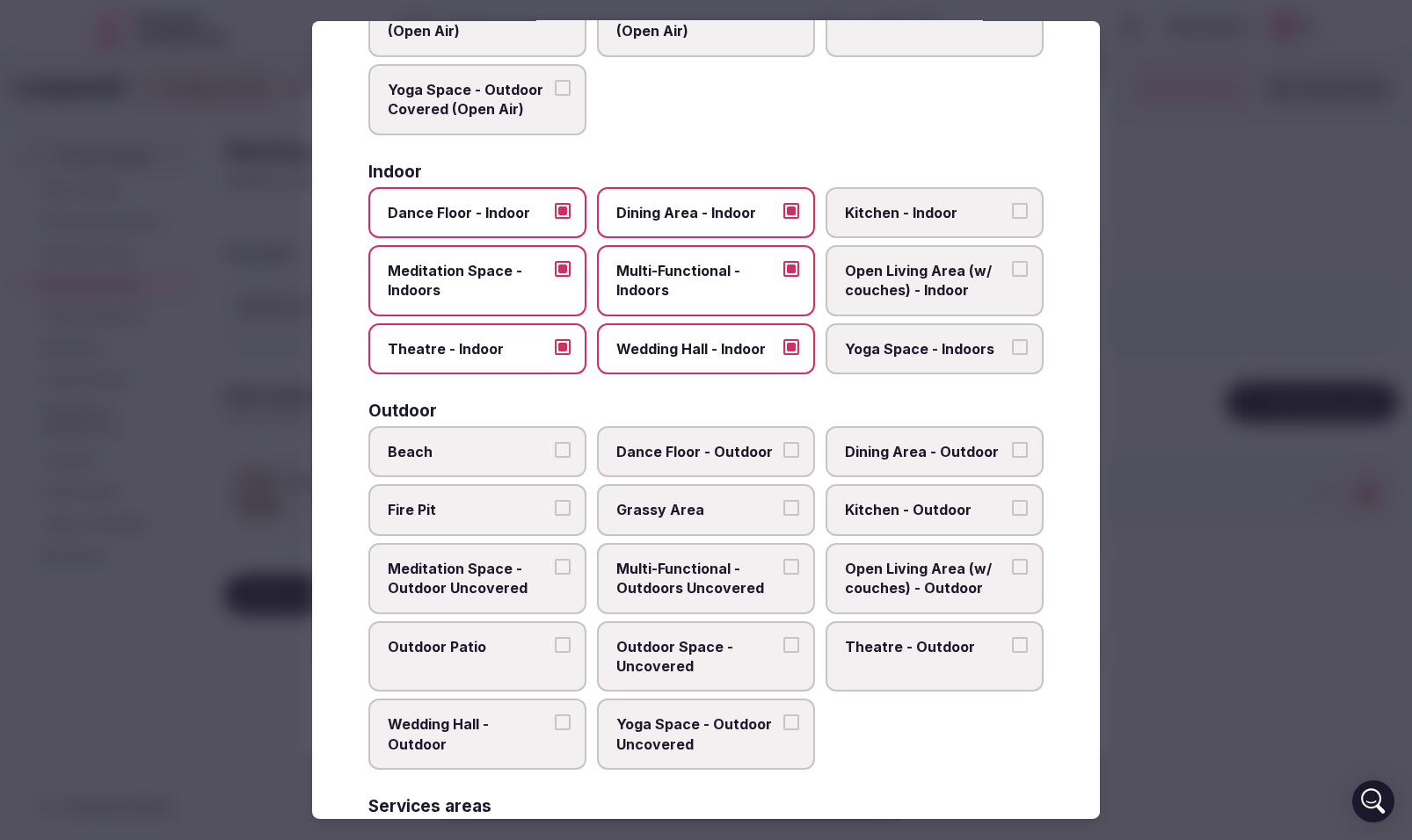
click at [1025, 211] on button "Kitchen - Indoor" at bounding box center [1020, 210] width 16 height 16
click at [1021, 272] on button "Open Living Area (w/ couches) - Indoor" at bounding box center [1020, 269] width 16 height 16
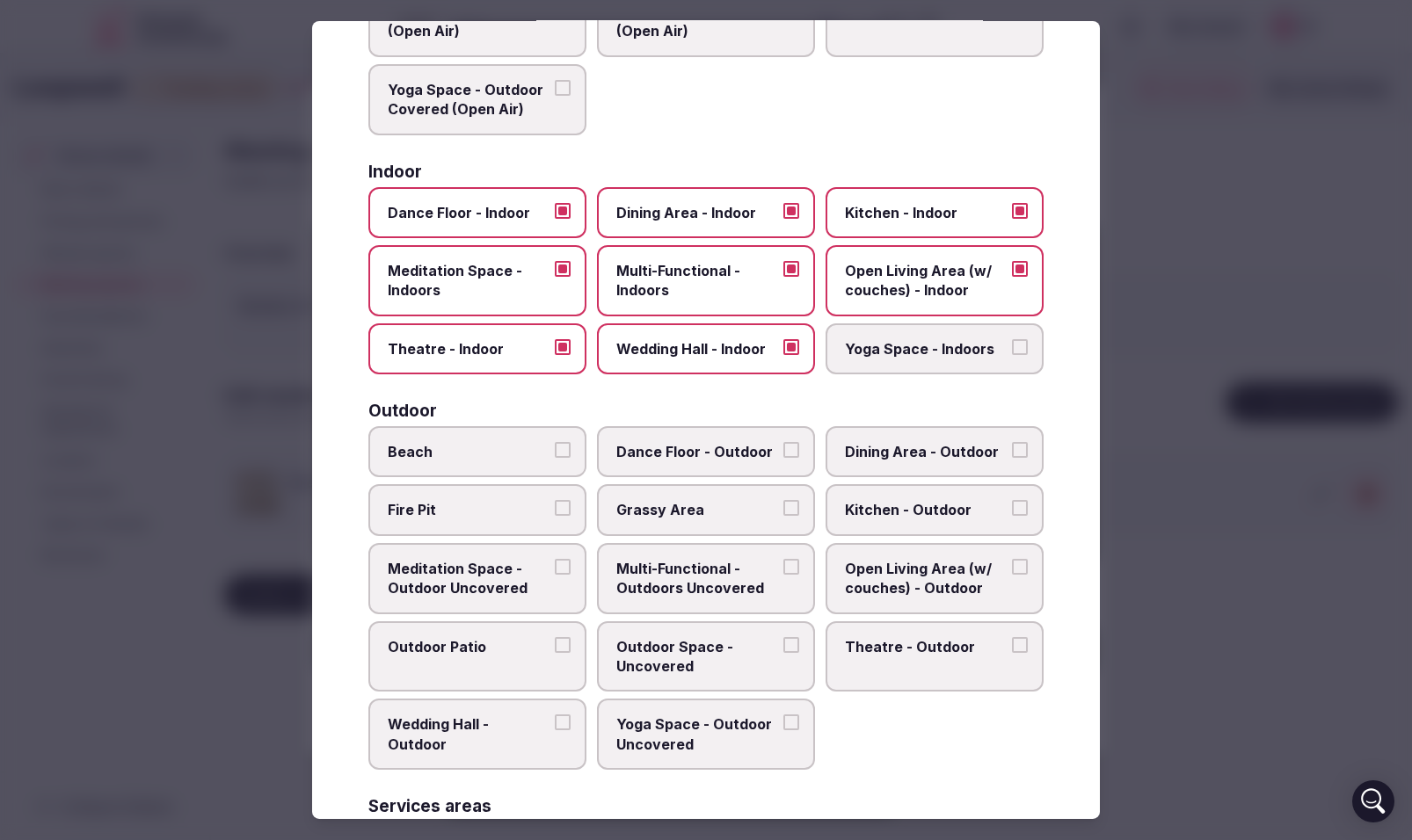
click at [1019, 341] on button "Yoga Space - Indoors" at bounding box center [1020, 347] width 16 height 16
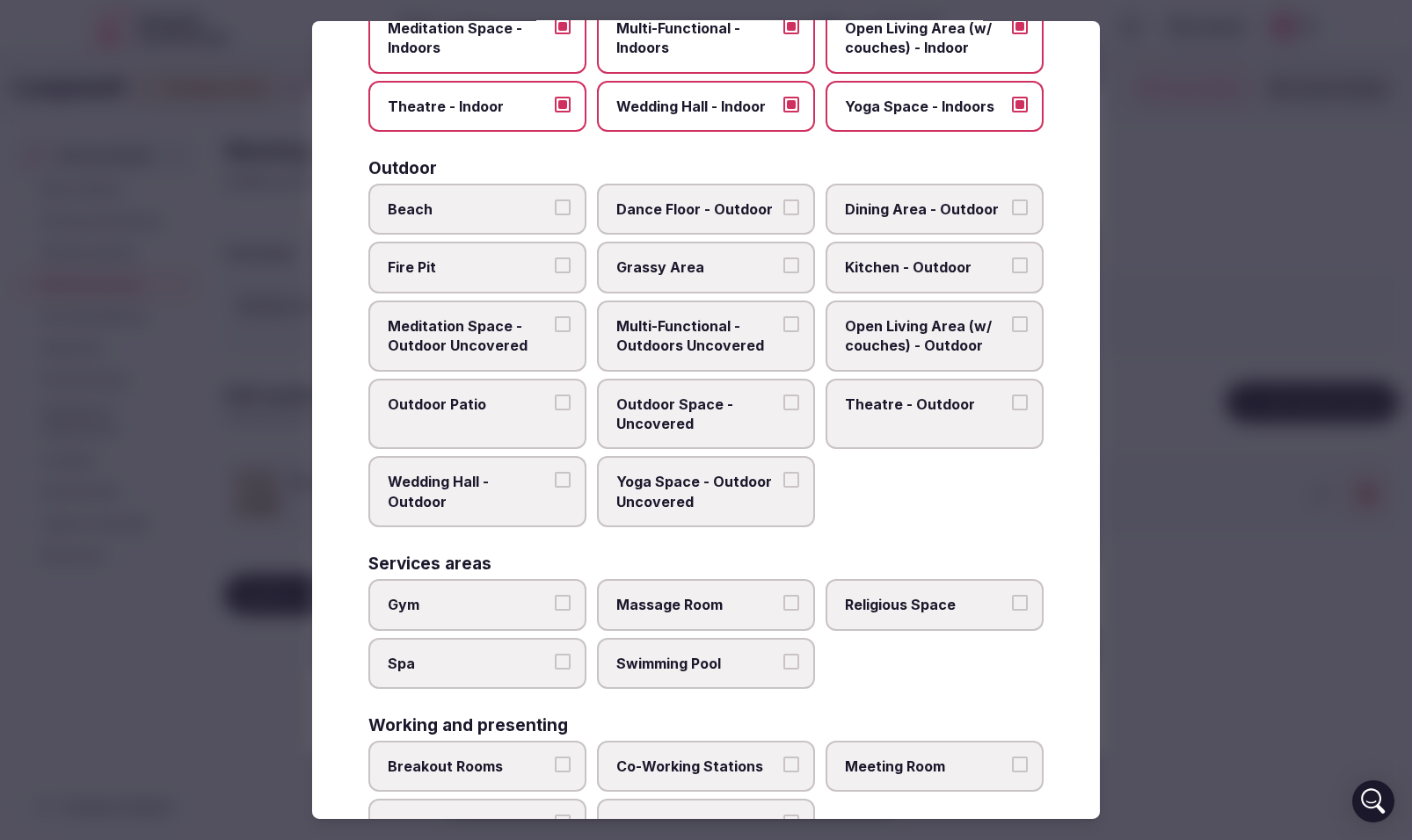
click at [556, 270] on button "Fire Pit" at bounding box center [562, 265] width 16 height 16
click at [557, 316] on label "Meditation Space - Outdoor Uncovered" at bounding box center [477, 336] width 218 height 72
click at [557, 317] on button "Meditation Space - Outdoor Uncovered" at bounding box center [562, 325] width 16 height 16
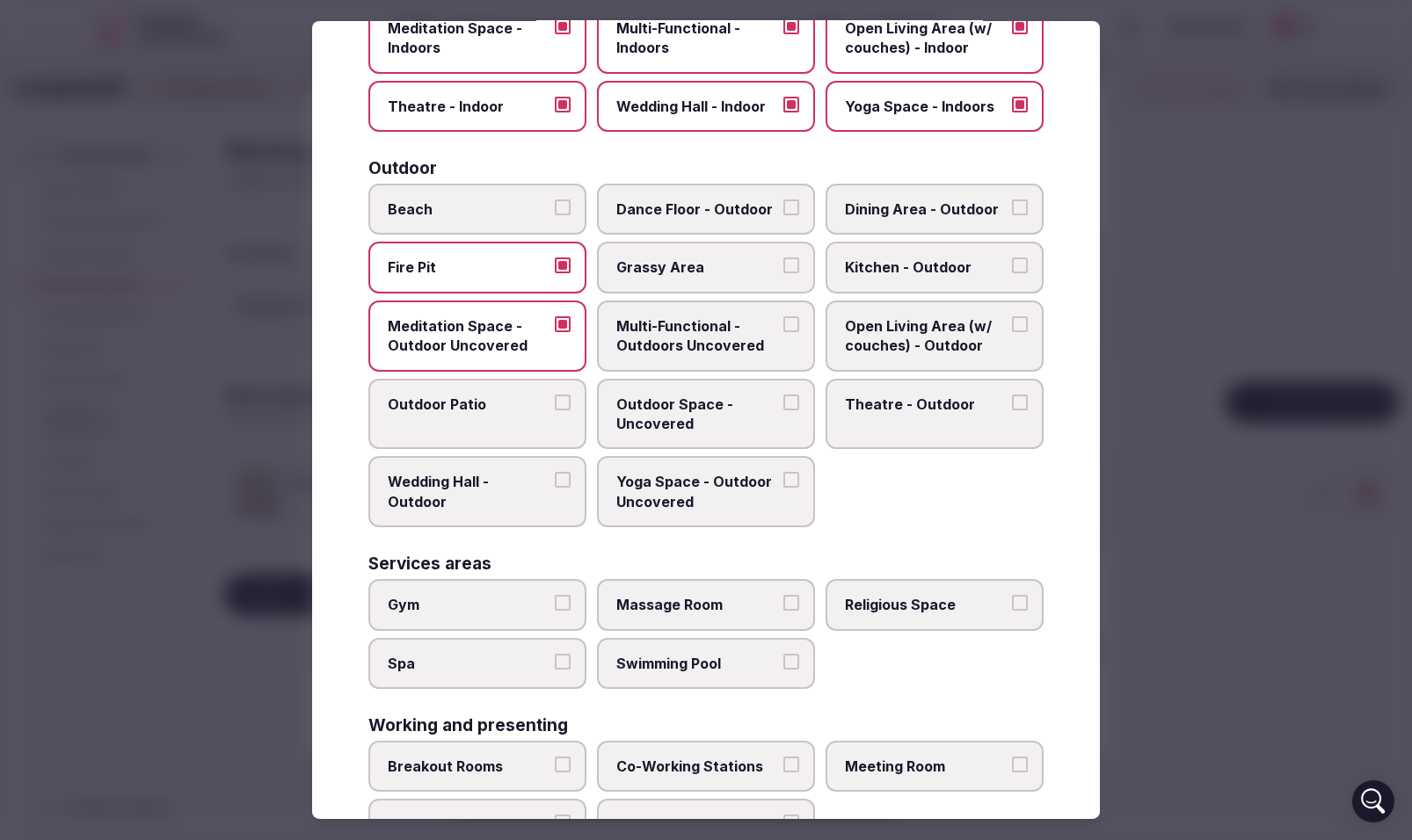
click at [565, 394] on label "Outdoor Patio" at bounding box center [477, 414] width 218 height 72
click at [565, 394] on button "Outdoor Patio" at bounding box center [562, 402] width 16 height 16
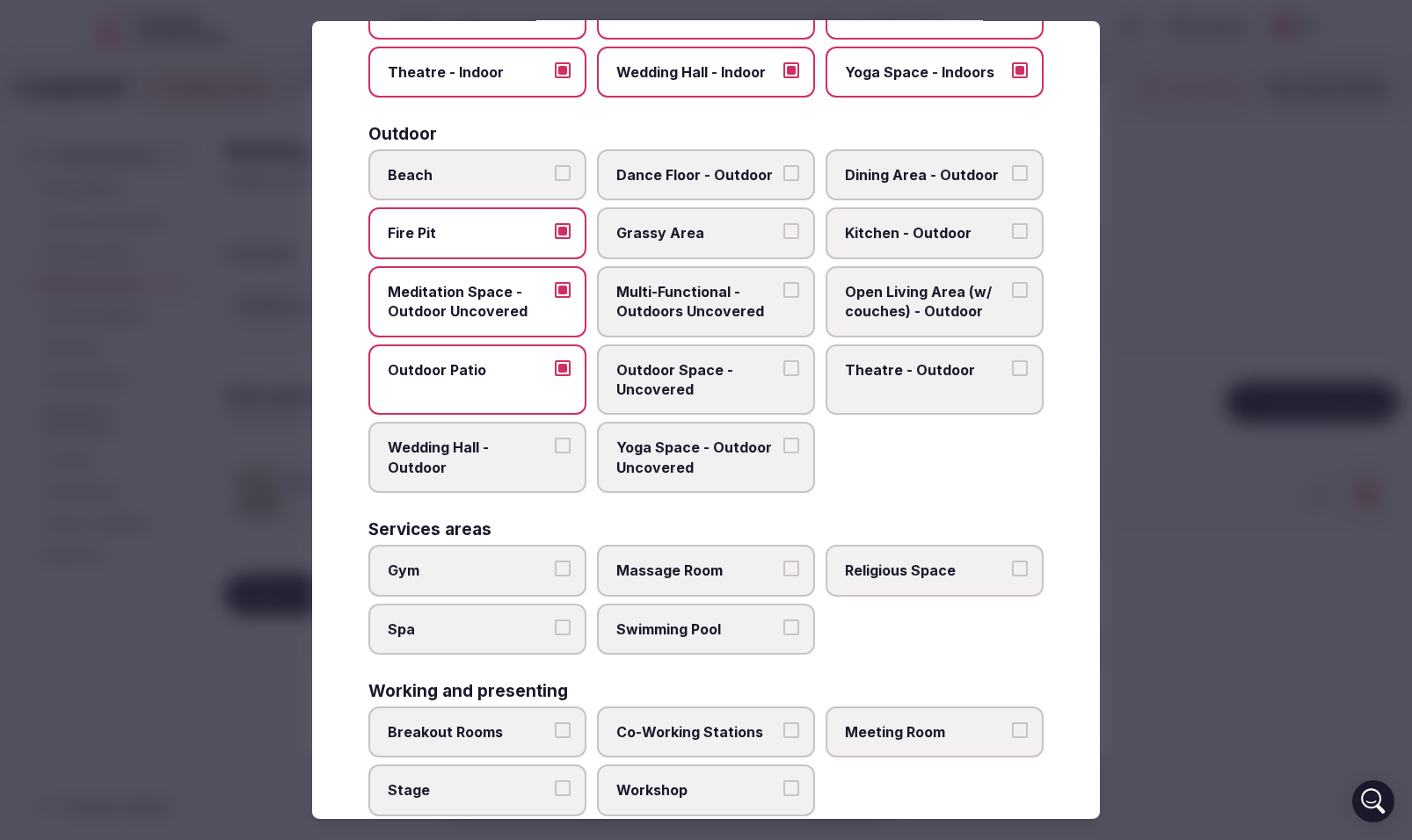
scroll to position [502, 0]
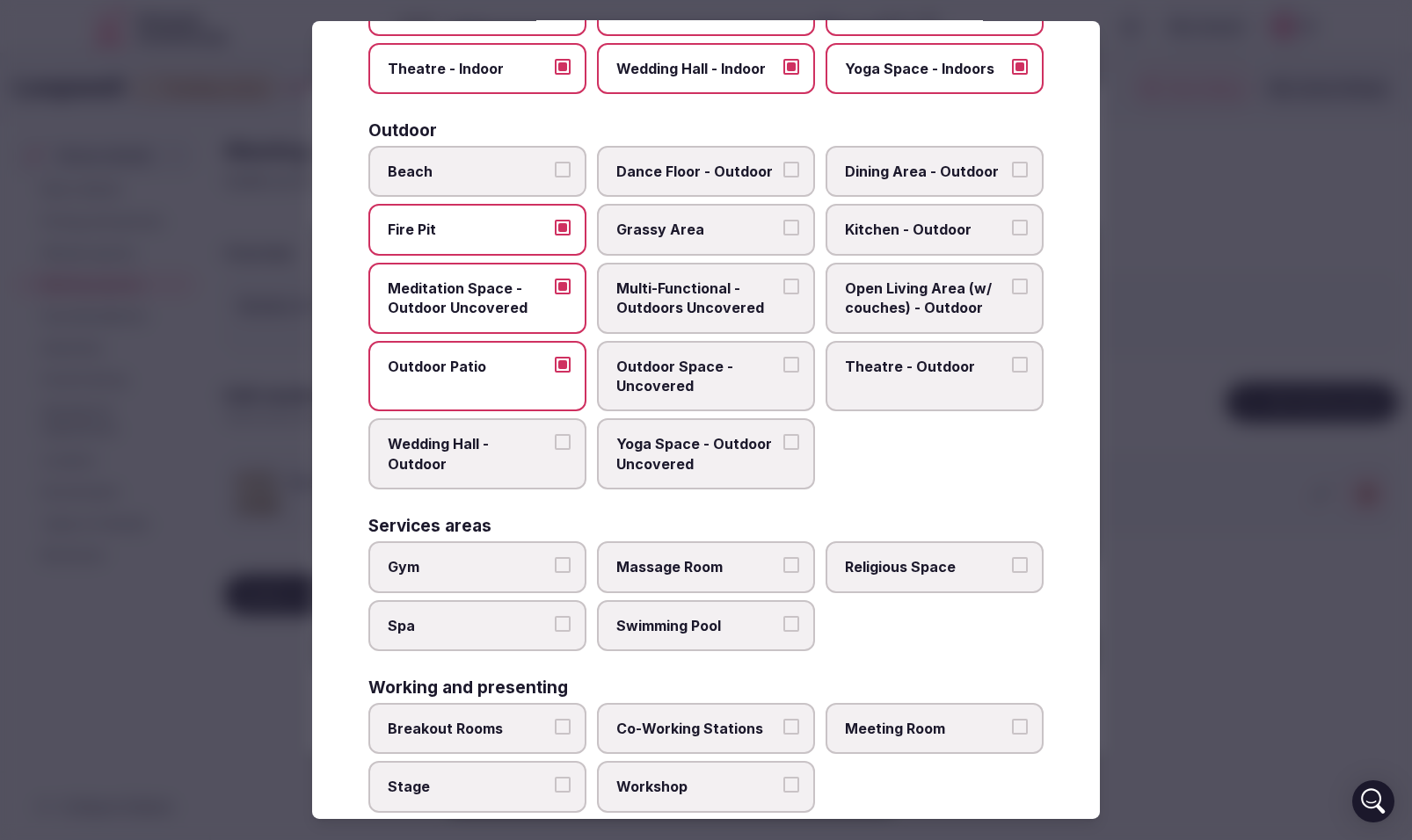
click at [789, 443] on button "Yoga Space - Outdoor Uncovered" at bounding box center [791, 443] width 16 height 16
click at [798, 368] on button "Outdoor Space - Uncovered" at bounding box center [791, 365] width 16 height 16
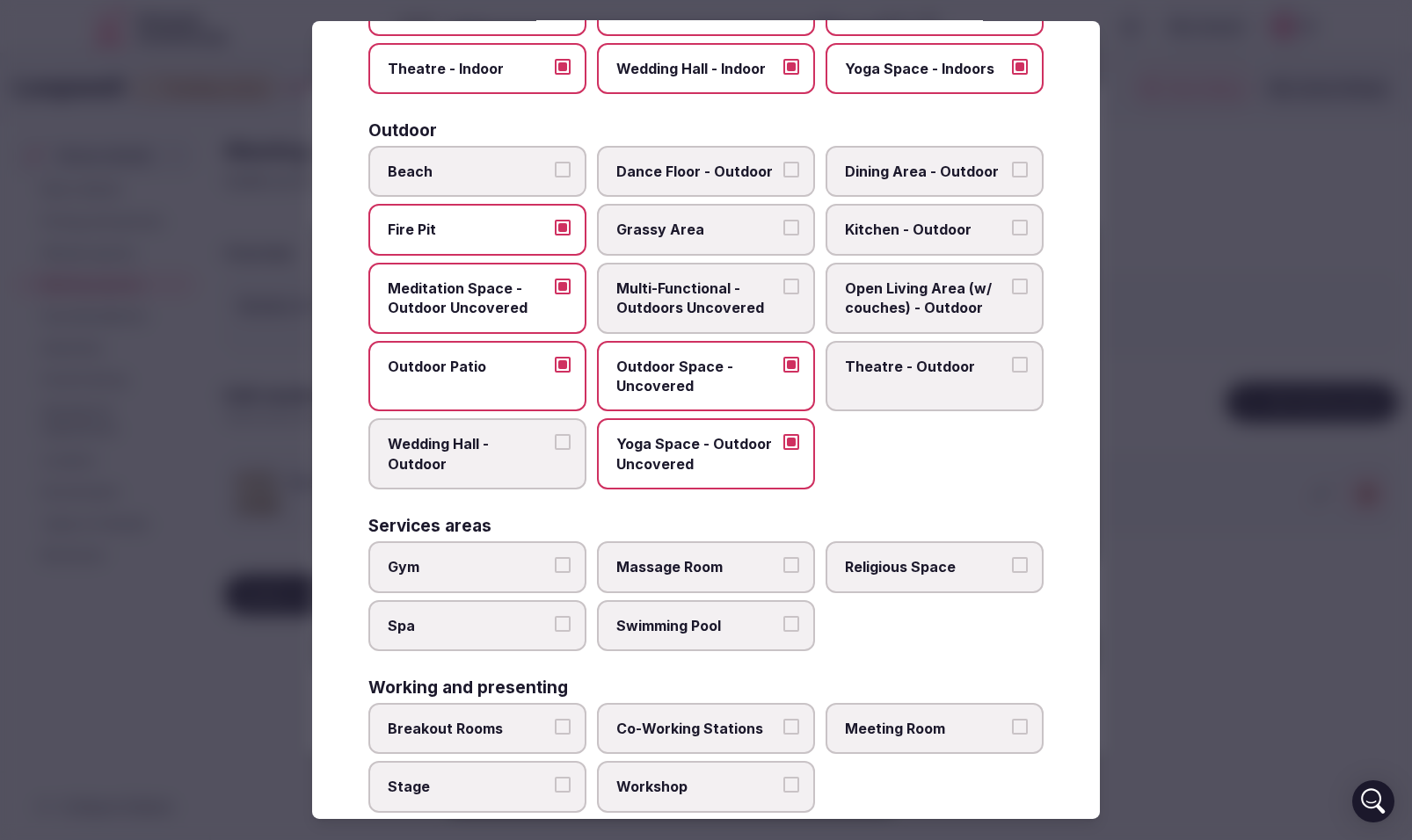
click at [797, 291] on button "Multi-Functional - Outdoors Uncovered" at bounding box center [791, 287] width 16 height 16
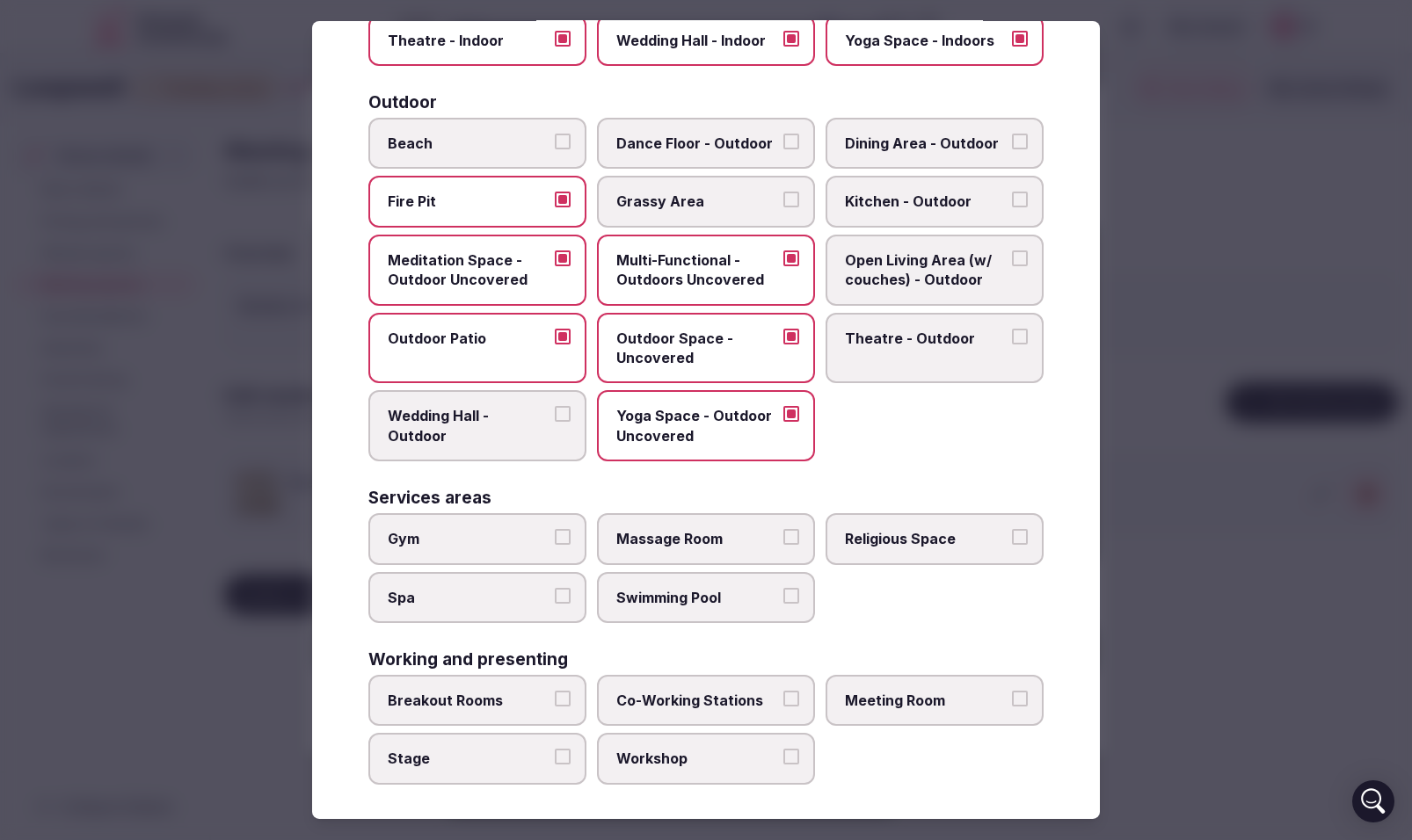
scroll to position [539, 0]
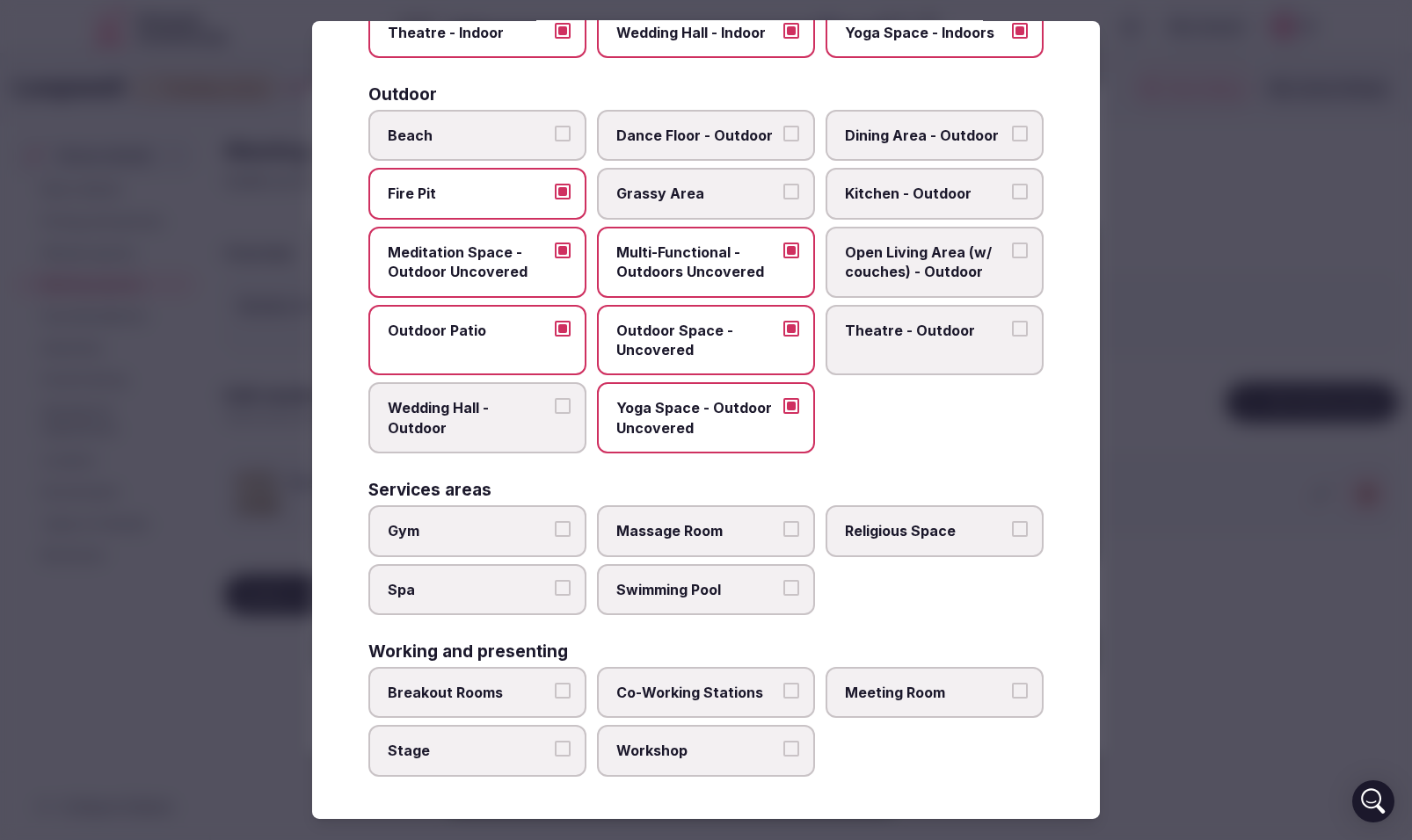
click at [564, 685] on button "Breakout Rooms" at bounding box center [562, 691] width 16 height 16
click at [566, 738] on label "Stage" at bounding box center [477, 751] width 218 height 51
click at [566, 741] on button "Stage" at bounding box center [562, 749] width 16 height 16
click at [785, 684] on button "Co-Working Stations" at bounding box center [791, 691] width 16 height 16
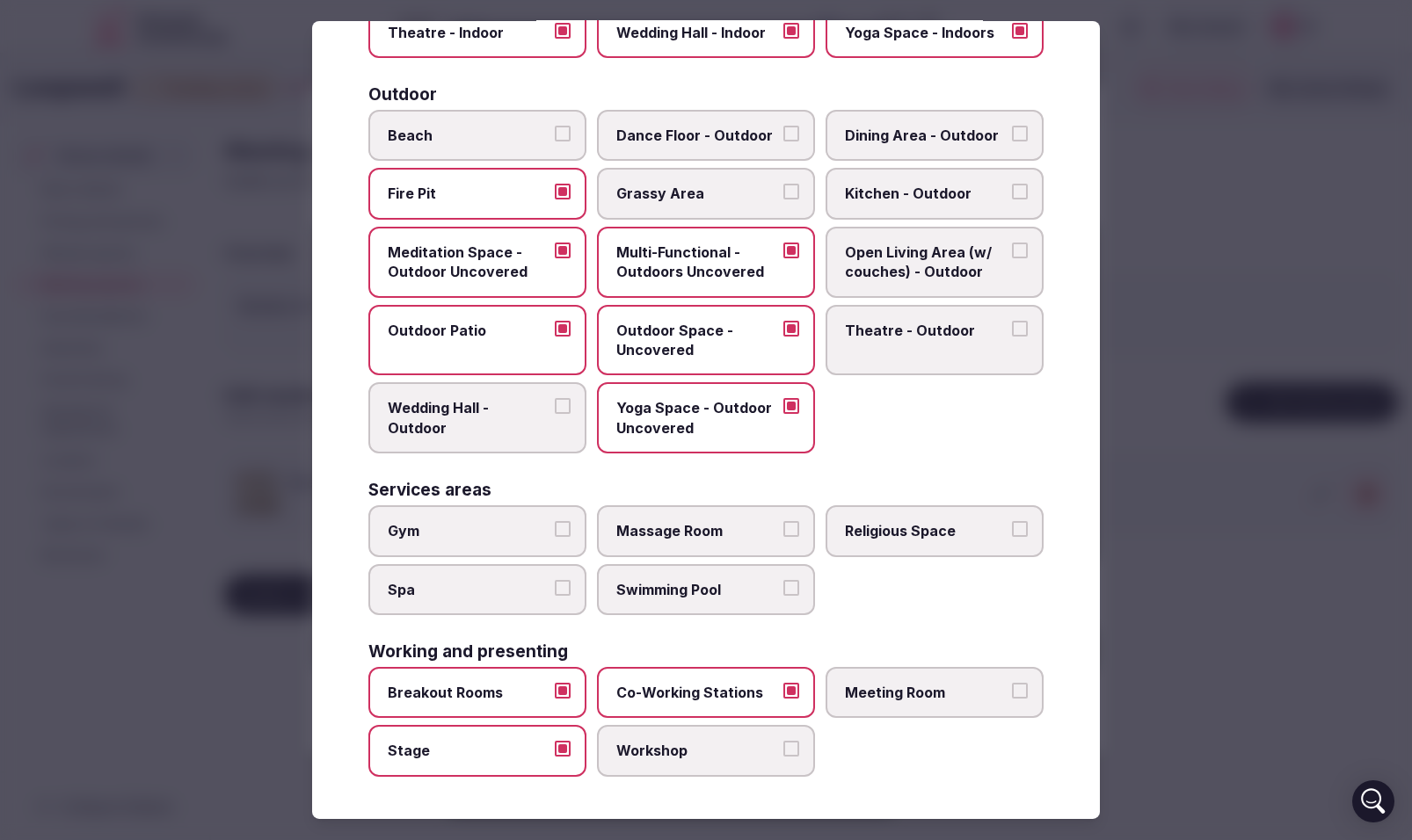
click at [799, 739] on label "Workshop" at bounding box center [706, 751] width 218 height 51
click at [799, 741] on button "Workshop" at bounding box center [791, 749] width 16 height 16
click at [1021, 687] on button "Meeting Room" at bounding box center [1020, 691] width 16 height 16
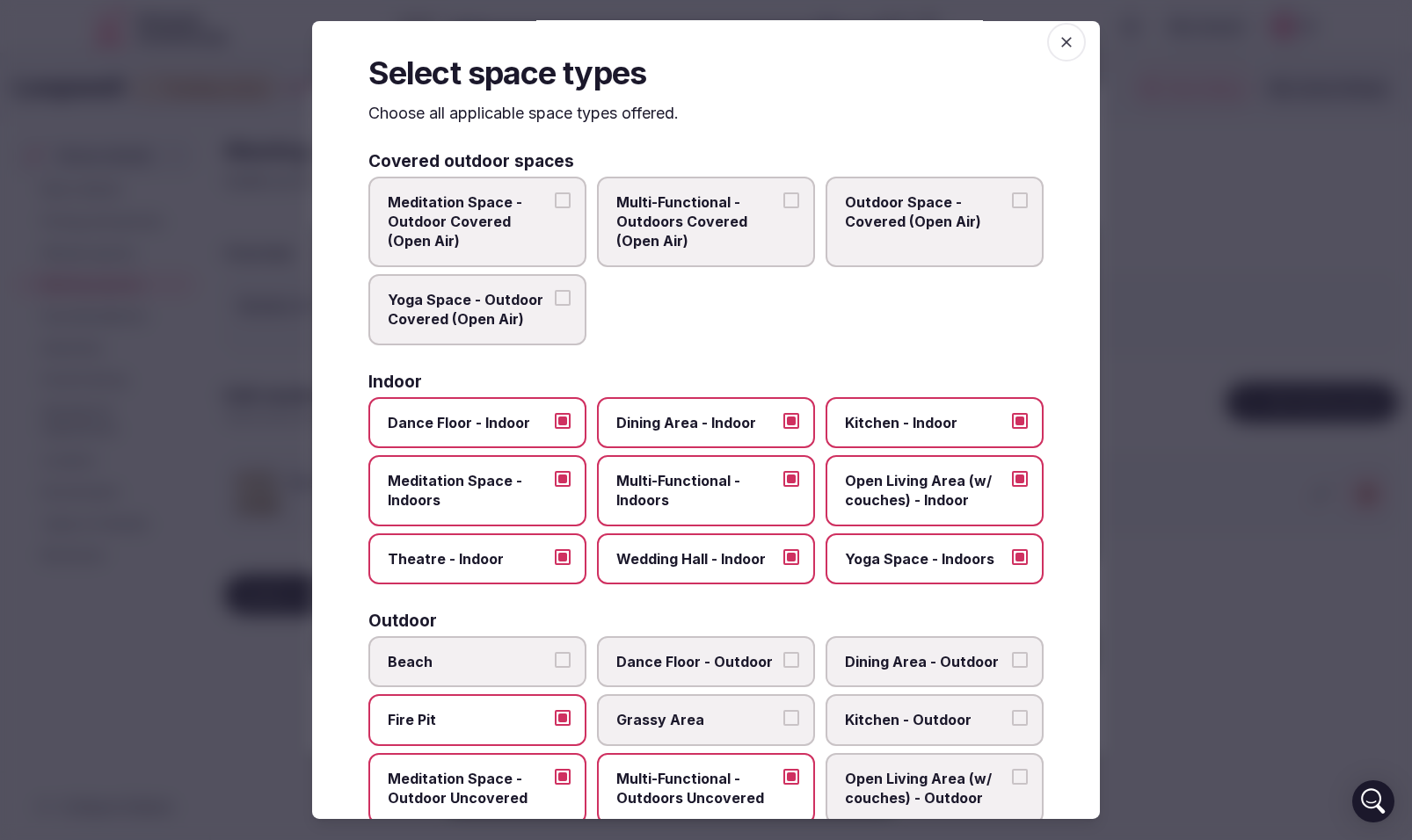
scroll to position [0, 0]
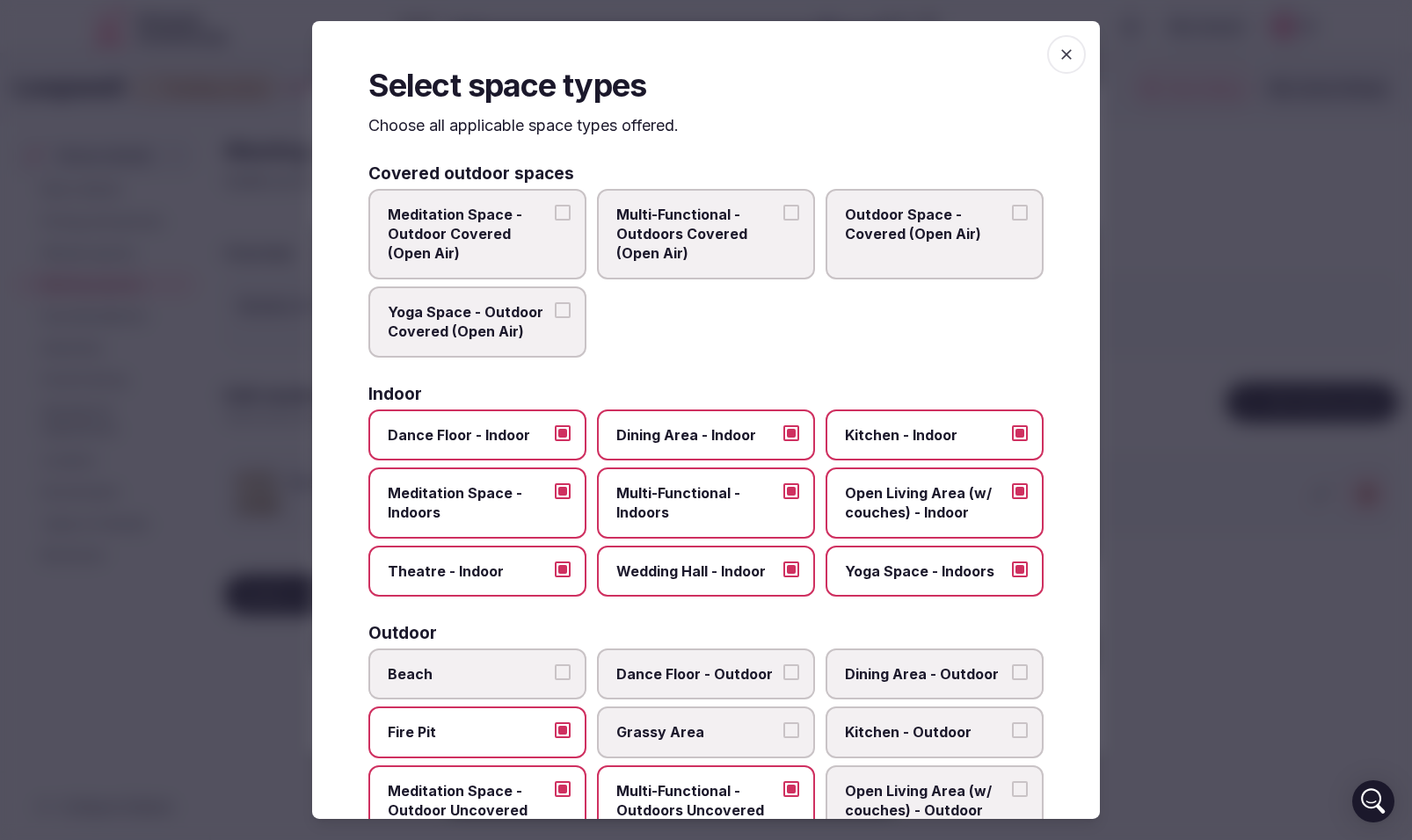
click at [1066, 62] on icon "button" at bounding box center [1067, 55] width 18 height 18
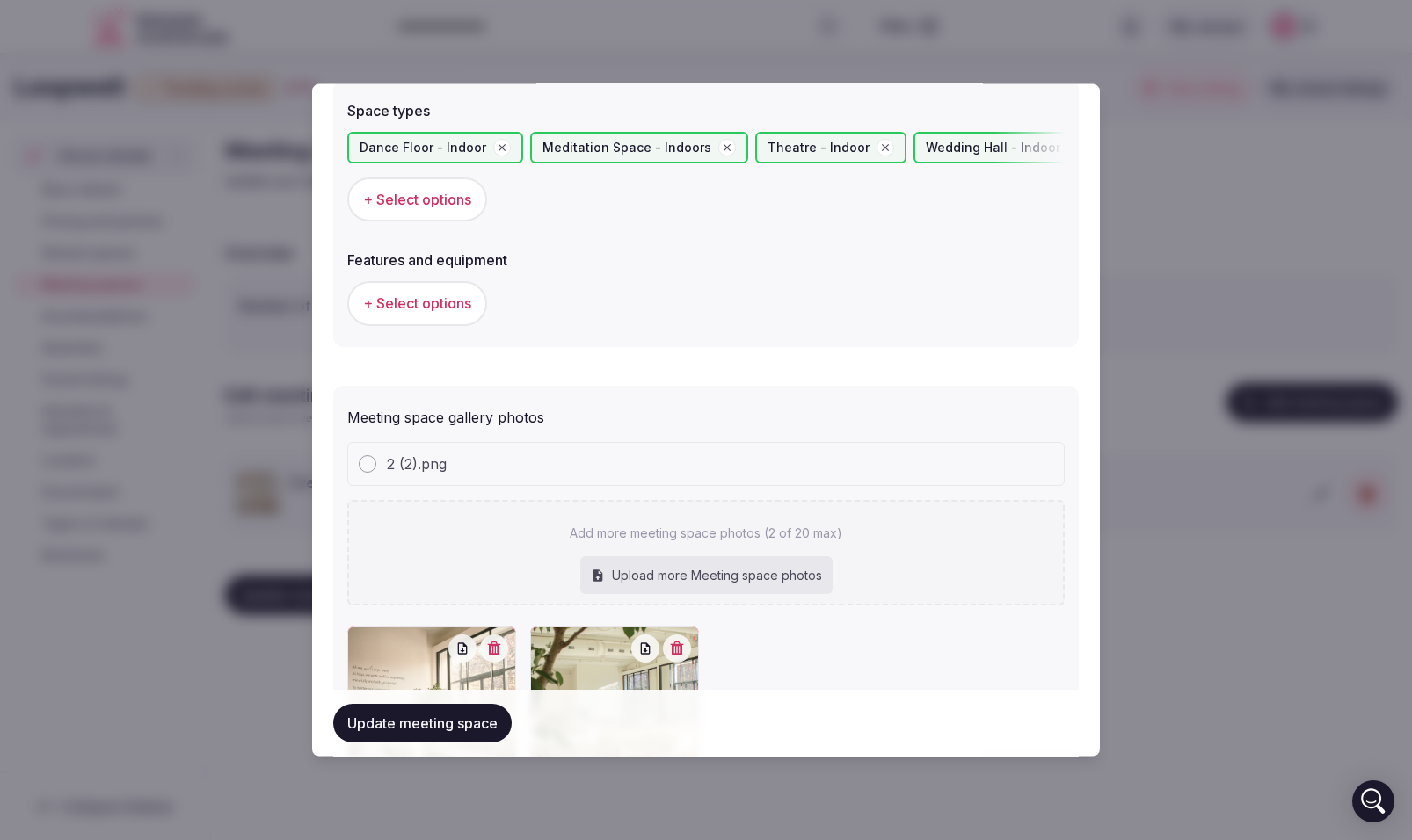
scroll to position [1004, 0]
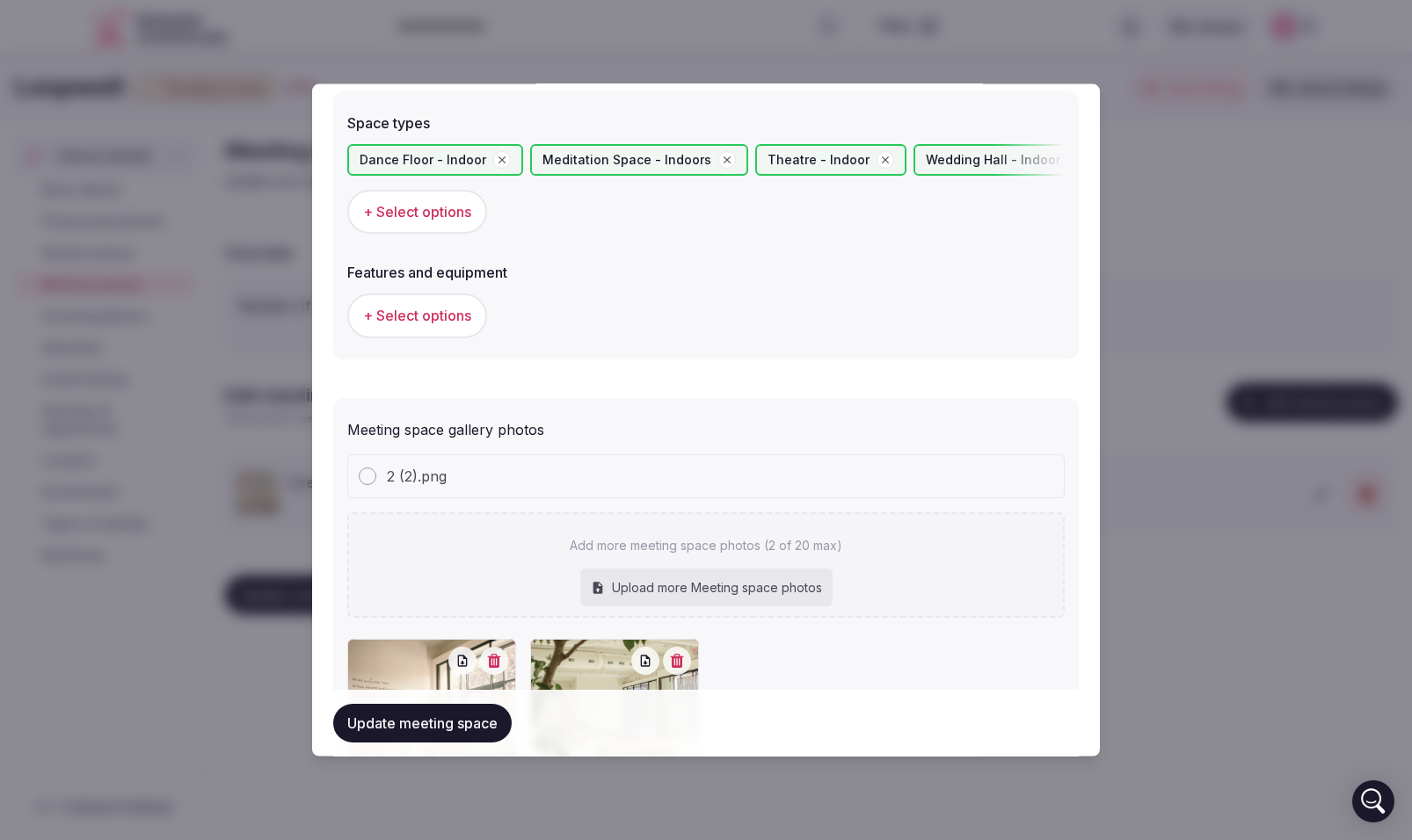
click at [425, 317] on span "+ Select options" at bounding box center [417, 316] width 108 height 20
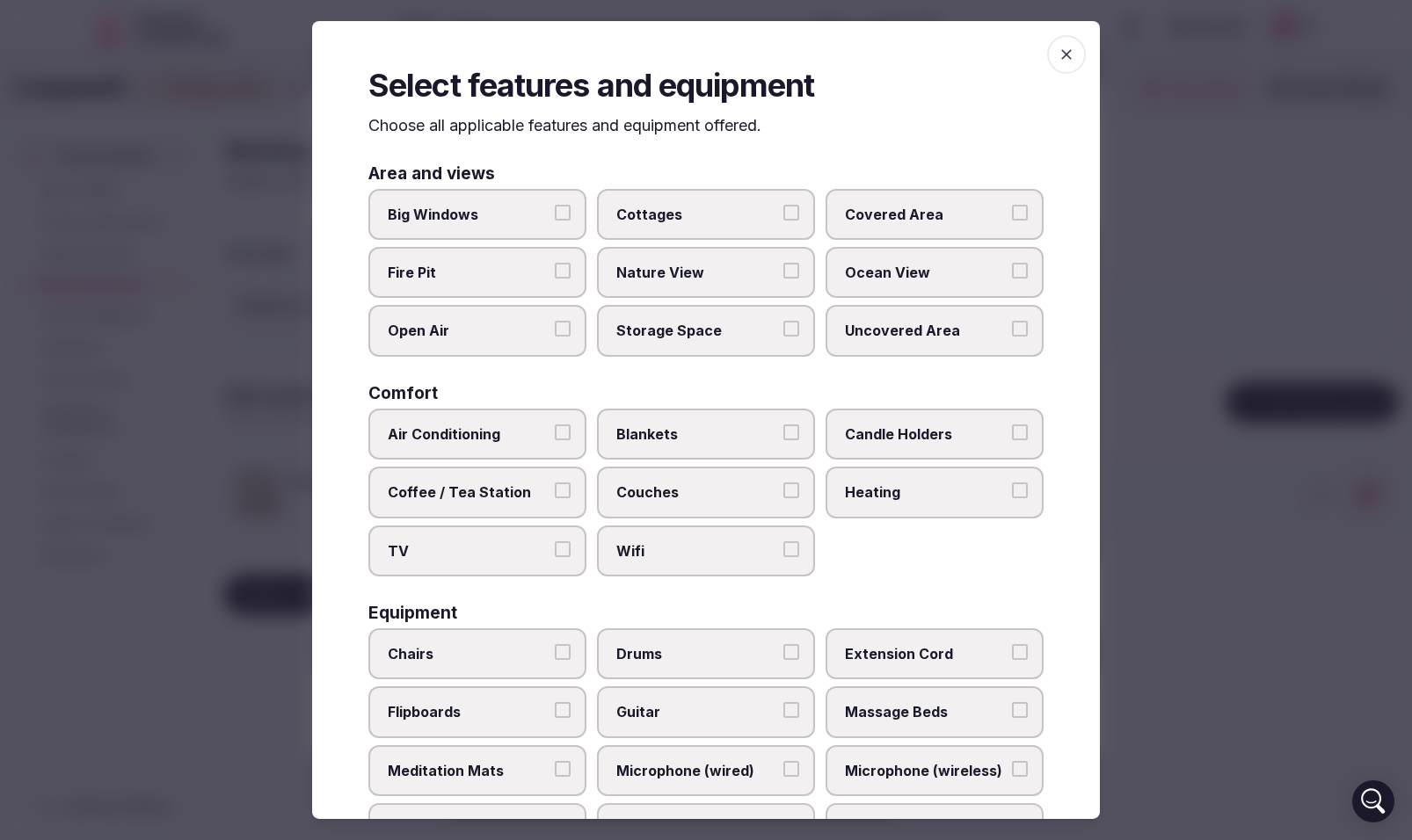
click at [569, 213] on button "Big Windows" at bounding box center [562, 212] width 16 height 16
click at [1021, 212] on button "Covered Area" at bounding box center [1020, 212] width 16 height 16
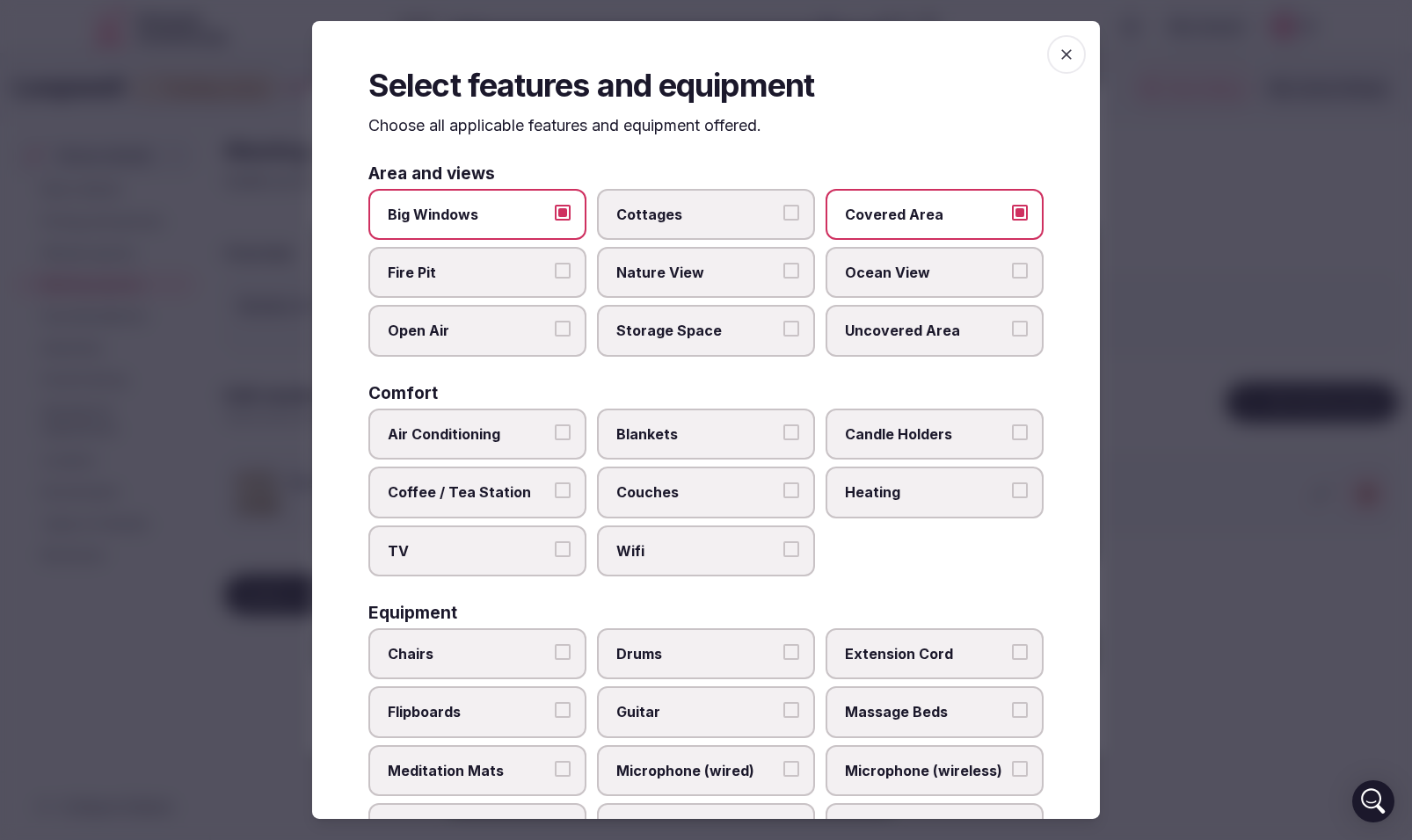
click at [557, 271] on button "Fire Pit" at bounding box center [562, 271] width 16 height 16
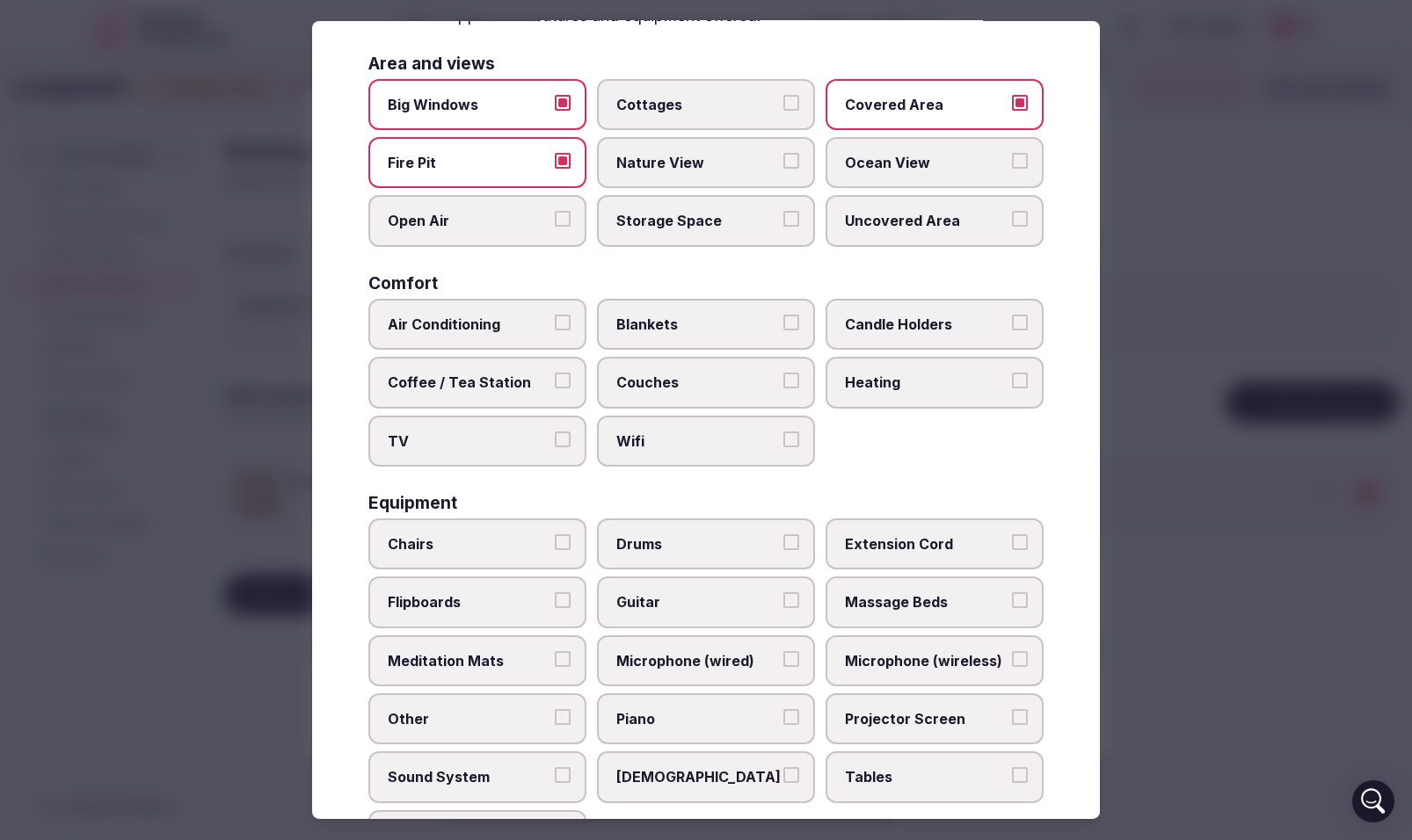
scroll to position [160, 0]
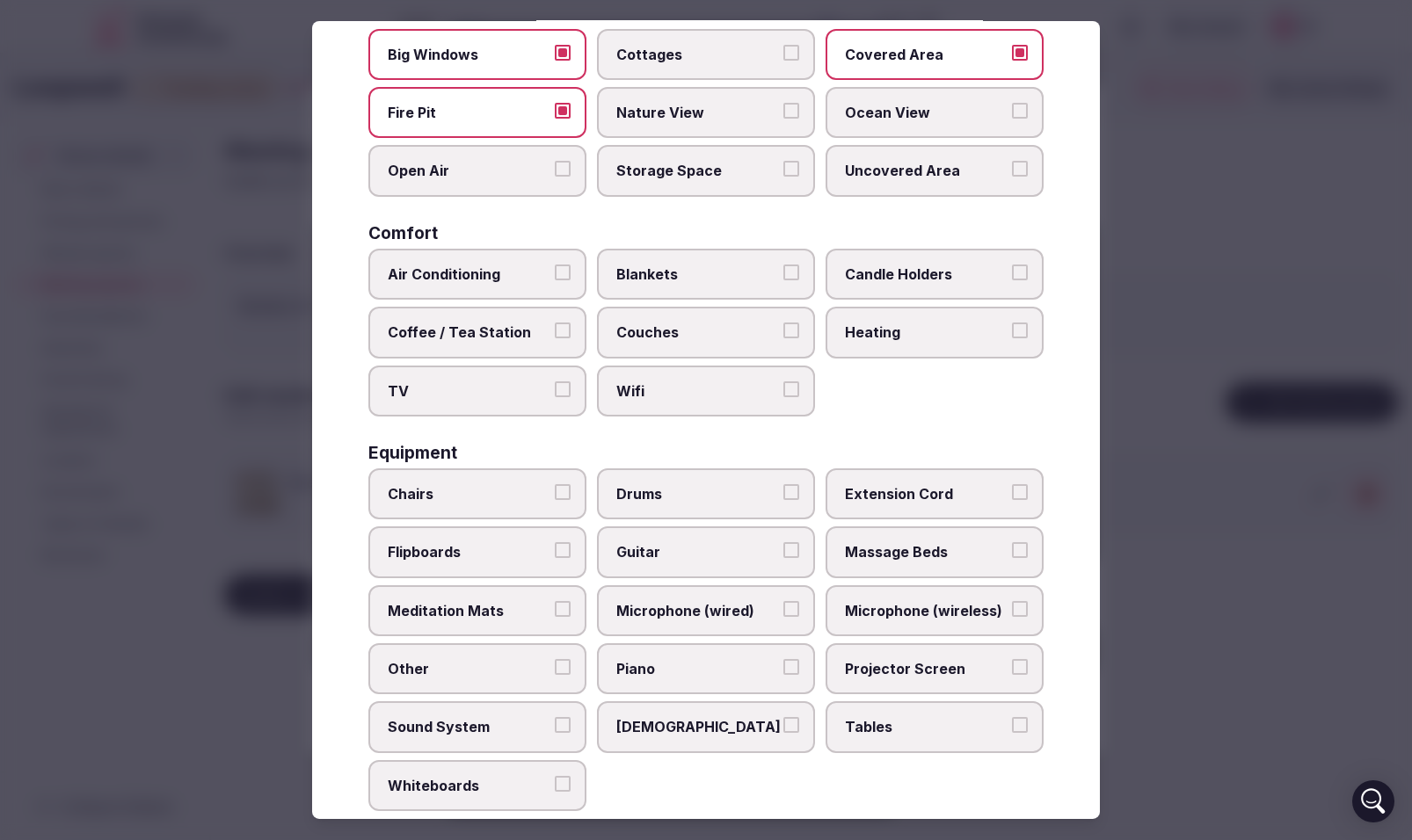
click at [554, 277] on button "Air Conditioning" at bounding box center [562, 273] width 16 height 16
click at [567, 331] on button "Coffee / Tea Station" at bounding box center [562, 331] width 16 height 16
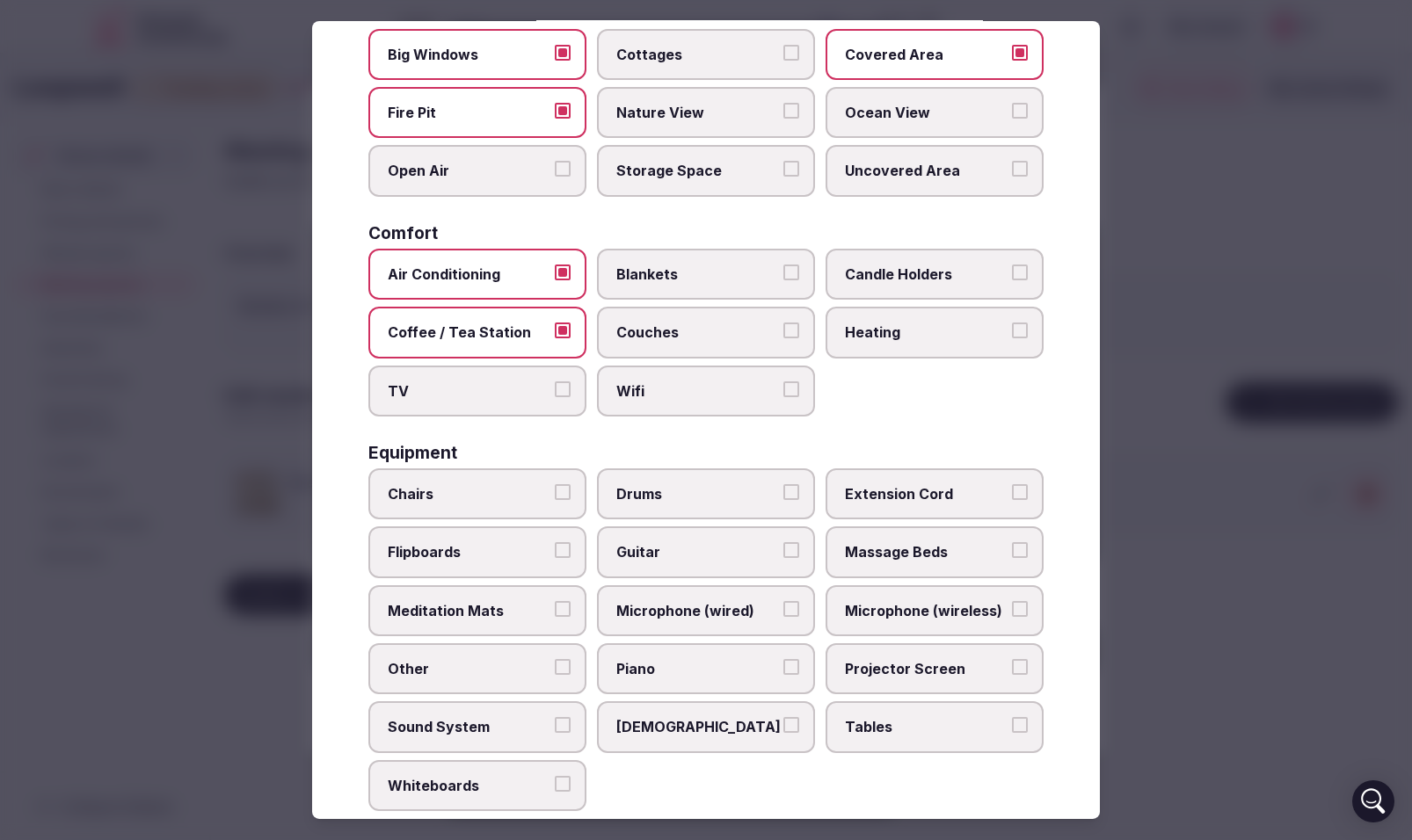
click at [568, 386] on button "TV" at bounding box center [562, 389] width 16 height 16
click at [783, 272] on button "Blankets" at bounding box center [791, 273] width 16 height 16
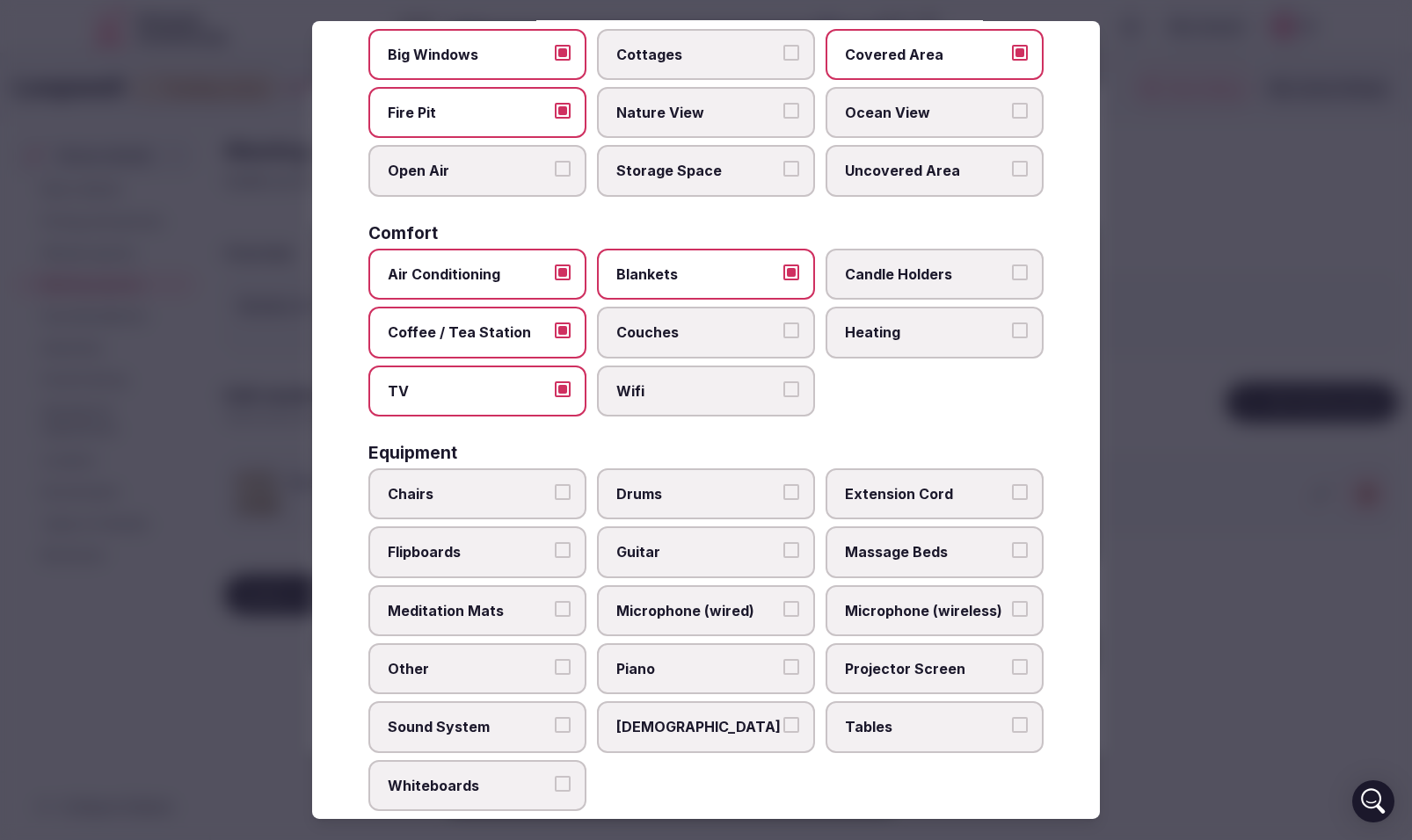
click at [789, 327] on button "Couches" at bounding box center [791, 331] width 16 height 16
click at [794, 387] on button "Wifi" at bounding box center [791, 389] width 16 height 16
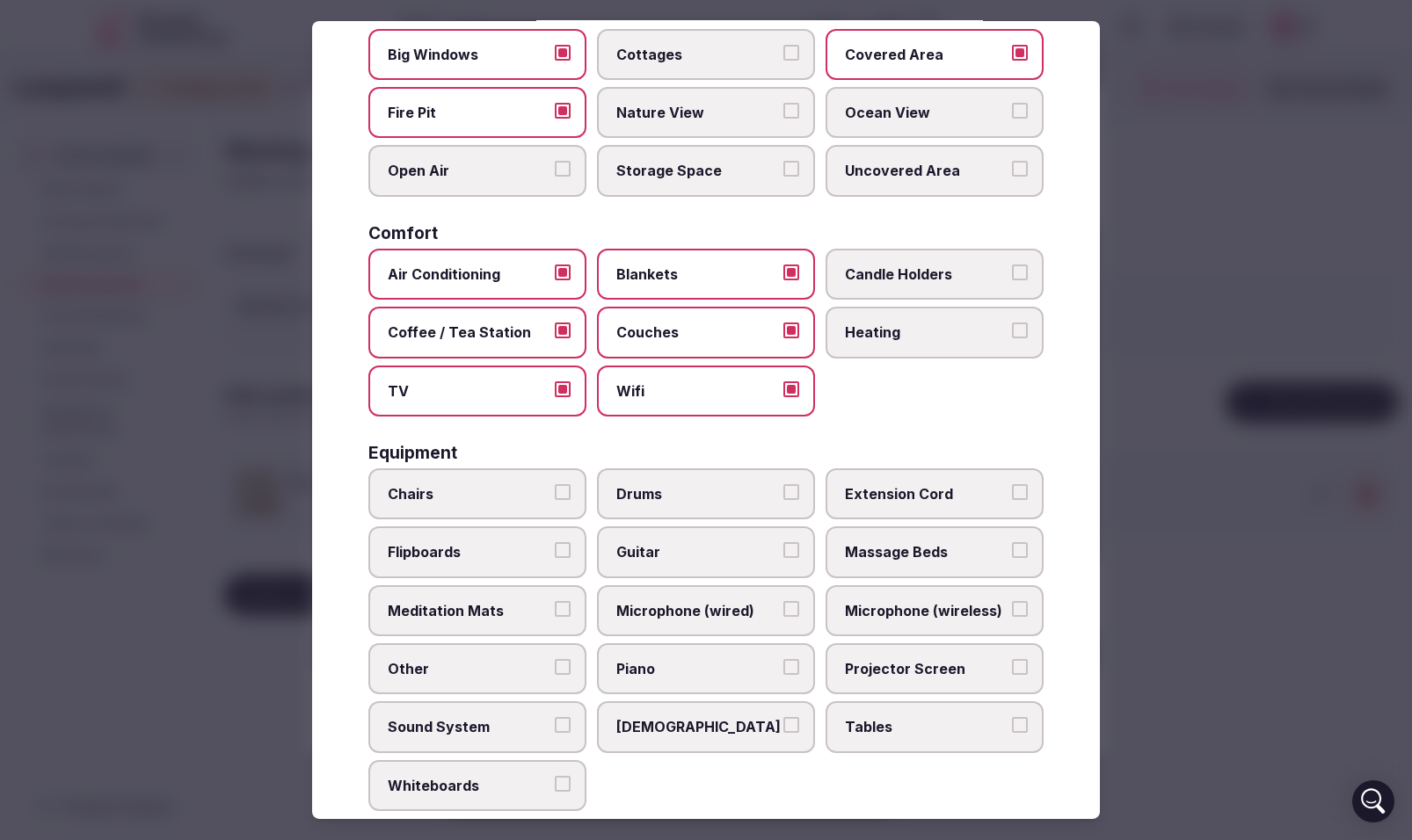
click at [1017, 265] on button "Candle Holders" at bounding box center [1020, 273] width 16 height 16
click at [1021, 326] on button "Heating" at bounding box center [1020, 331] width 16 height 16
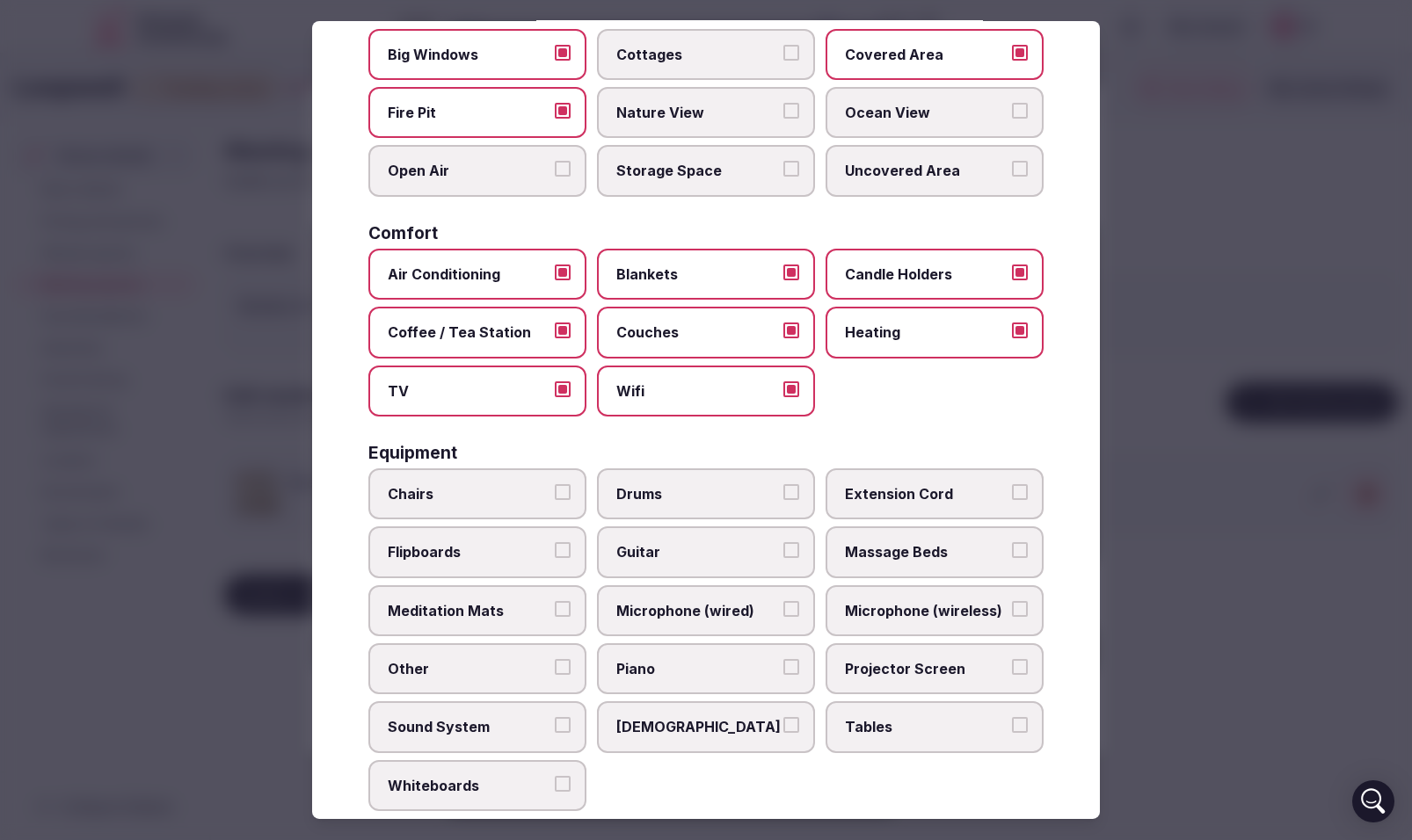
click at [1024, 490] on button "Extension Cord" at bounding box center [1020, 493] width 16 height 16
click at [1028, 603] on label "Microphone (wireless)" at bounding box center [934, 611] width 218 height 51
click at [1027, 603] on button "Microphone (wireless)" at bounding box center [1020, 609] width 16 height 16
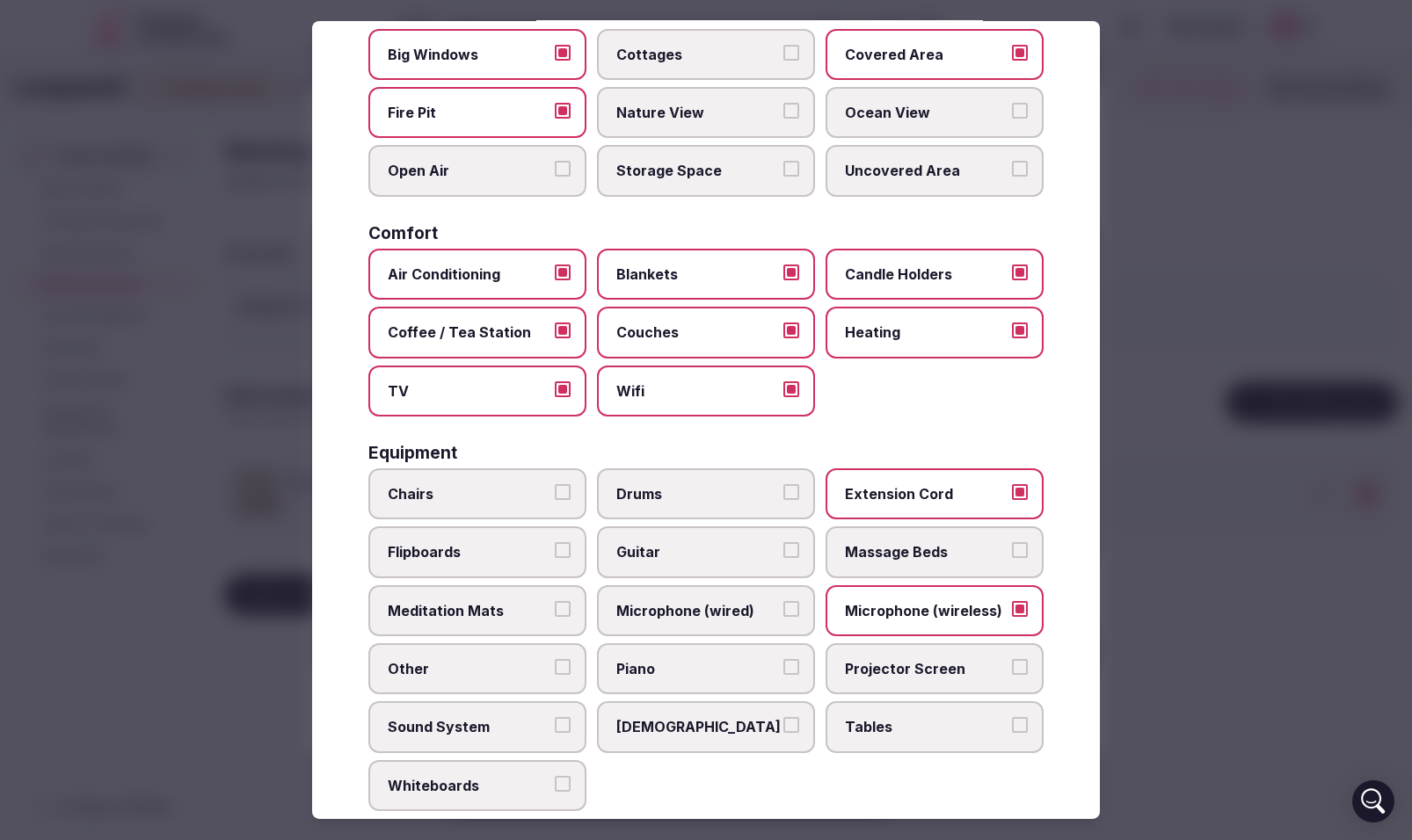
click at [1023, 666] on button "Projector Screen" at bounding box center [1020, 667] width 16 height 16
click at [1021, 721] on button "Tables" at bounding box center [1020, 725] width 16 height 16
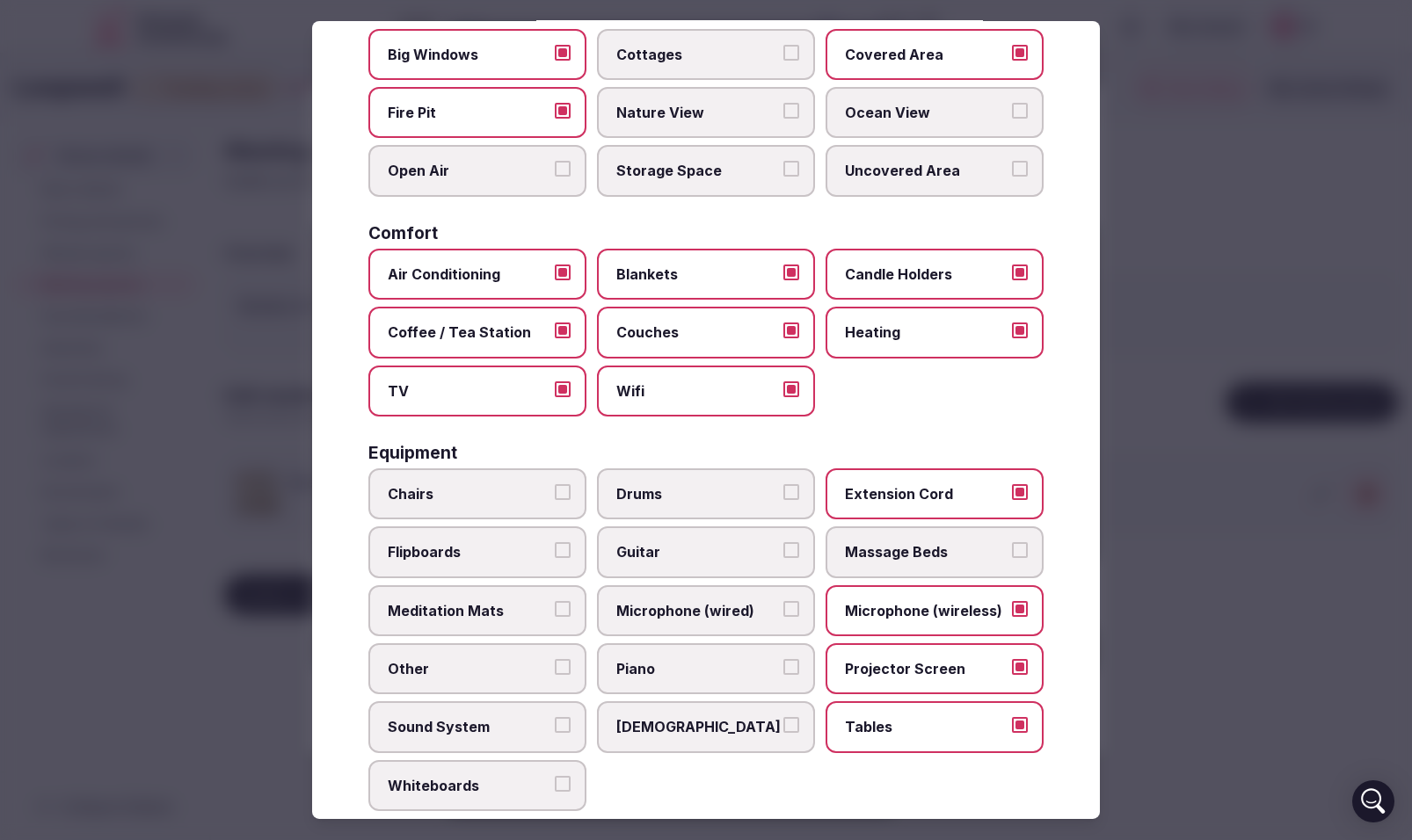
click at [789, 604] on button "Microphone (wired)" at bounding box center [791, 609] width 16 height 16
click at [553, 498] on label "Chairs" at bounding box center [477, 494] width 218 height 51
click at [554, 498] on button "Chairs" at bounding box center [562, 493] width 16 height 16
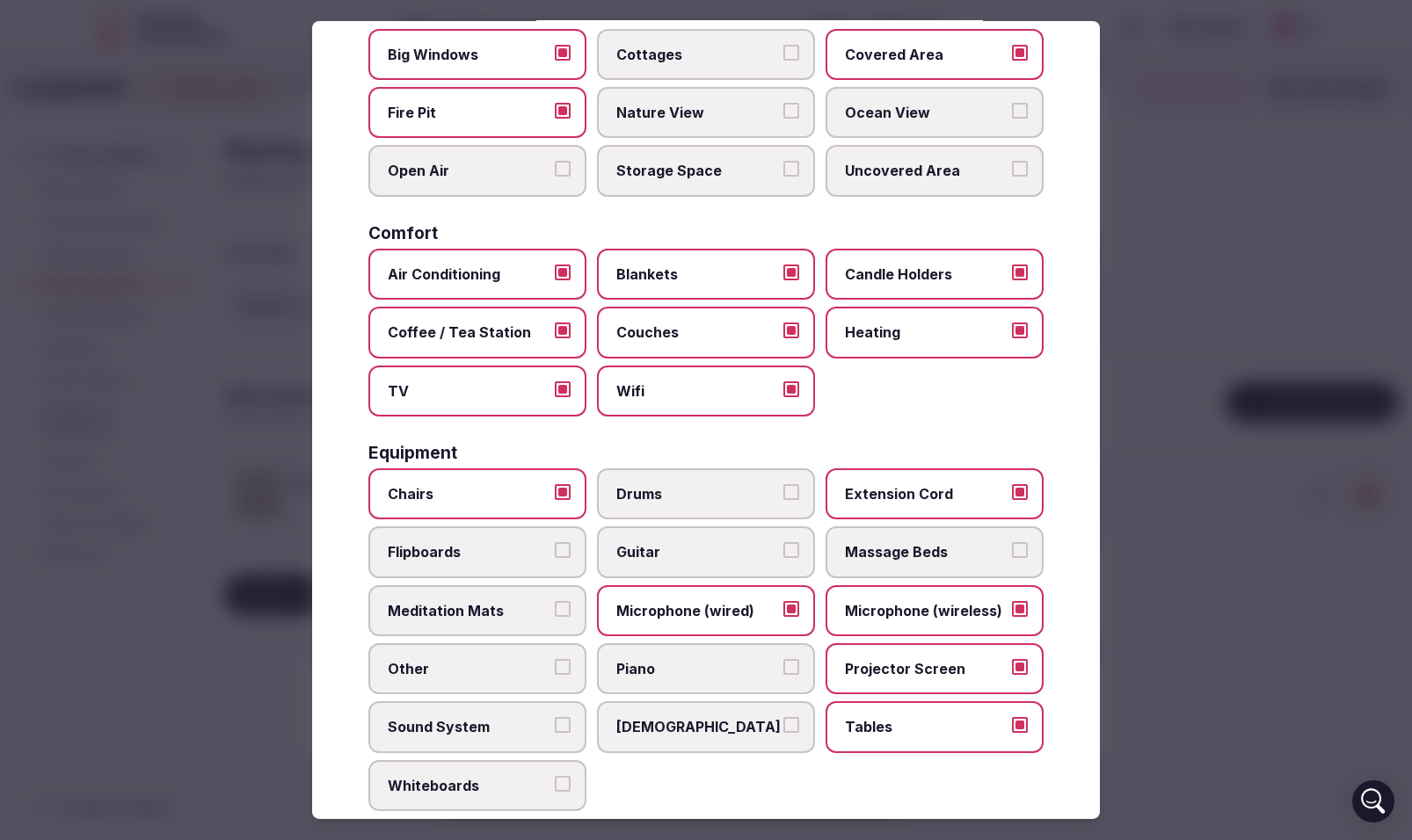
click at [564, 612] on button "Meditation Mats" at bounding box center [562, 609] width 16 height 16
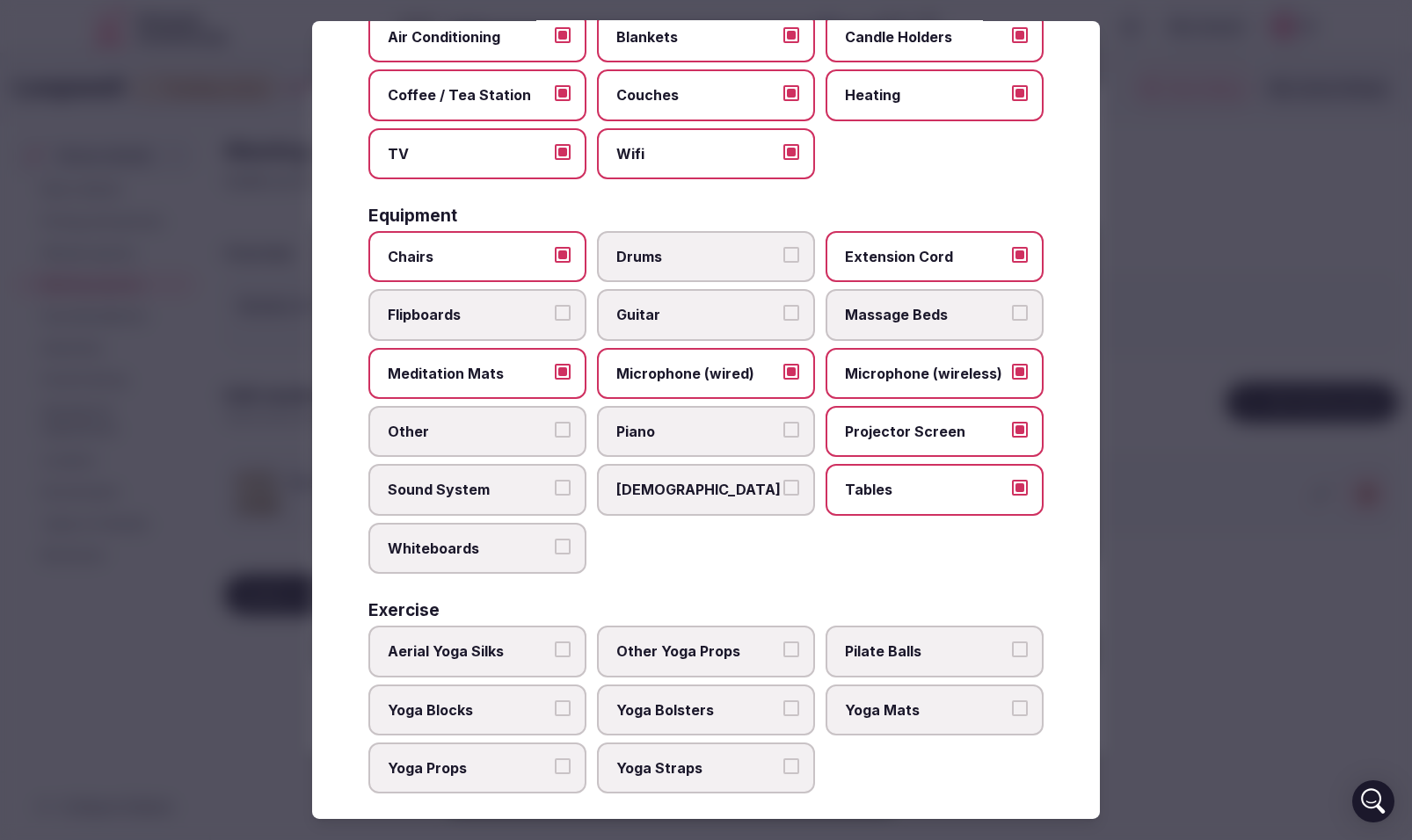
scroll to position [408, 0]
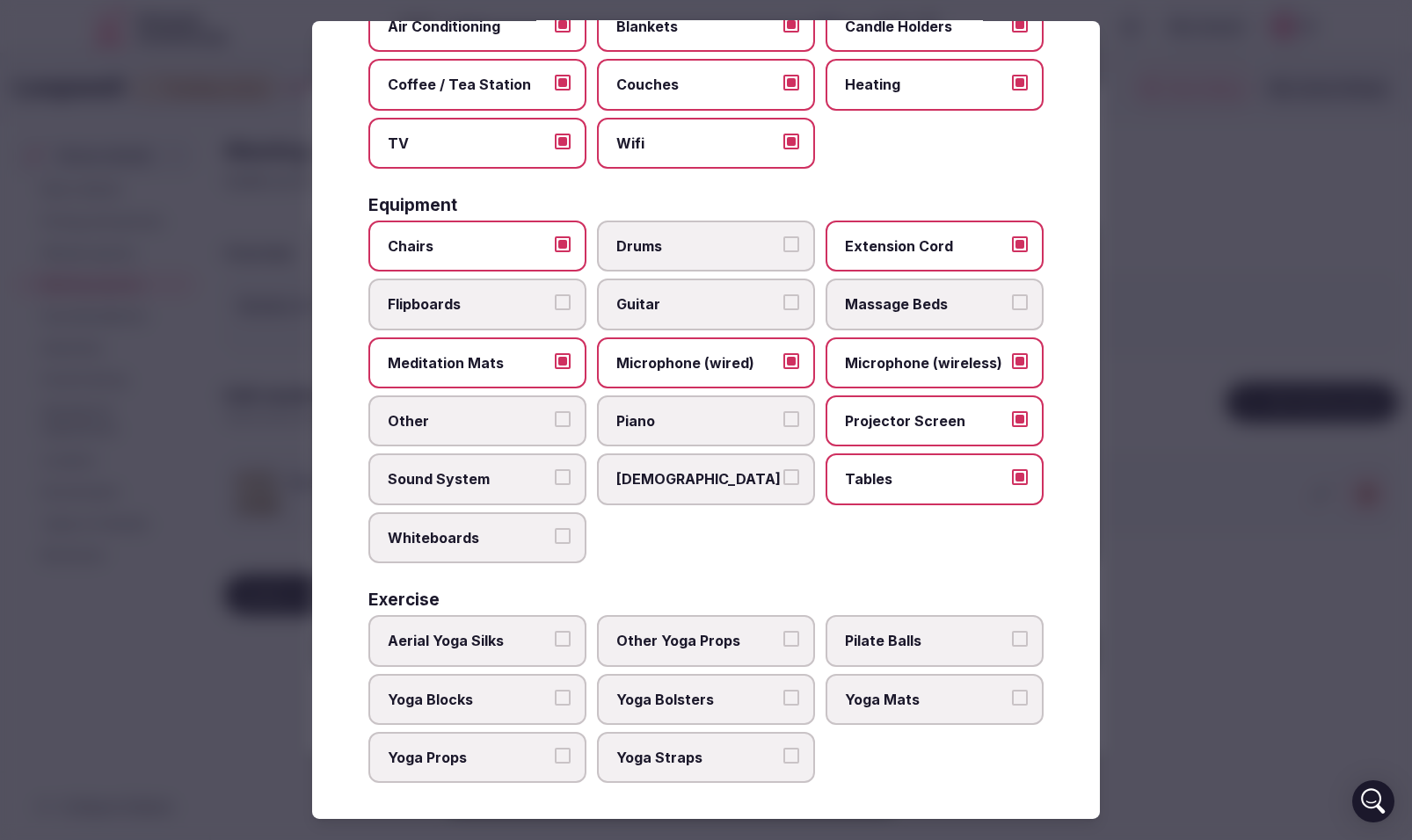
click at [564, 486] on label "Sound System" at bounding box center [477, 479] width 218 height 51
click at [564, 486] on button "Sound System" at bounding box center [562, 477] width 16 height 16
click at [561, 409] on label "Other" at bounding box center [477, 421] width 218 height 51
click at [561, 411] on button "Other" at bounding box center [562, 419] width 16 height 16
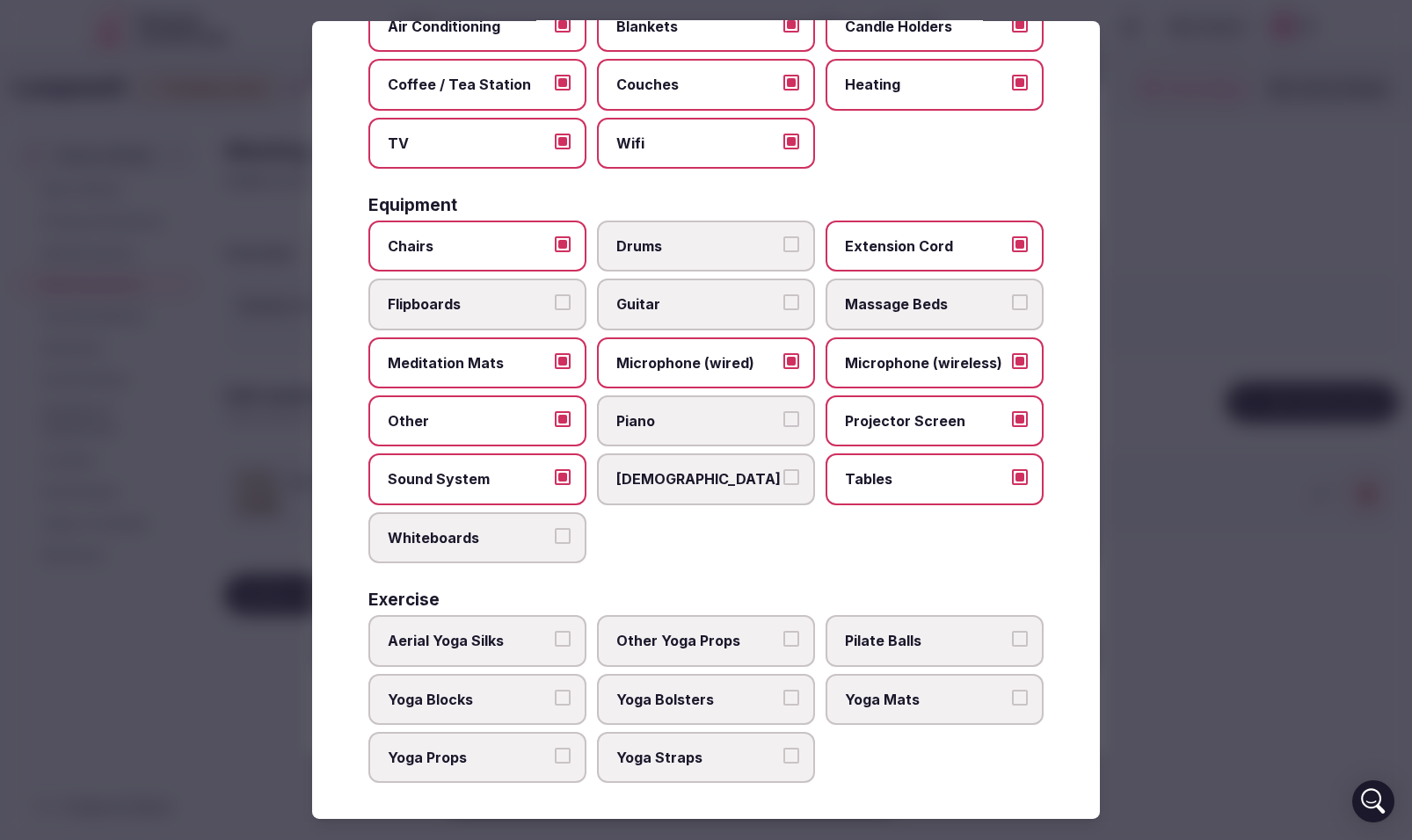
scroll to position [414, 0]
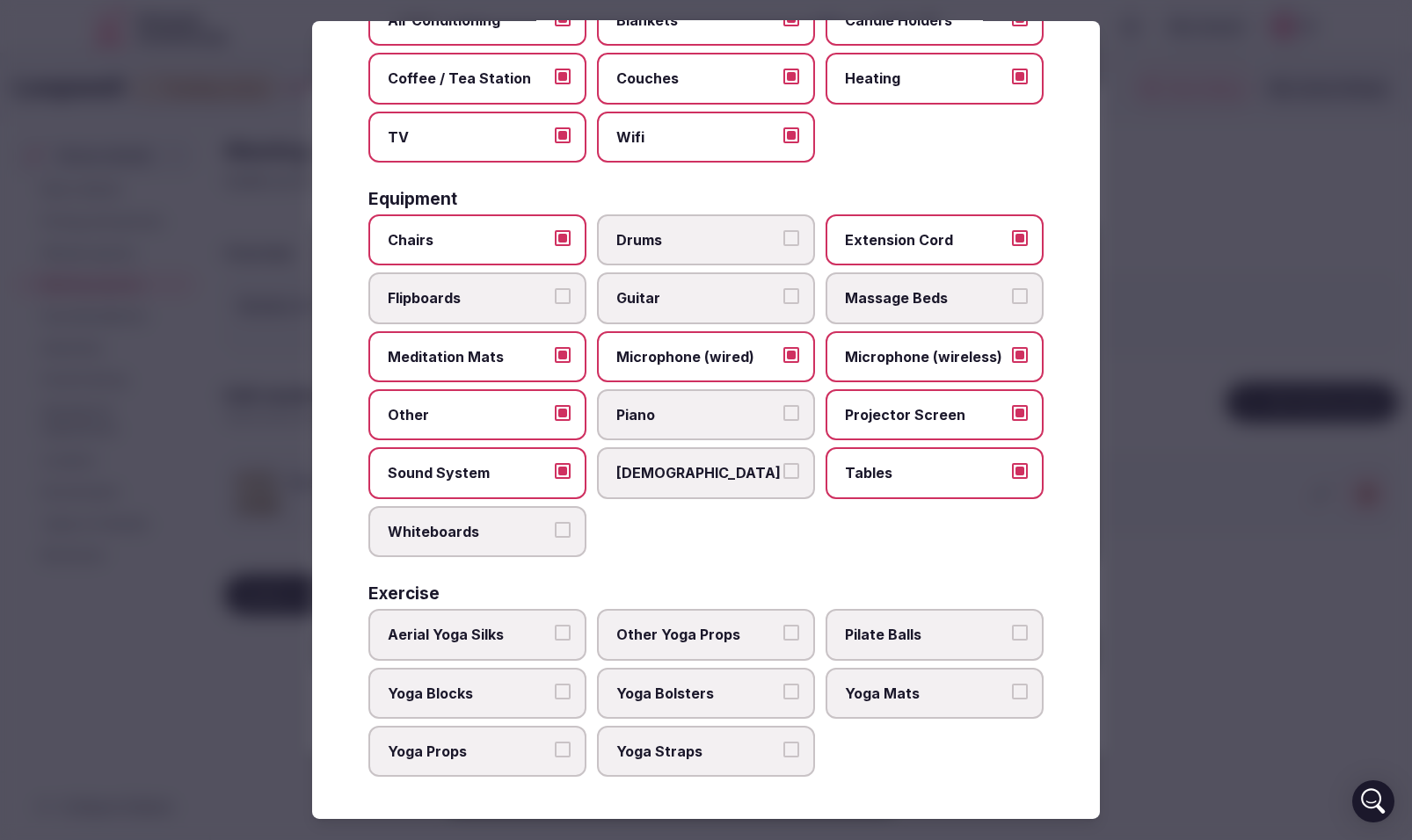
click at [561, 689] on button "Yoga Blocks" at bounding box center [562, 692] width 16 height 16
click at [567, 750] on button "Yoga Props" at bounding box center [562, 750] width 16 height 16
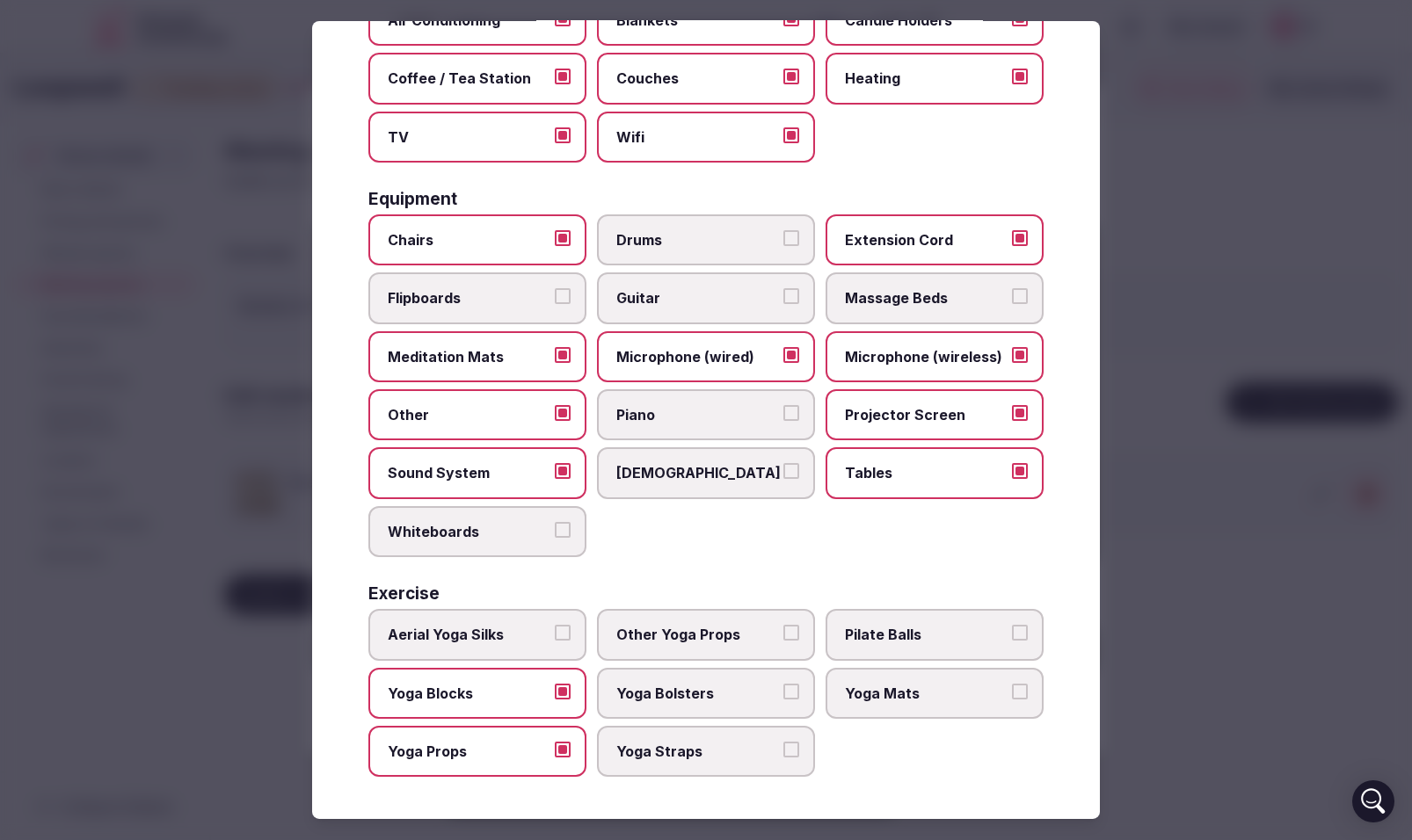
click at [793, 630] on button "Other Yoga Props" at bounding box center [791, 633] width 16 height 16
click at [789, 692] on button "Yoga Bolsters" at bounding box center [791, 692] width 16 height 16
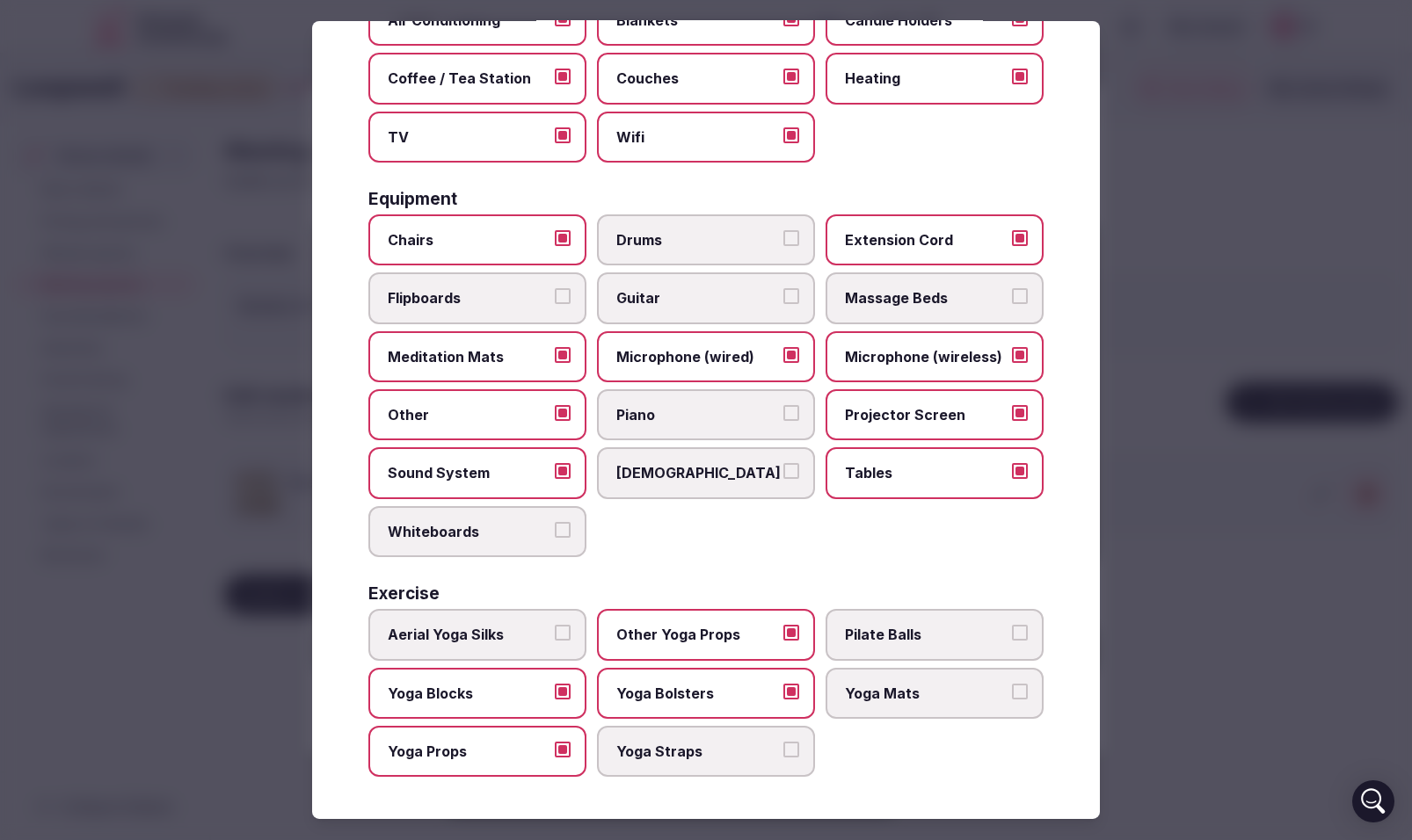
click at [1023, 696] on button "Yoga Mats" at bounding box center [1020, 692] width 16 height 16
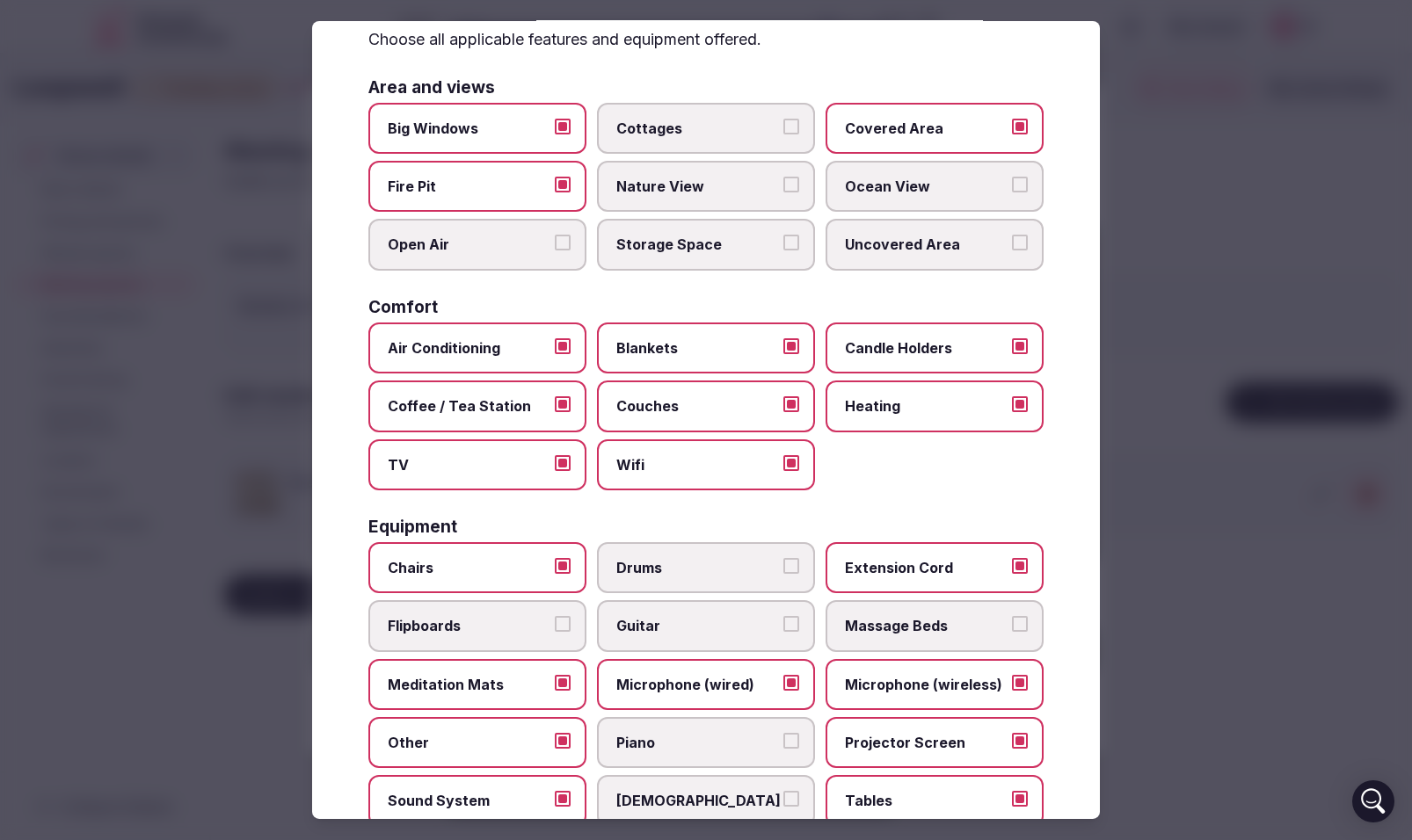
scroll to position [0, 0]
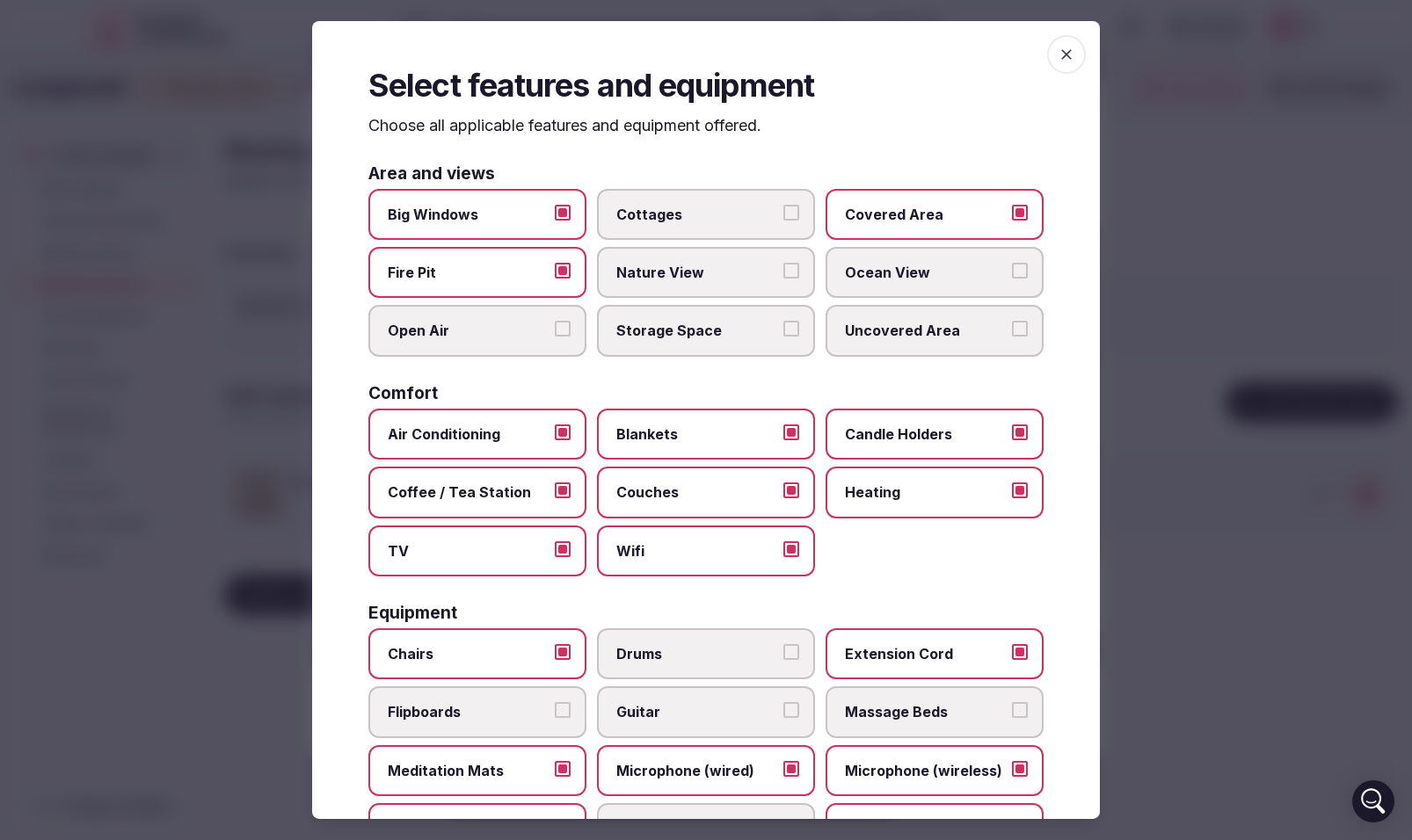
click at [1066, 57] on icon "button" at bounding box center [1067, 55] width 18 height 18
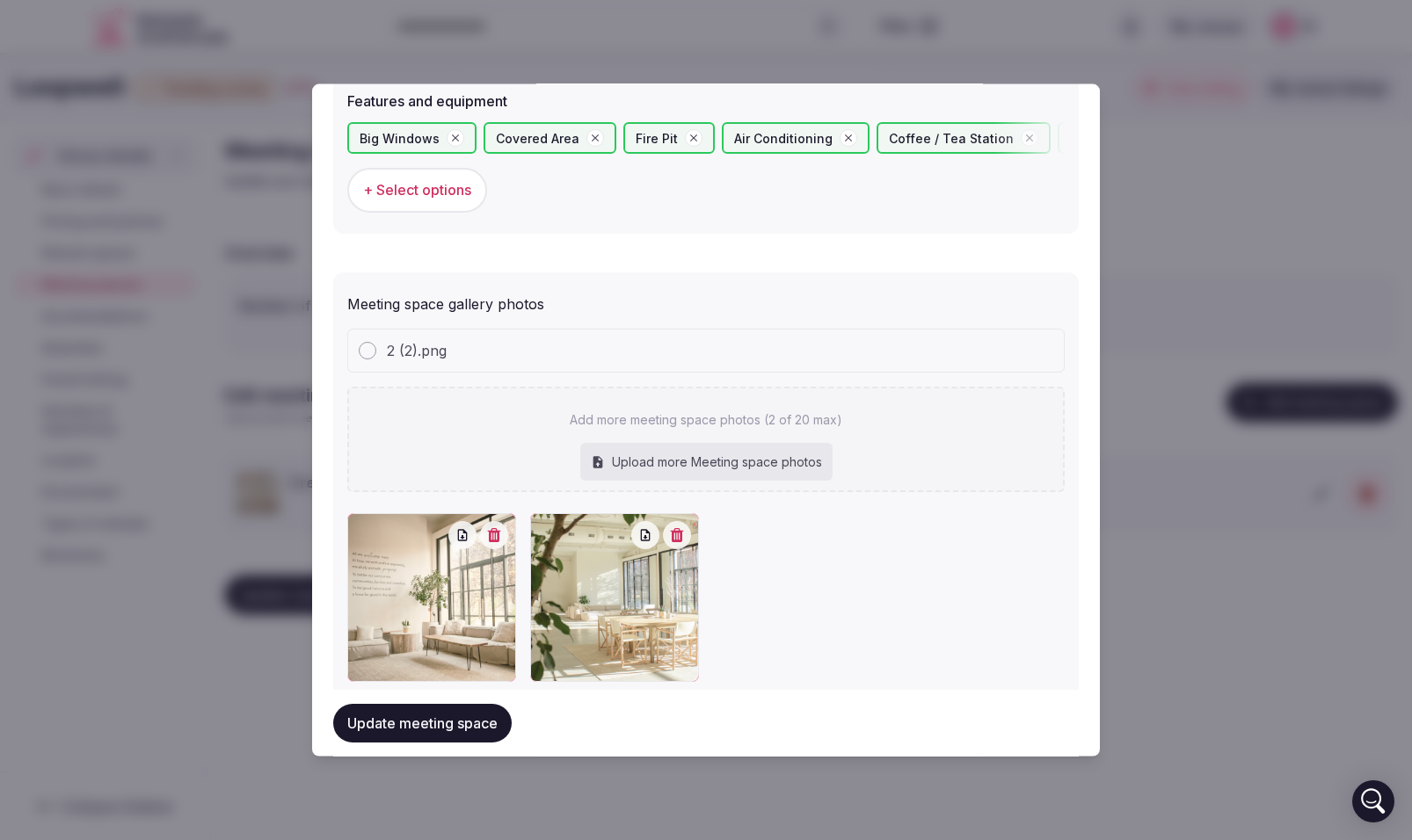
scroll to position [1224, 0]
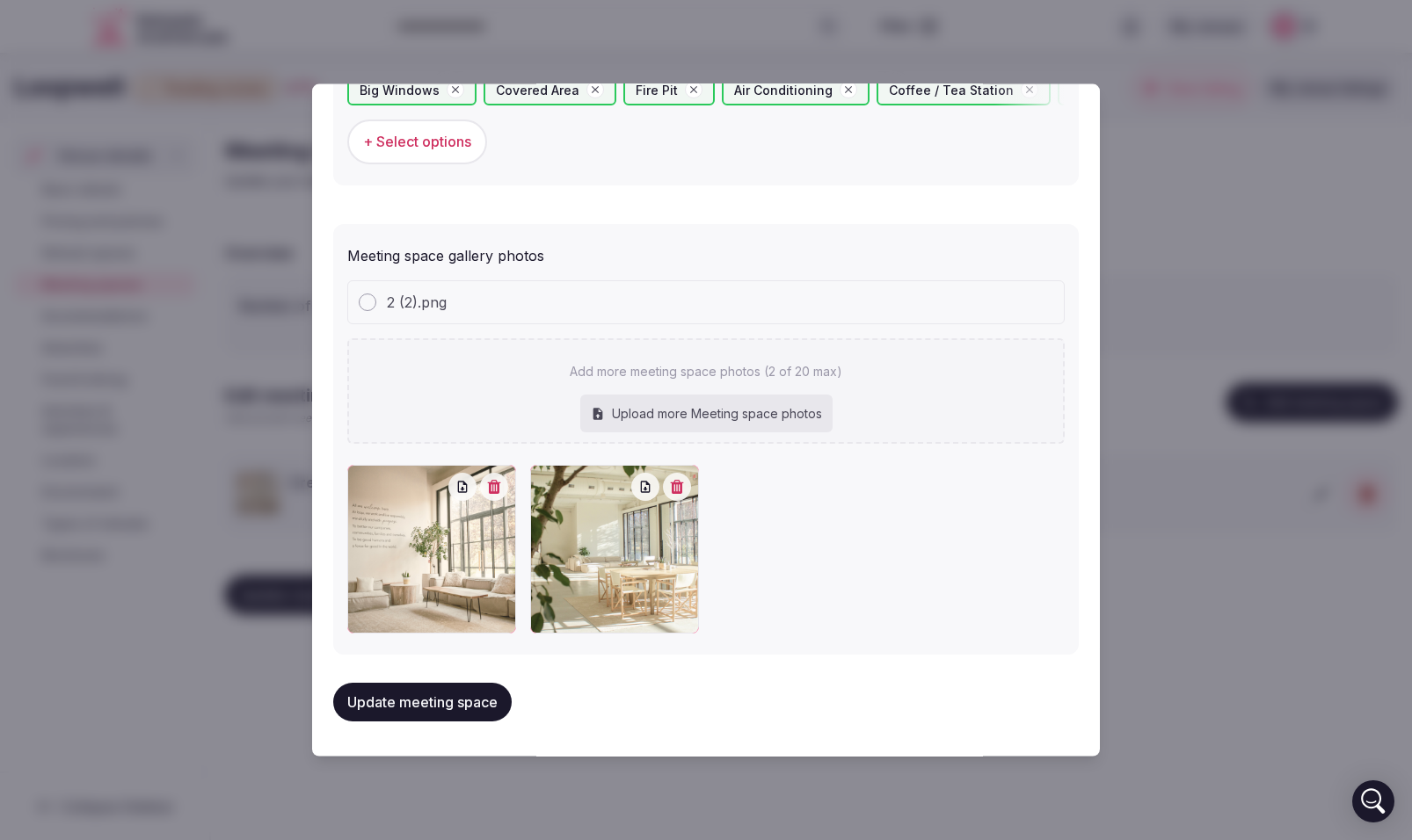
click at [432, 709] on button "Update meeting space" at bounding box center [423, 701] width 179 height 38
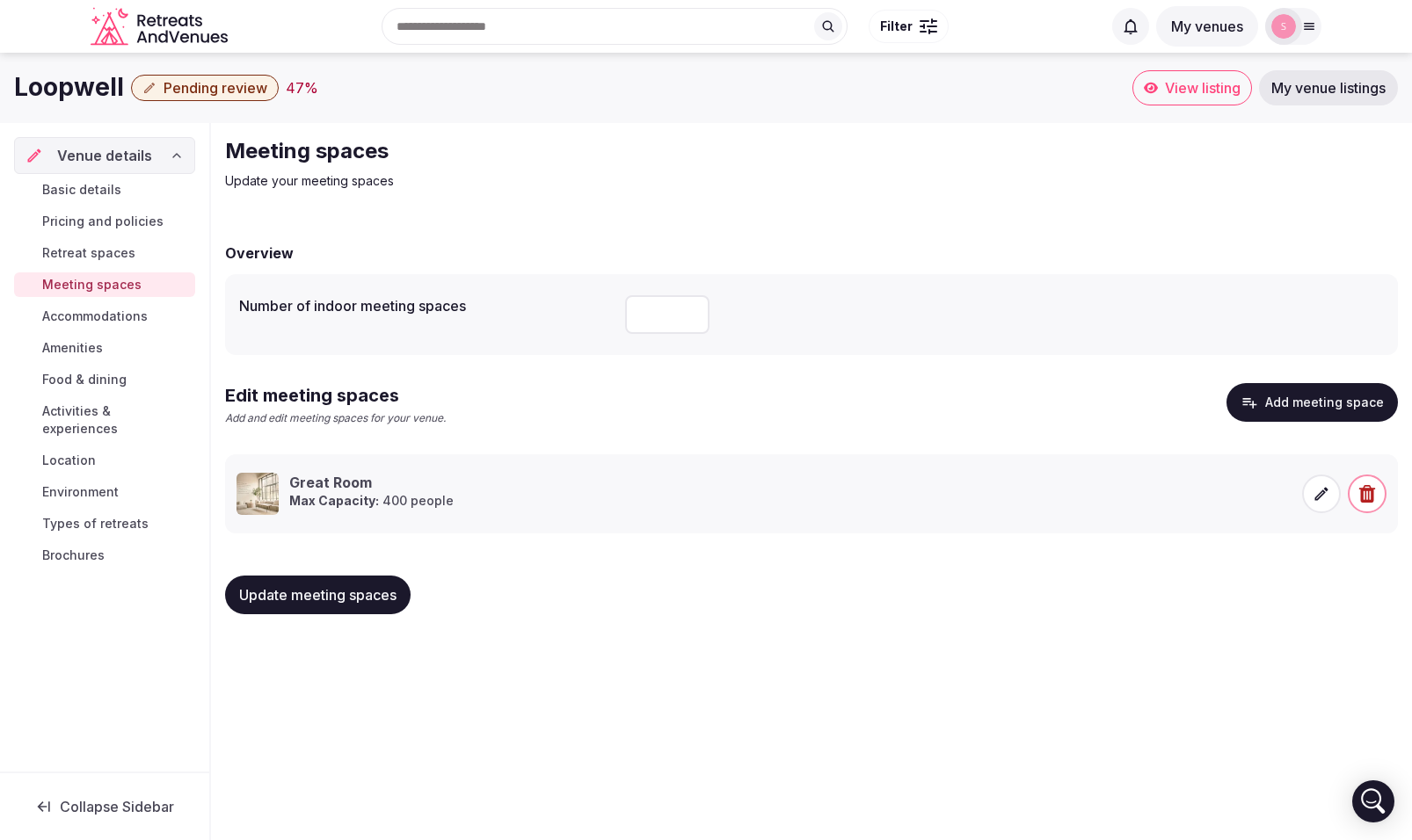
click at [343, 596] on span "Update meeting spaces" at bounding box center [318, 596] width 157 height 18
click at [549, 508] on div "Great Room Max Capacity: 400 people" at bounding box center [497, 494] width 522 height 42
click at [1309, 397] on button "Add meeting space" at bounding box center [1312, 402] width 172 height 38
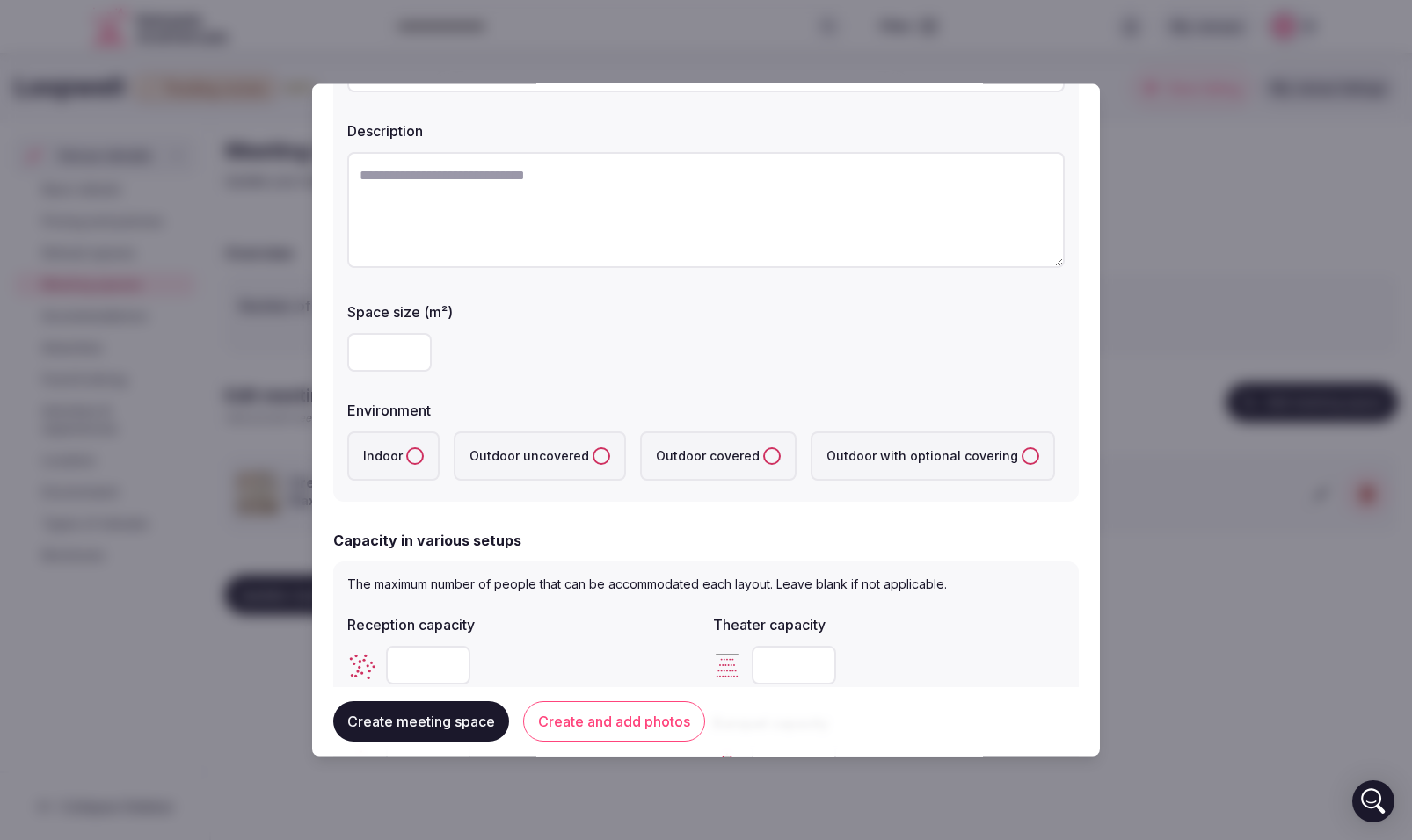
scroll to position [0, 0]
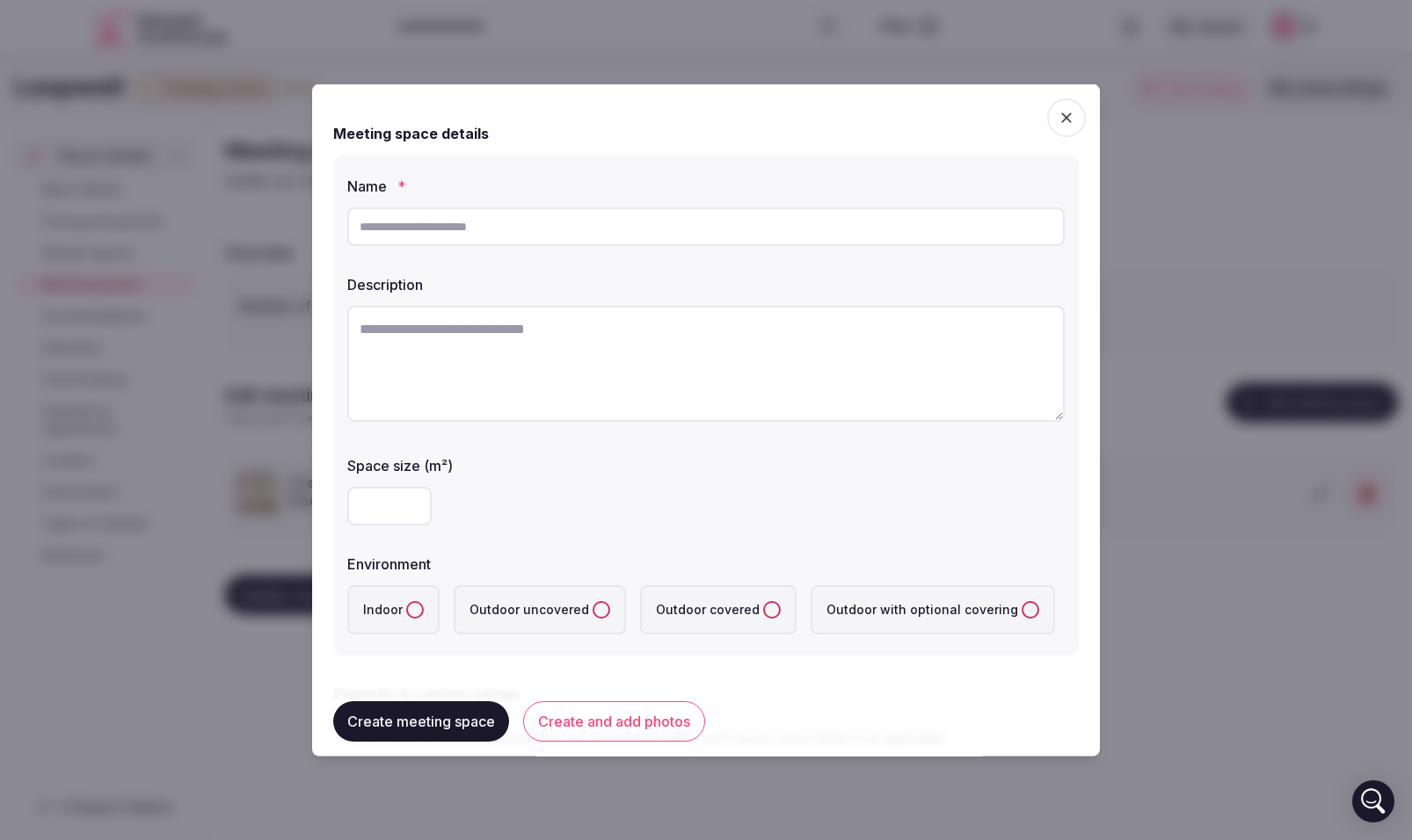
click at [1068, 115] on icon "button" at bounding box center [1066, 118] width 11 height 11
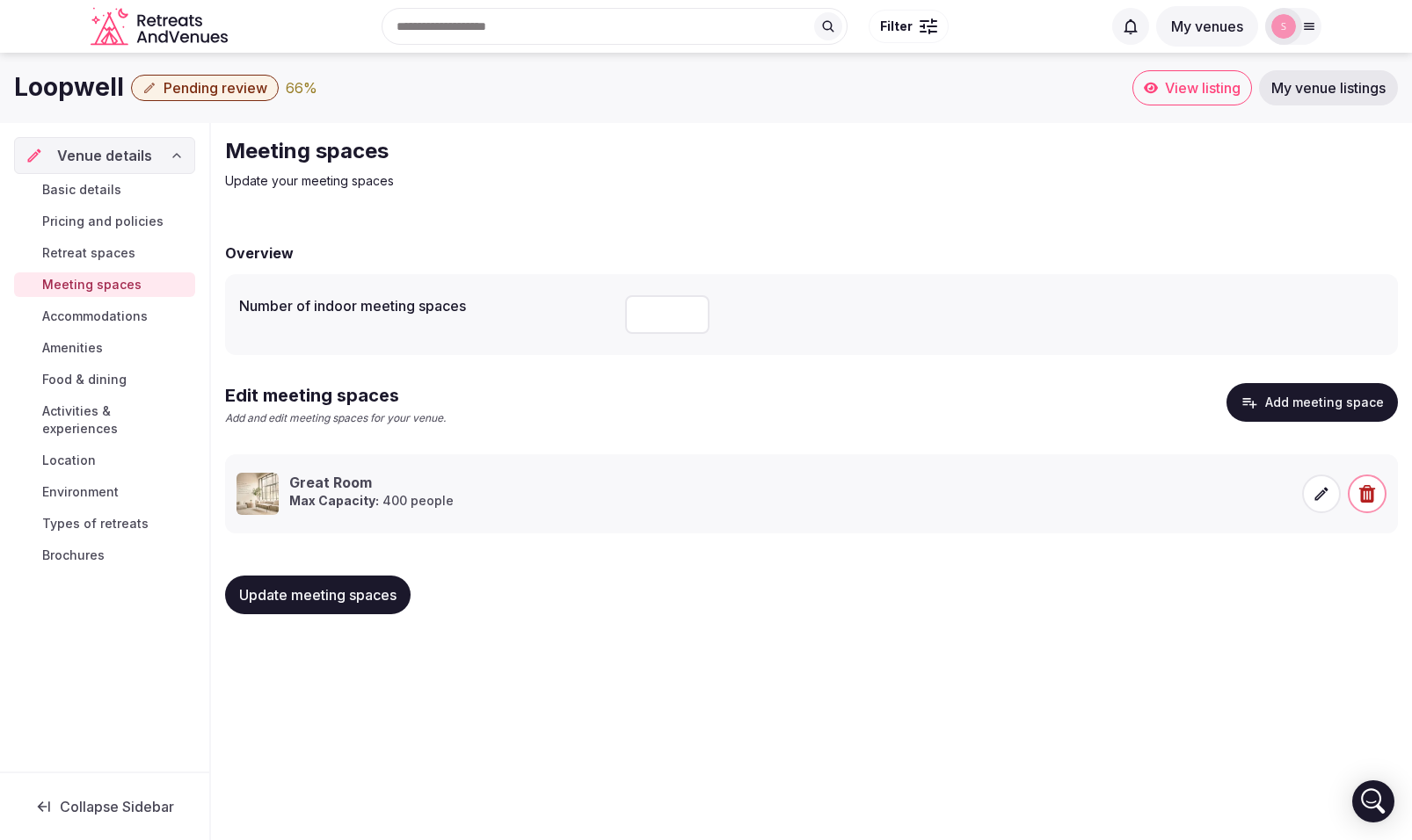
click at [1312, 492] on icon at bounding box center [1321, 495] width 18 height 18
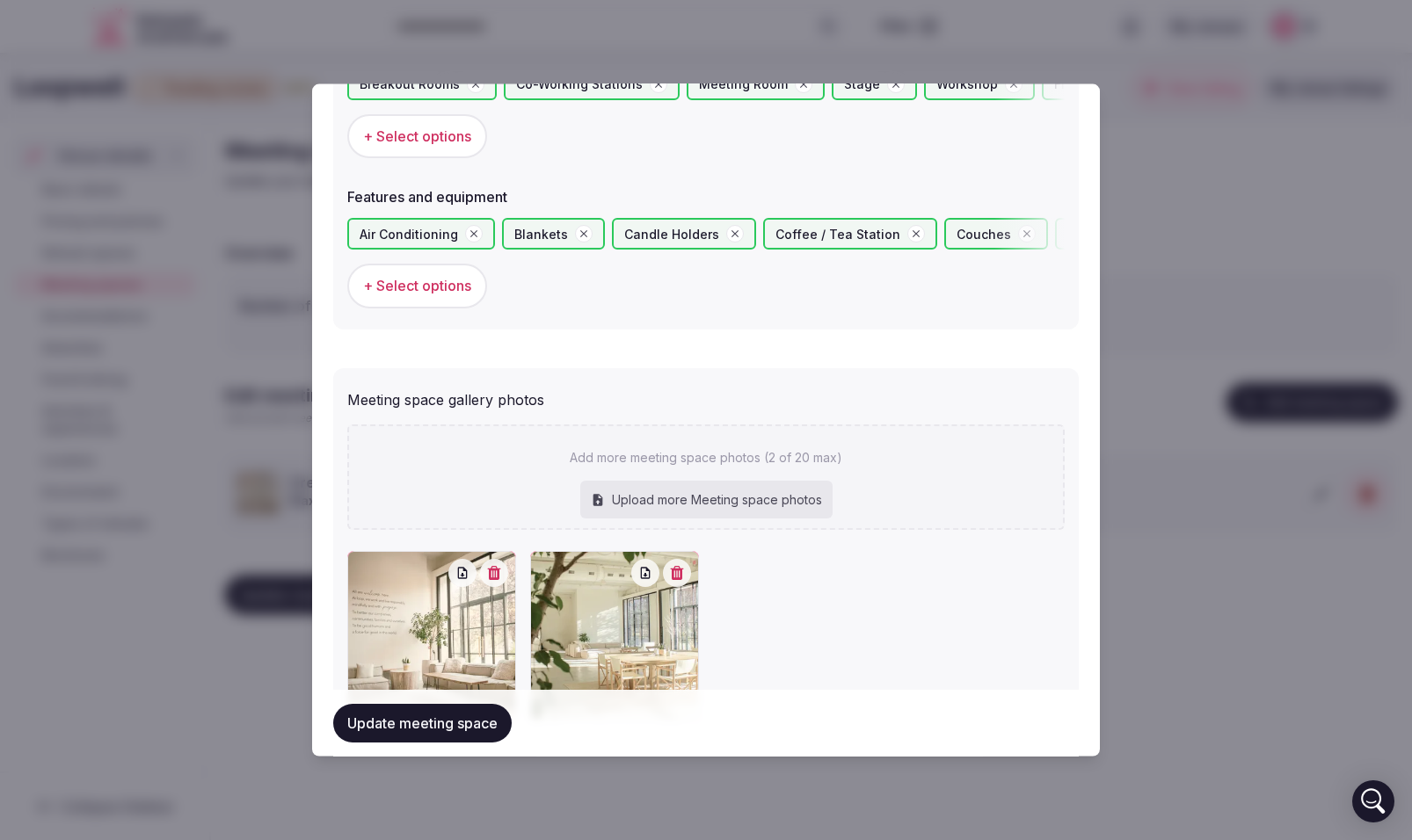
scroll to position [1166, 0]
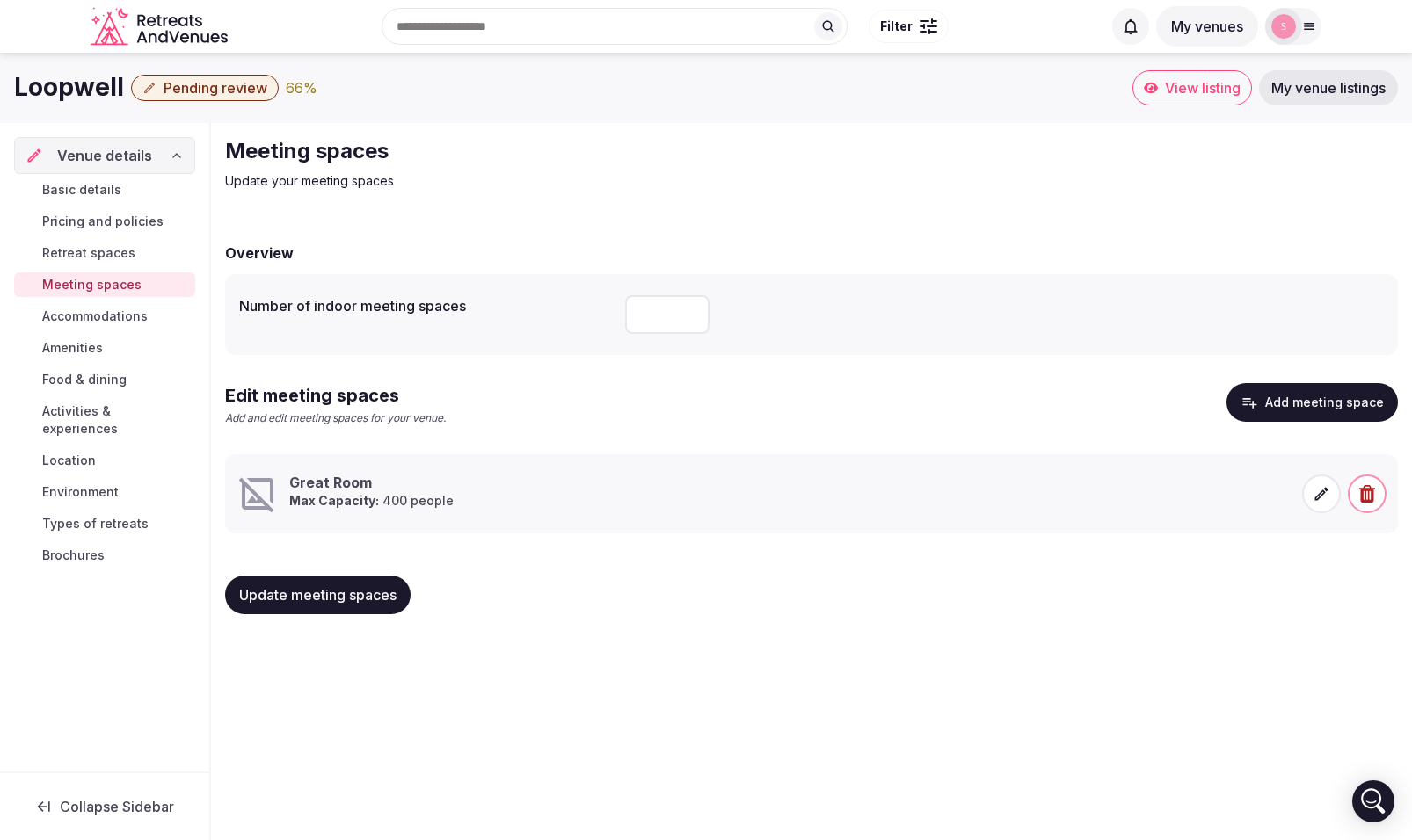
click at [1313, 486] on icon at bounding box center [1321, 495] width 18 height 18
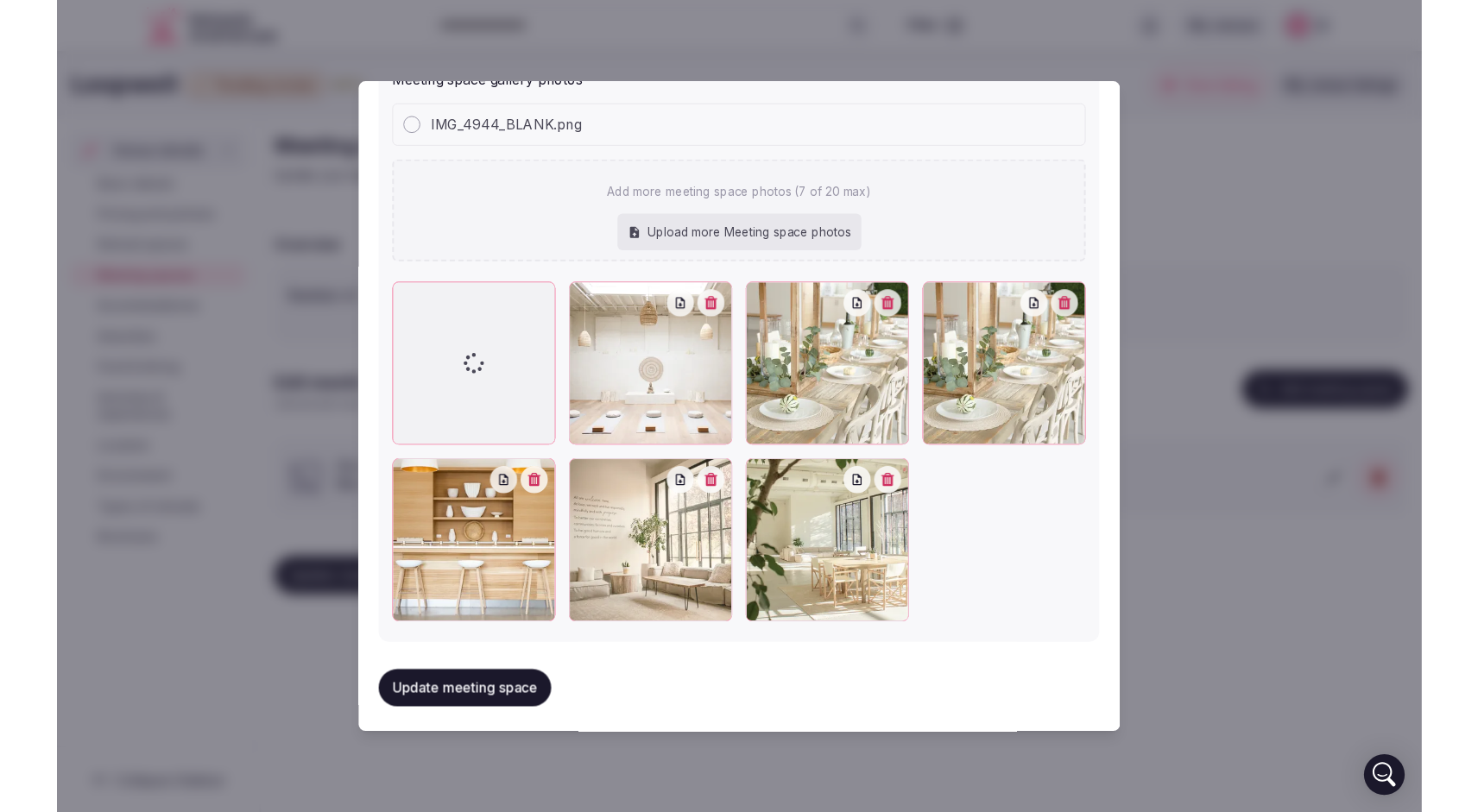
scroll to position [1380, 0]
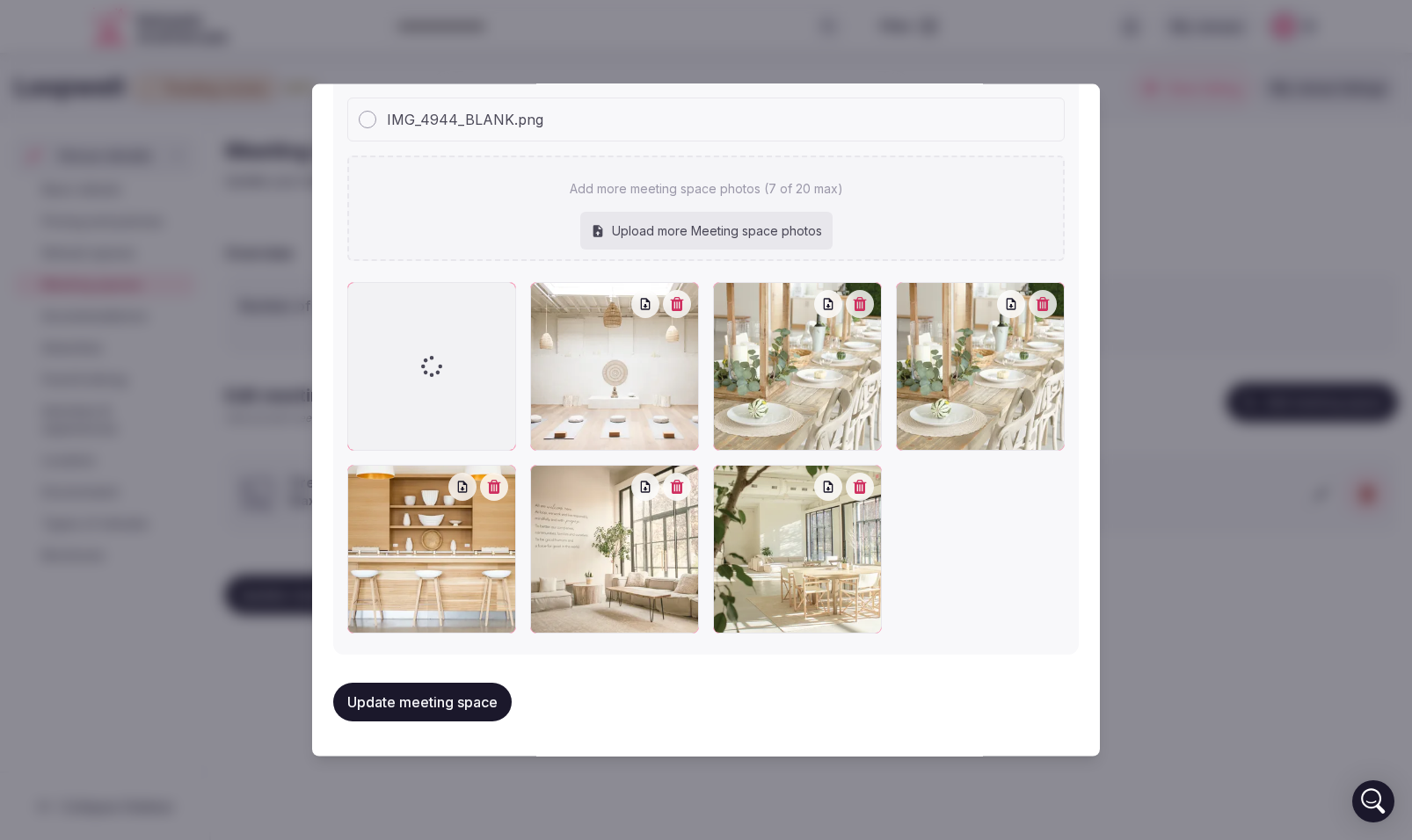
click at [1053, 293] on button "button" at bounding box center [1042, 303] width 28 height 28
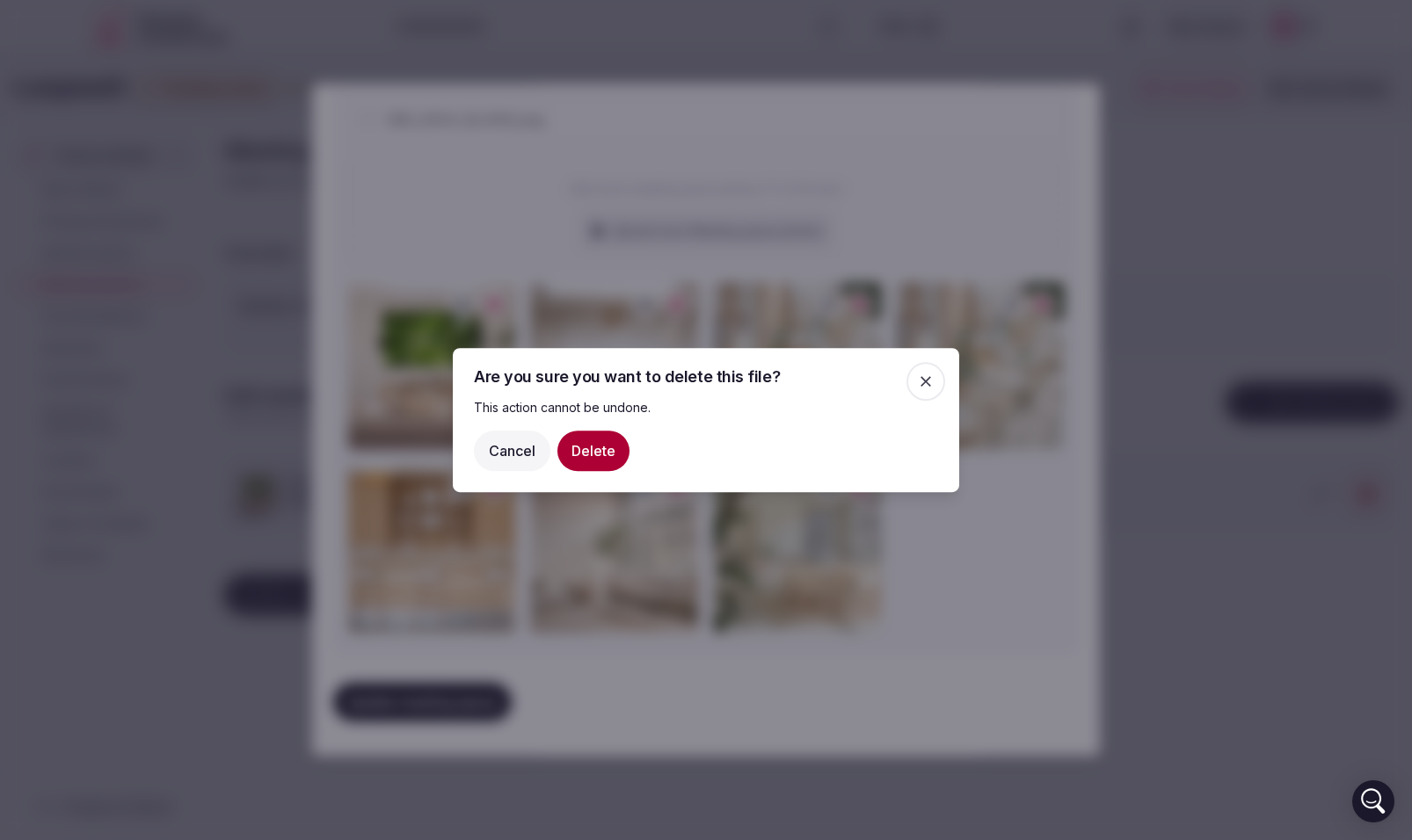
click at [603, 443] on button "Delete" at bounding box center [593, 450] width 72 height 40
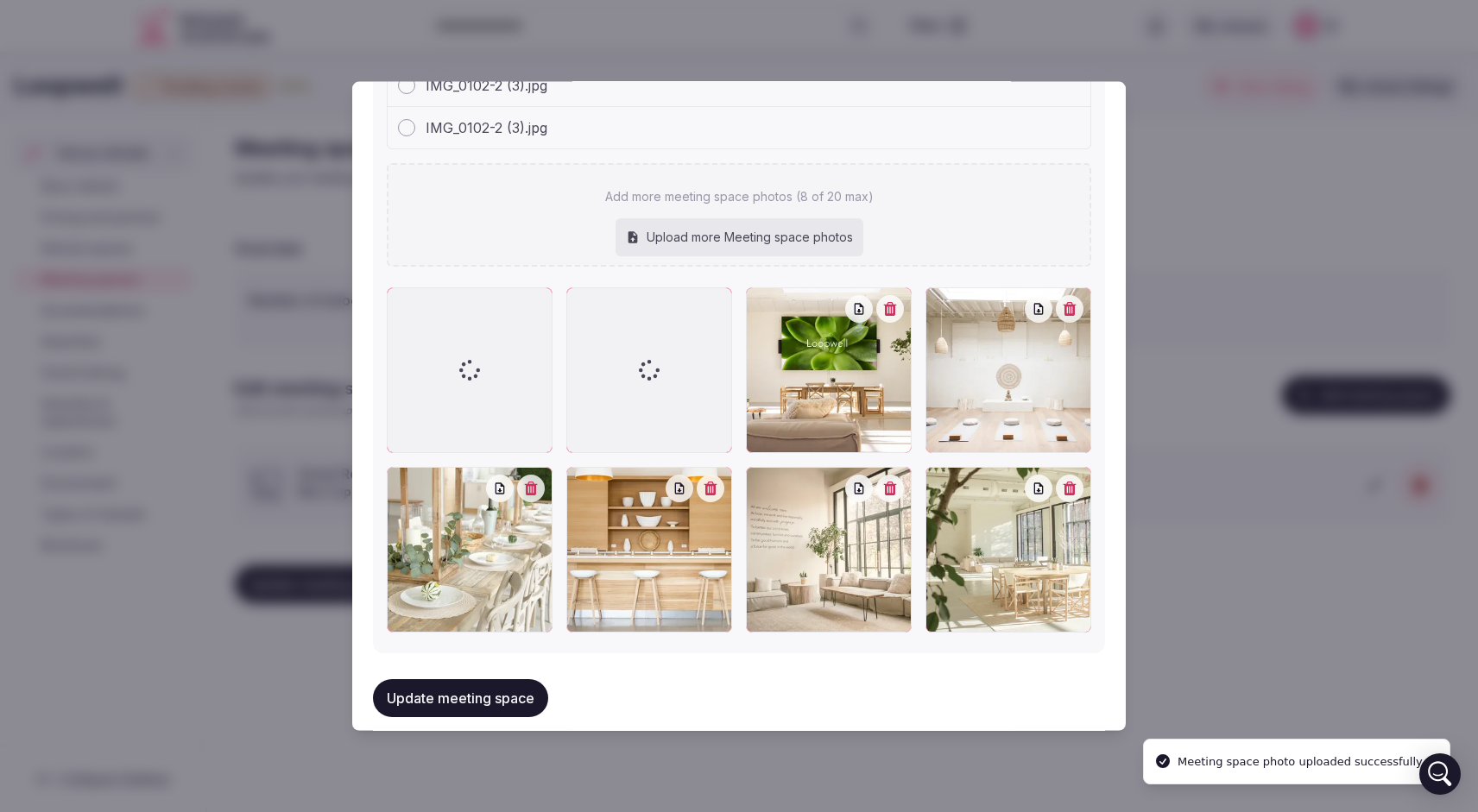
scroll to position [1476, 0]
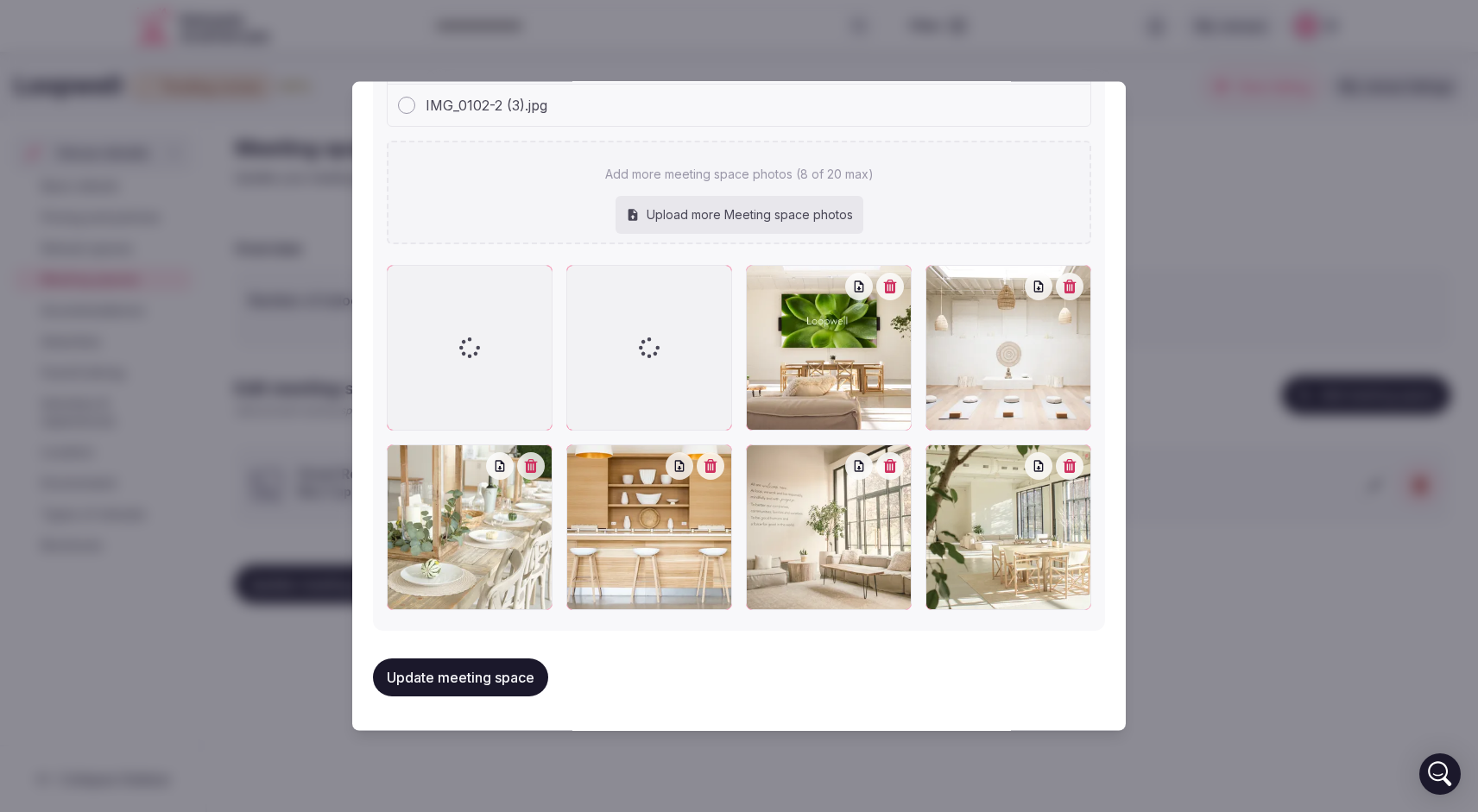
click at [488, 679] on button "Update meeting space" at bounding box center [461, 677] width 175 height 38
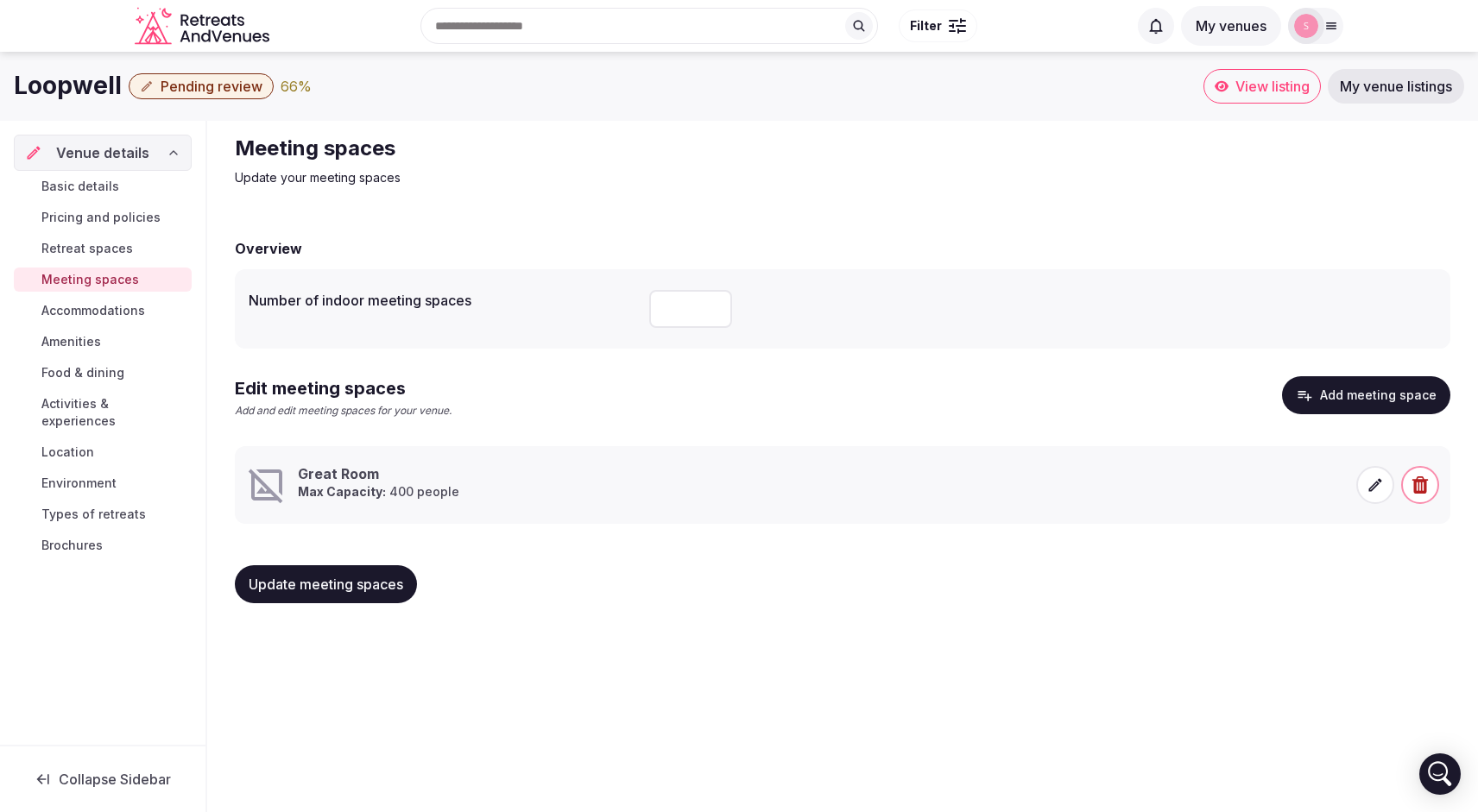
click at [308, 583] on span "Update meeting spaces" at bounding box center [326, 585] width 154 height 17
click at [114, 309] on span "Accommodations" at bounding box center [93, 311] width 104 height 17
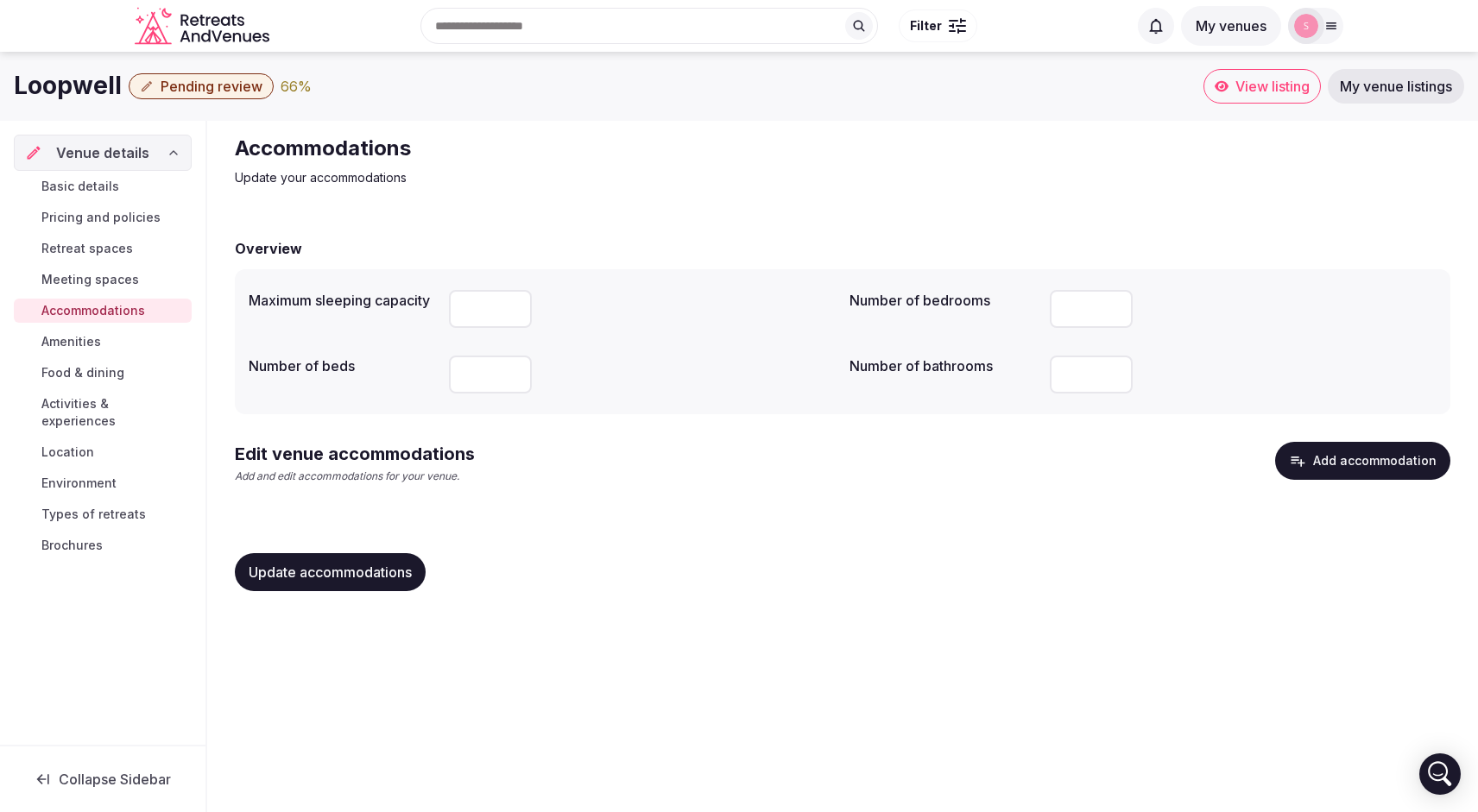
click at [88, 342] on span "Amenities" at bounding box center [71, 342] width 60 height 17
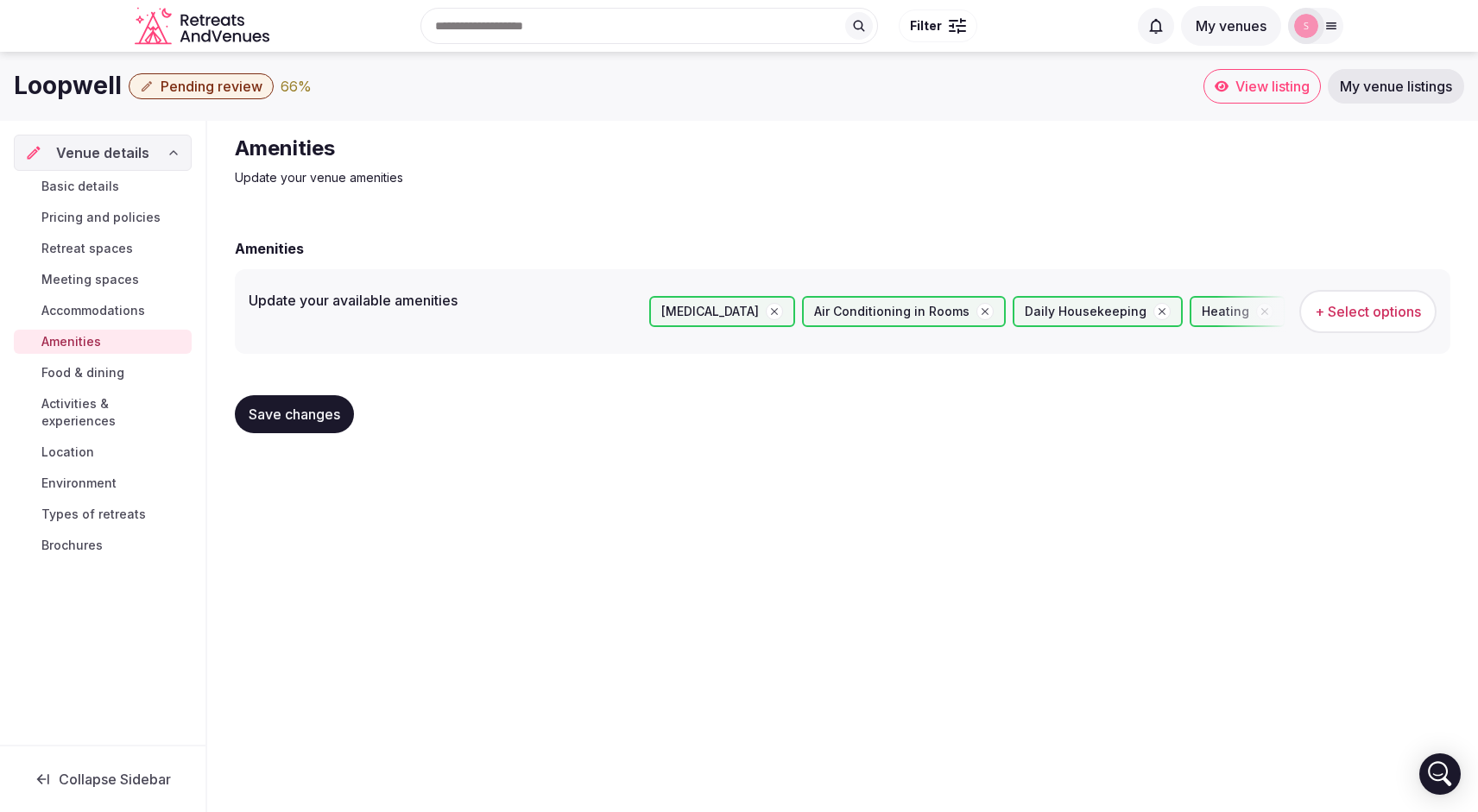
click at [68, 371] on span "Food & dining" at bounding box center [83, 373] width 83 height 17
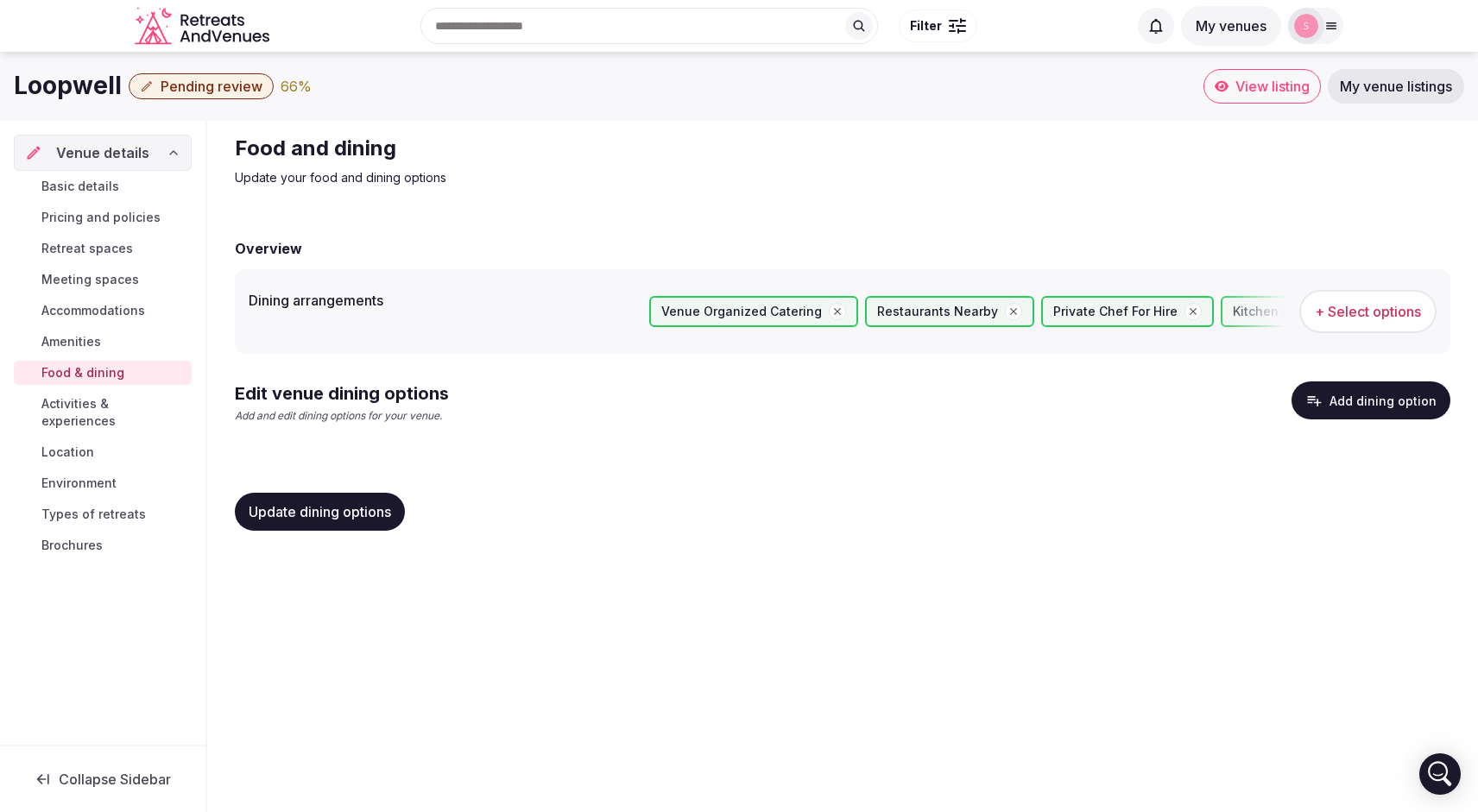
click at [78, 402] on span "Activities & experiences" at bounding box center [113, 412] width 144 height 35
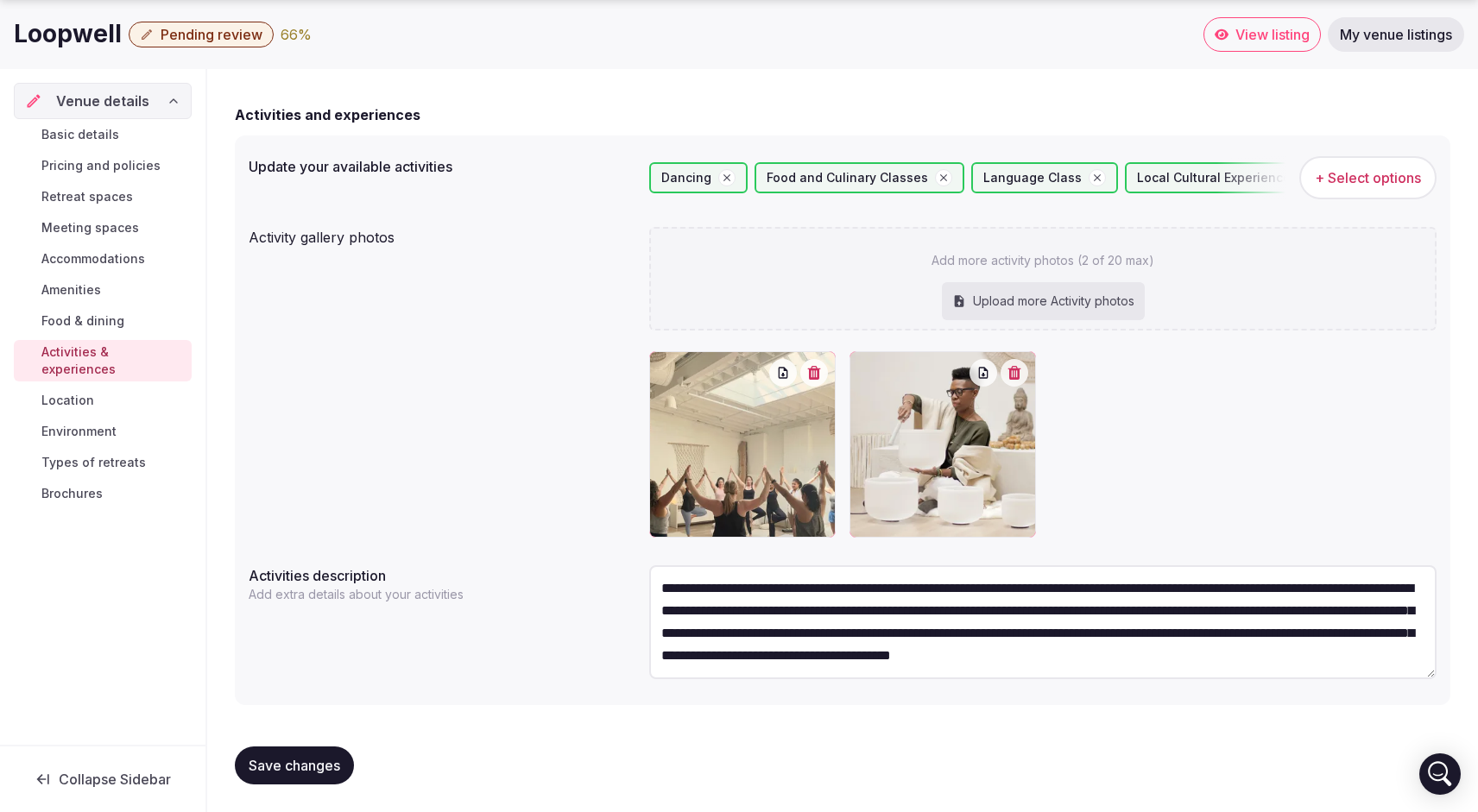
scroll to position [22, 0]
click at [291, 764] on span "Save changes" at bounding box center [294, 766] width 92 height 17
click at [92, 392] on span "Location" at bounding box center [67, 401] width 53 height 17
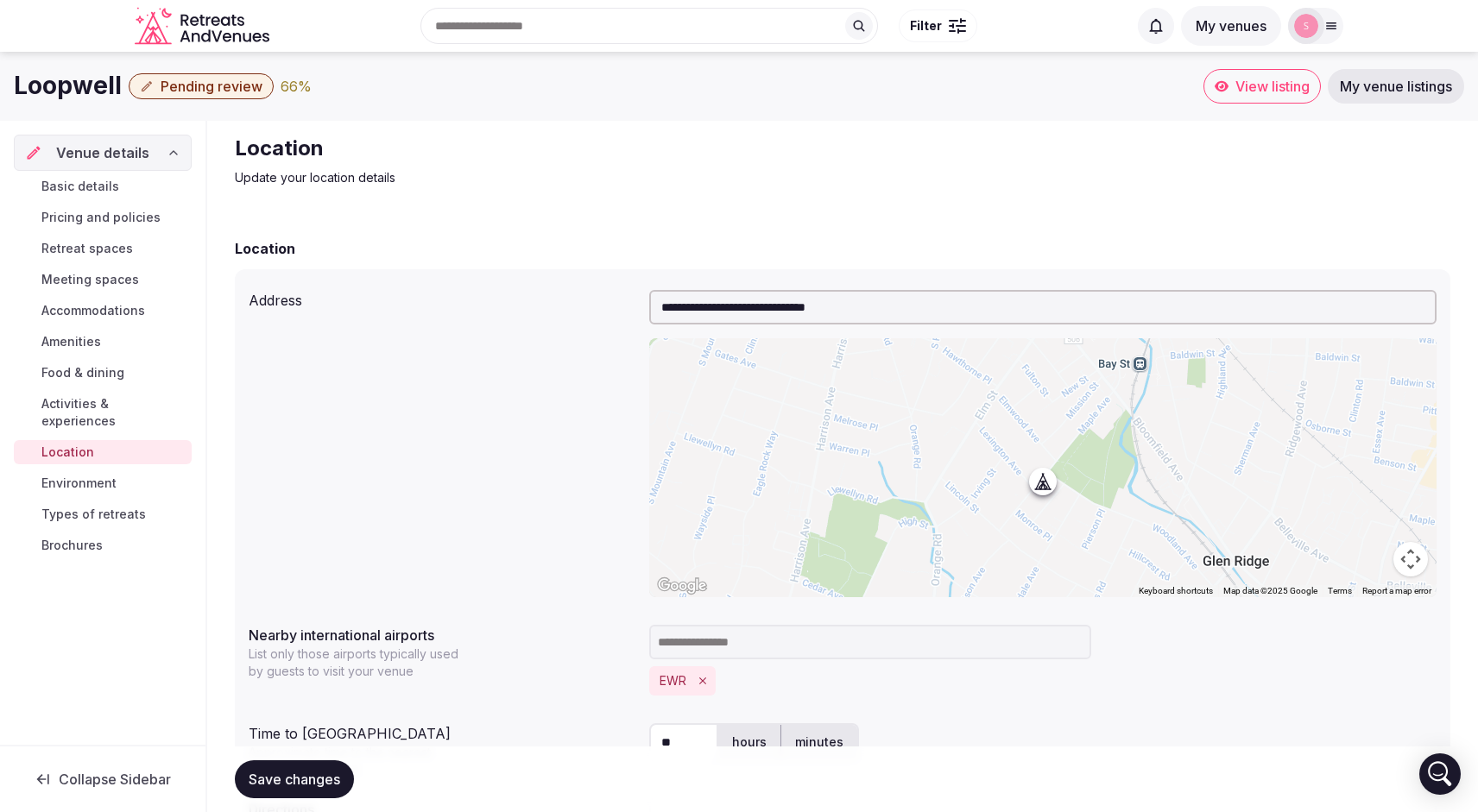
click at [113, 475] on span "Environment" at bounding box center [79, 484] width 75 height 17
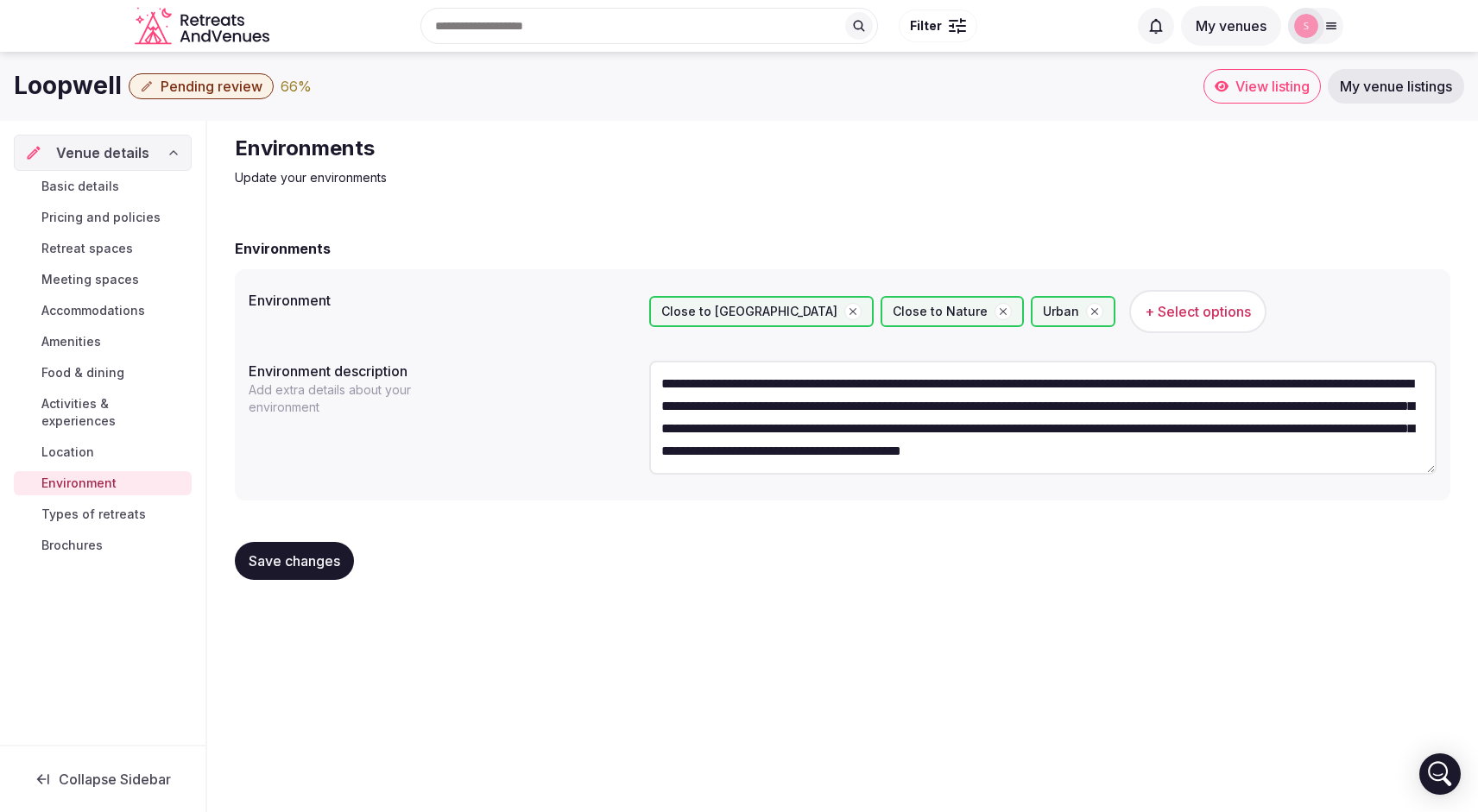
scroll to position [22, 0]
click at [283, 572] on button "Save changes" at bounding box center [295, 561] width 119 height 38
click at [107, 506] on span "Types of retreats" at bounding box center [93, 514] width 104 height 17
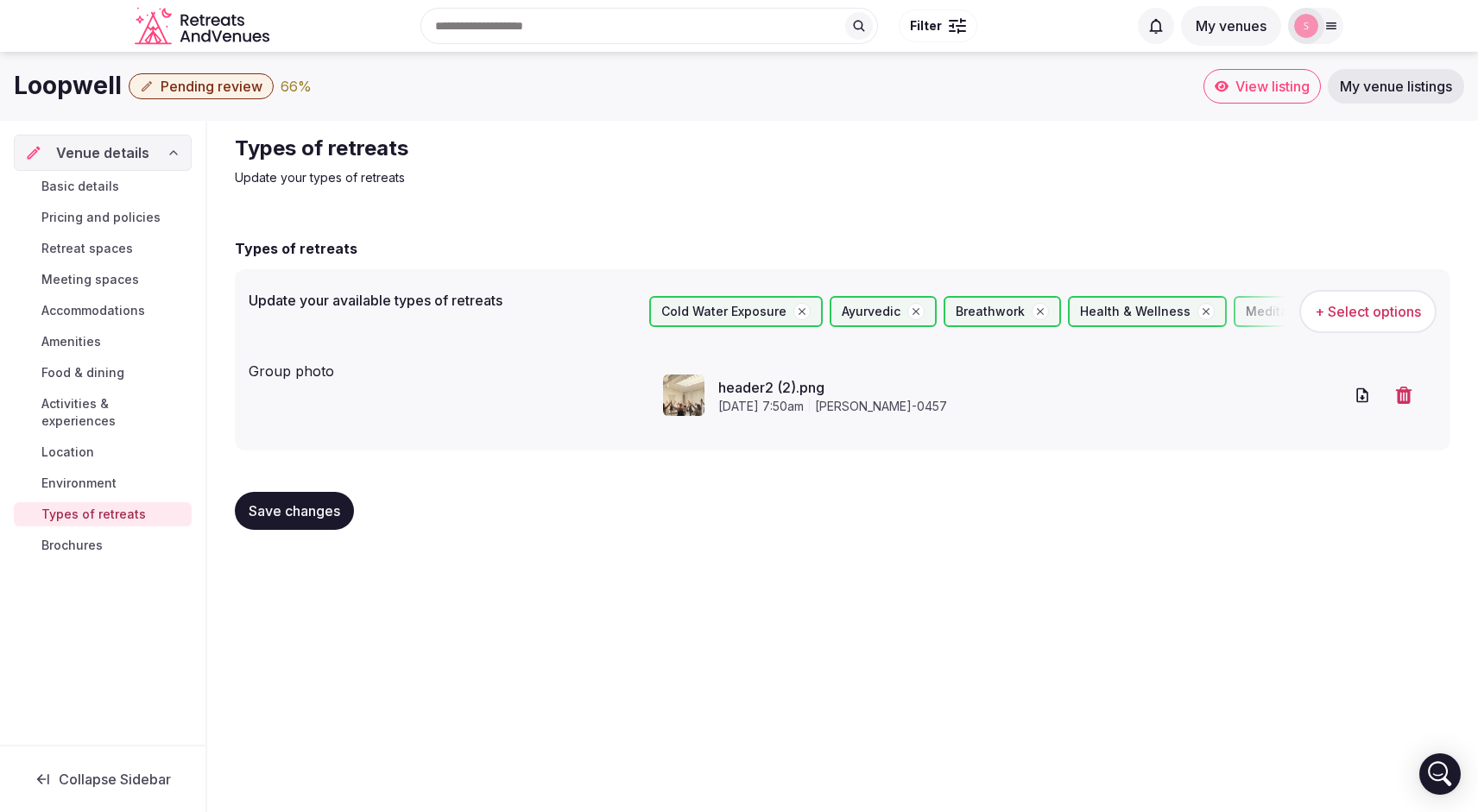
click at [91, 537] on span "Brochures" at bounding box center [72, 545] width 62 height 17
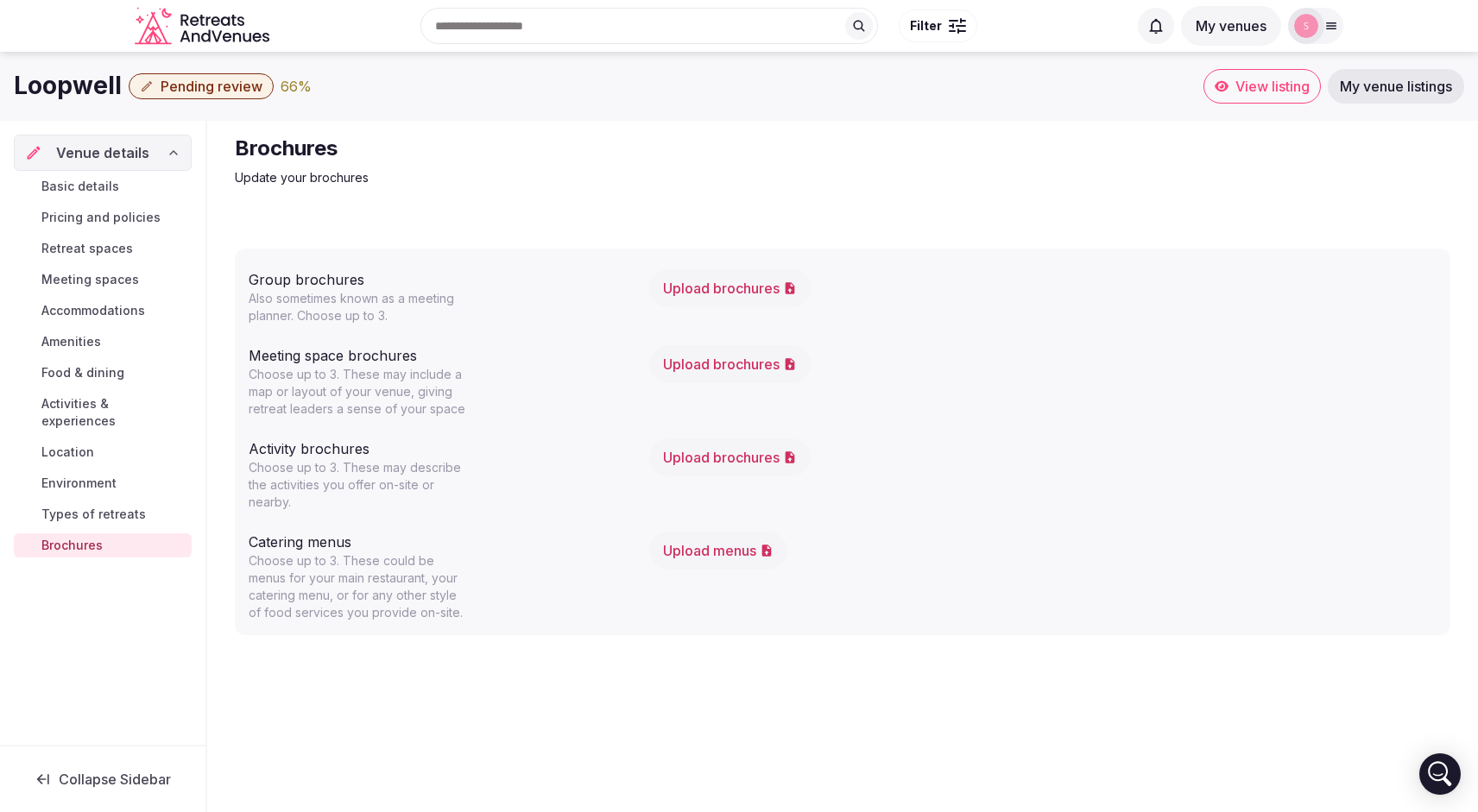
click at [220, 77] on button "Pending review" at bounding box center [200, 86] width 145 height 26
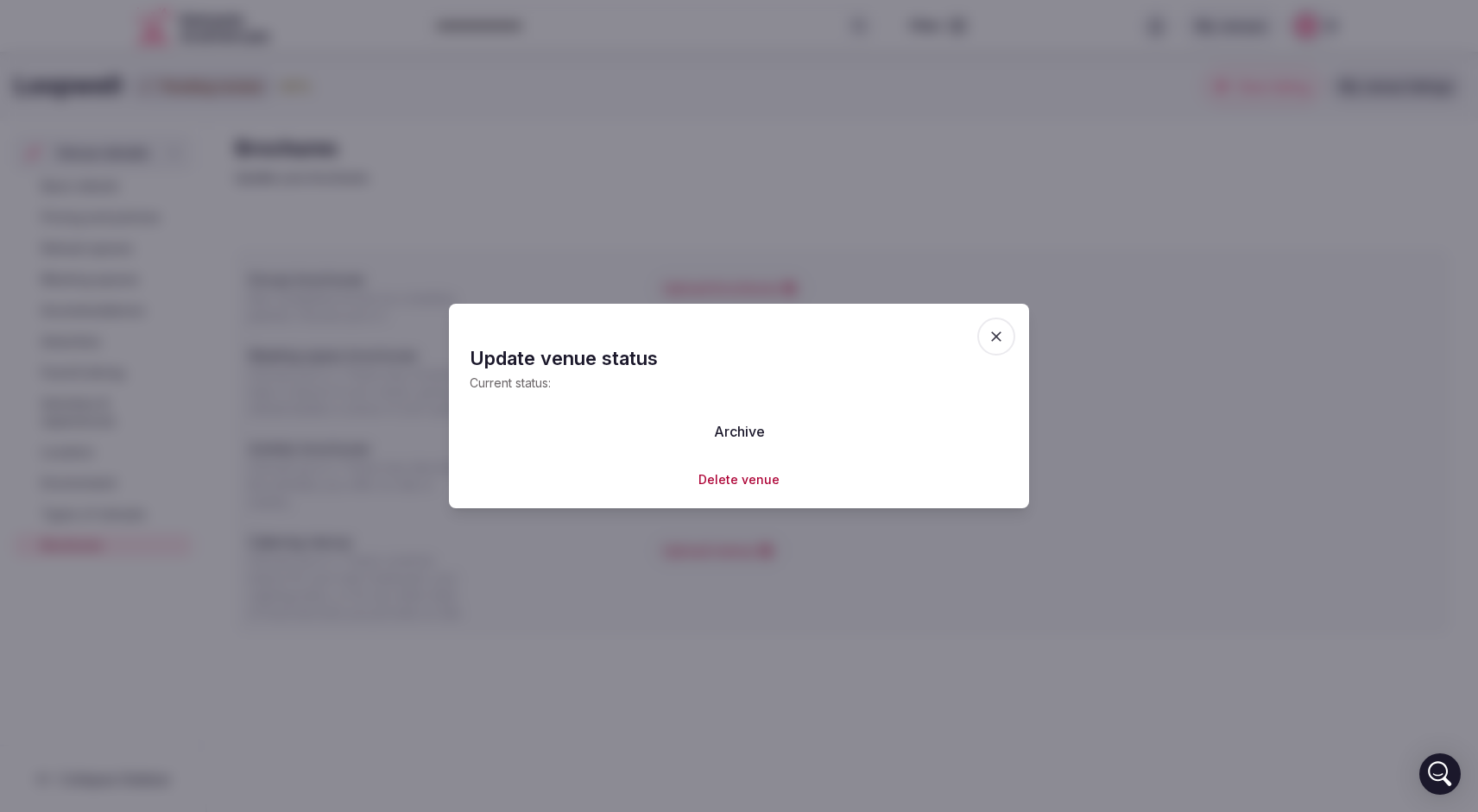
click at [995, 340] on icon "button" at bounding box center [996, 336] width 17 height 17
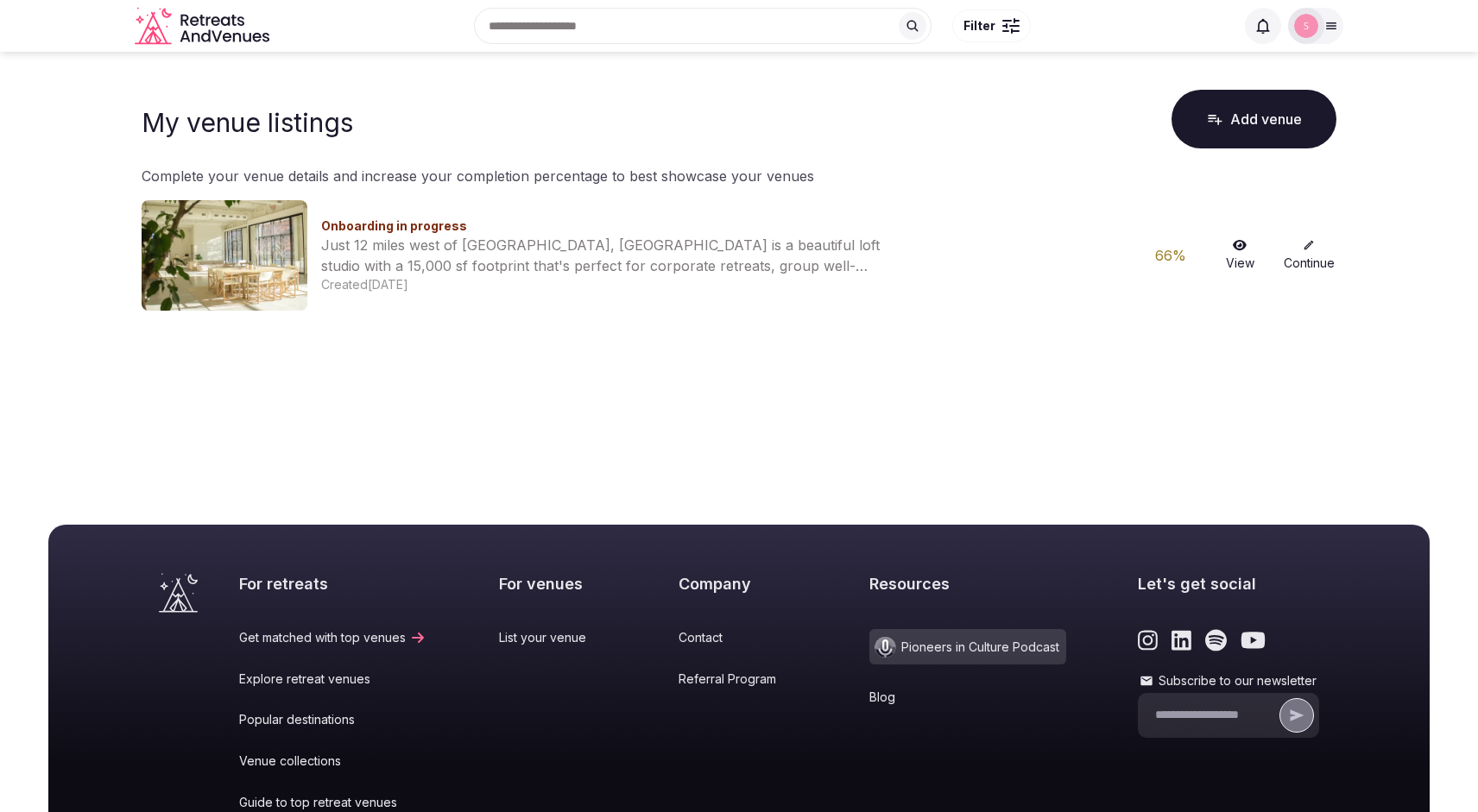
click at [1253, 114] on button "Add venue" at bounding box center [1254, 118] width 165 height 59
